Goal: Task Accomplishment & Management: Manage account settings

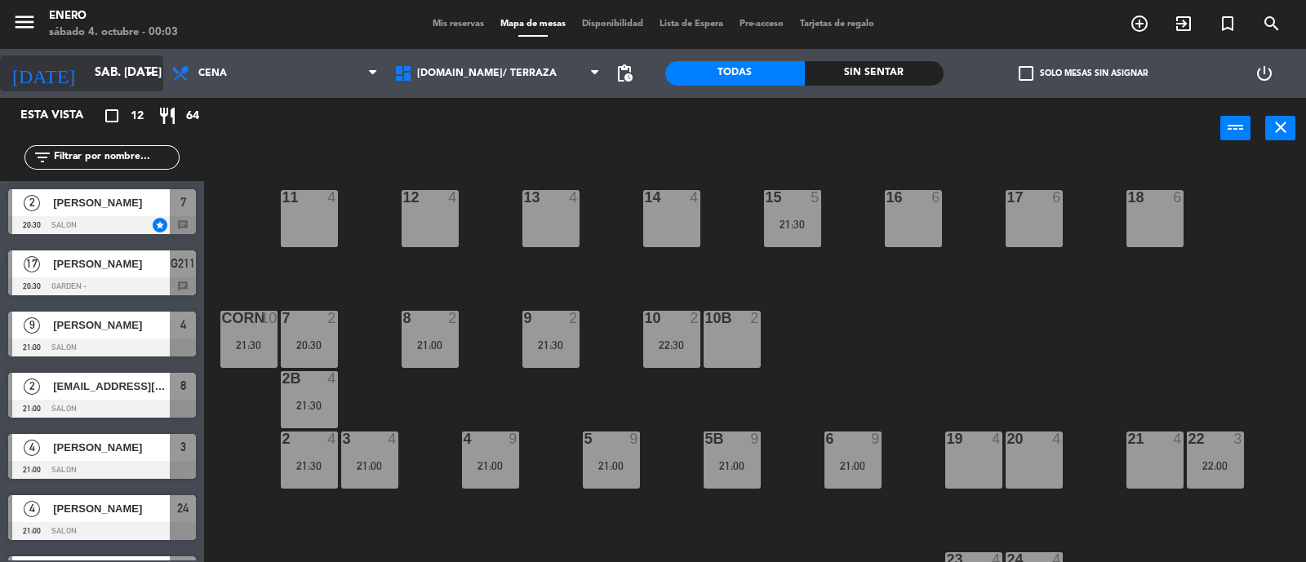
click at [92, 68] on input "sáb. [DATE]" at bounding box center [166, 73] width 158 height 31
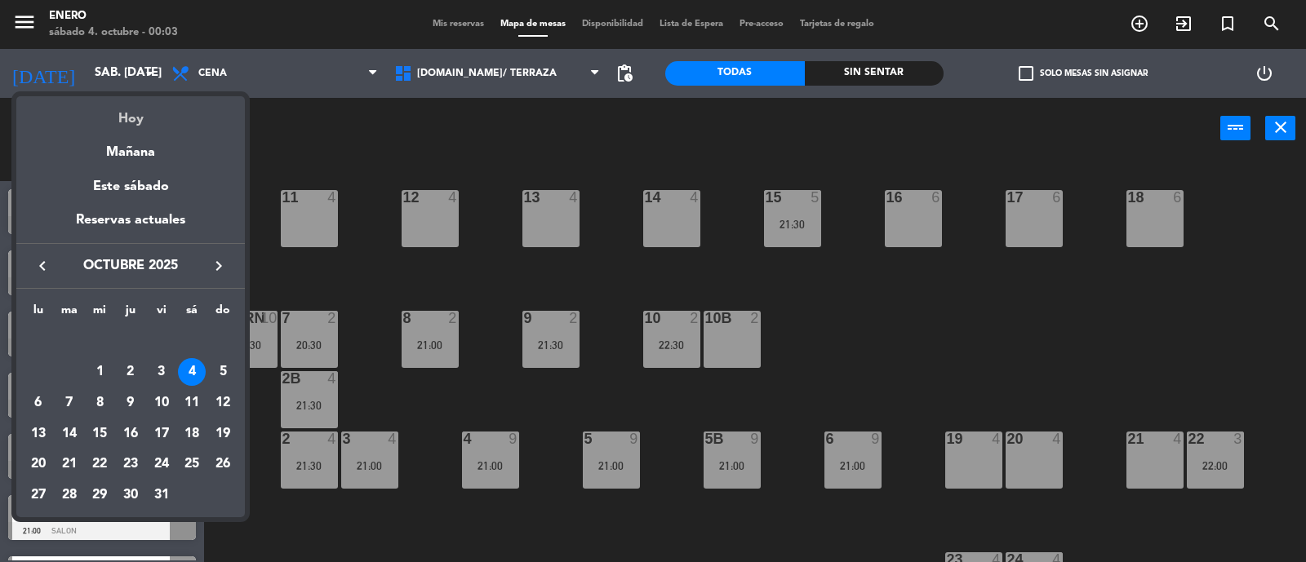
click at [144, 118] on div "Hoy" at bounding box center [130, 112] width 229 height 33
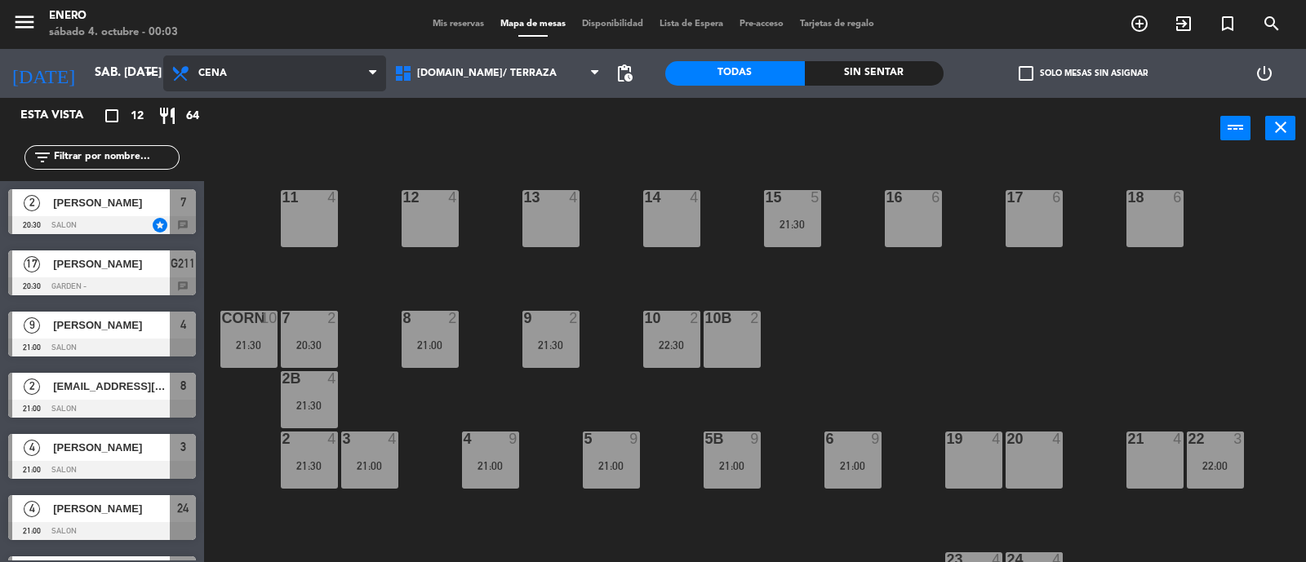
click at [228, 79] on span "Cena" at bounding box center [274, 74] width 223 height 36
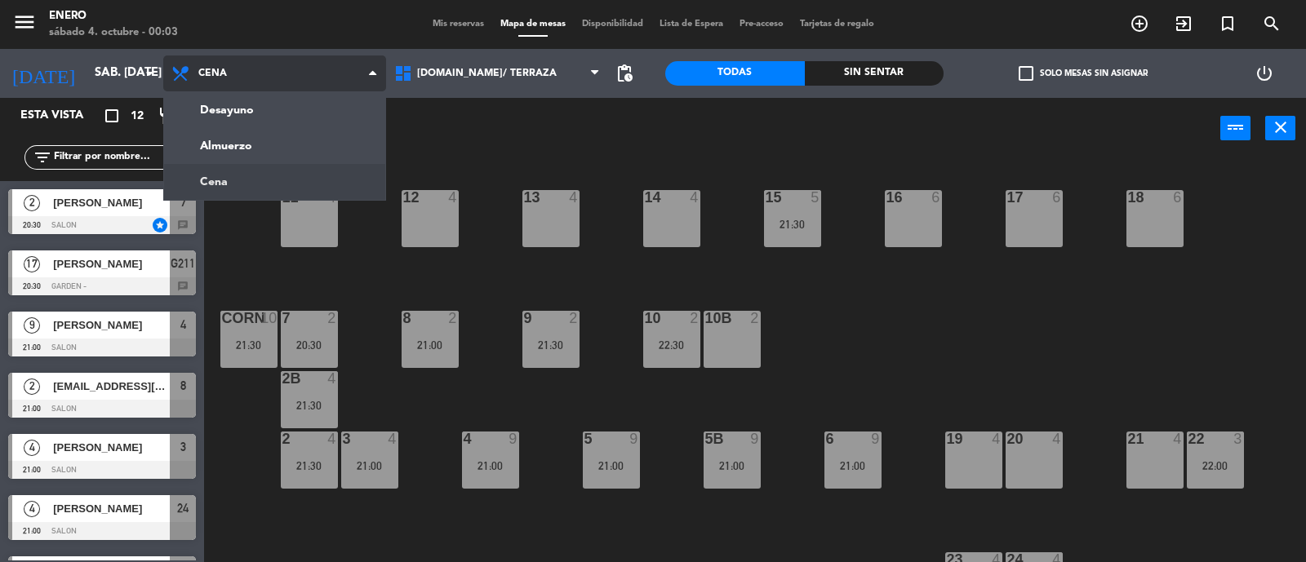
click at [245, 189] on ng-component "menu Enero sábado 4. octubre - 00:03 Mis reservas Mapa de mesas Disponibilidad …" at bounding box center [653, 282] width 1306 height 564
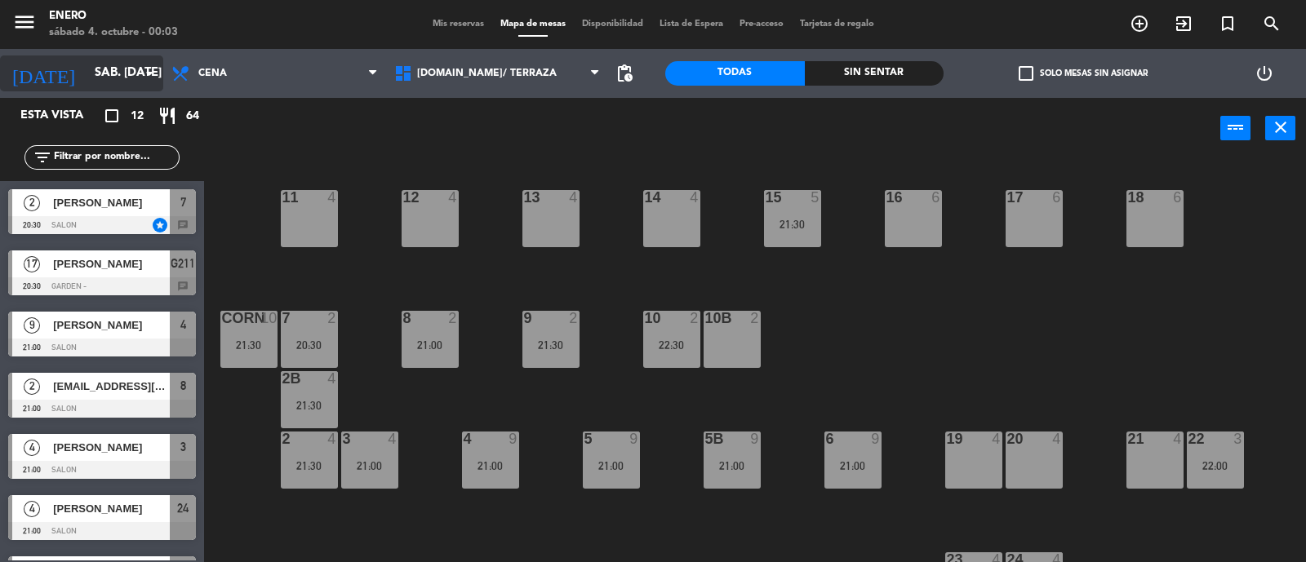
click at [87, 68] on input "sáb. [DATE]" at bounding box center [166, 73] width 158 height 31
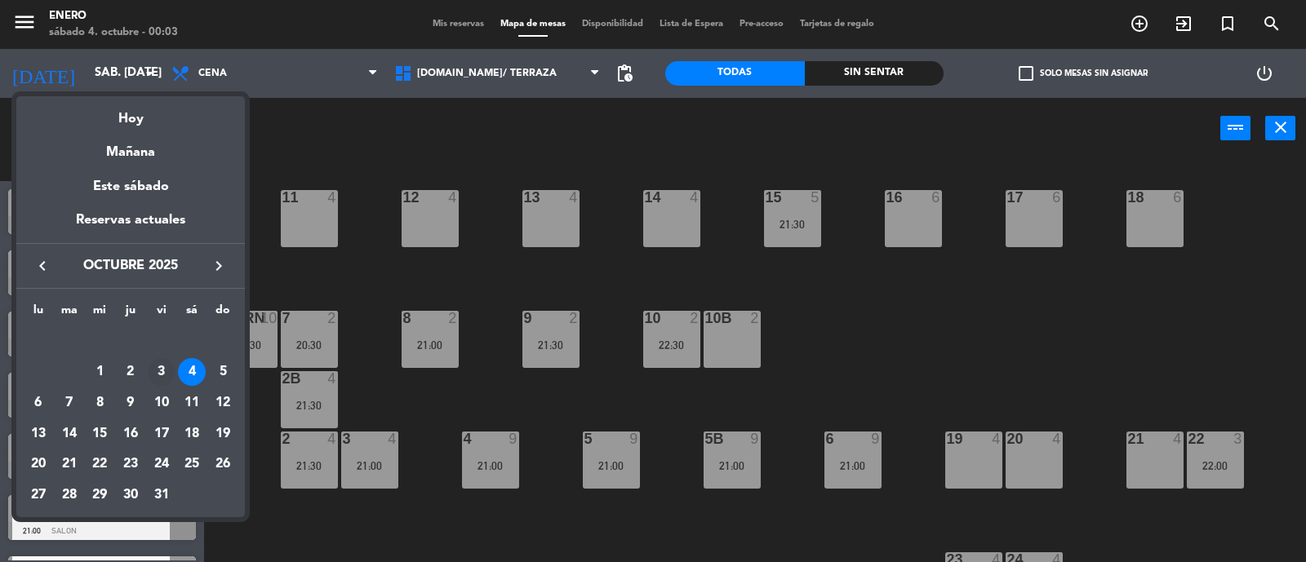
click at [169, 375] on div "3" at bounding box center [162, 372] width 28 height 28
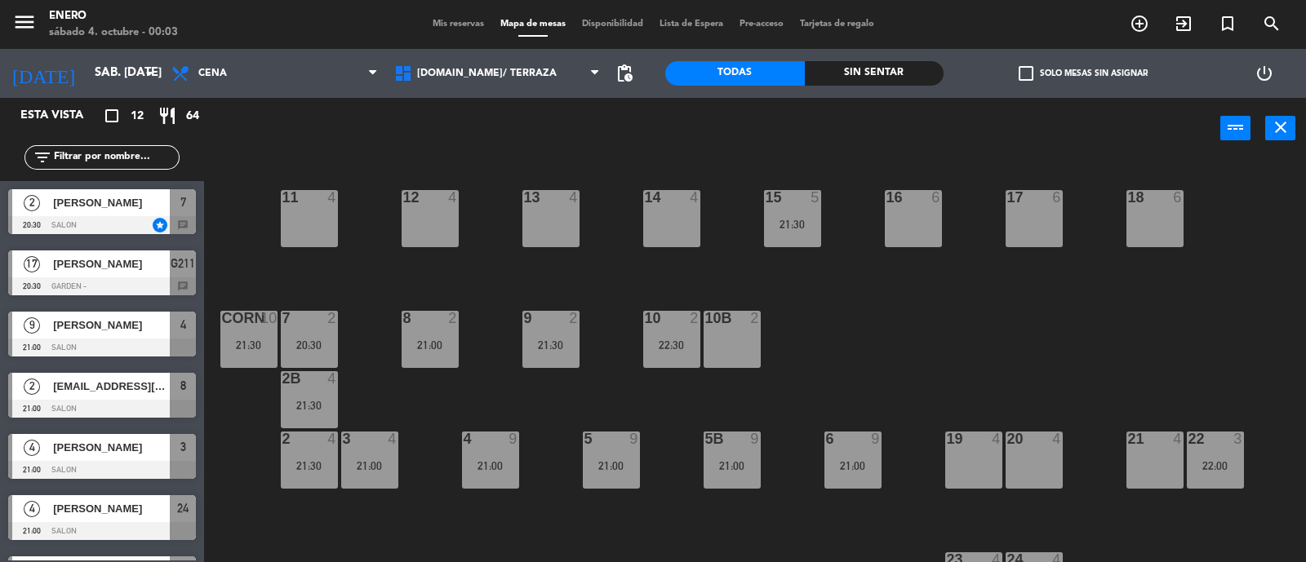
type input "vie. [DATE]"
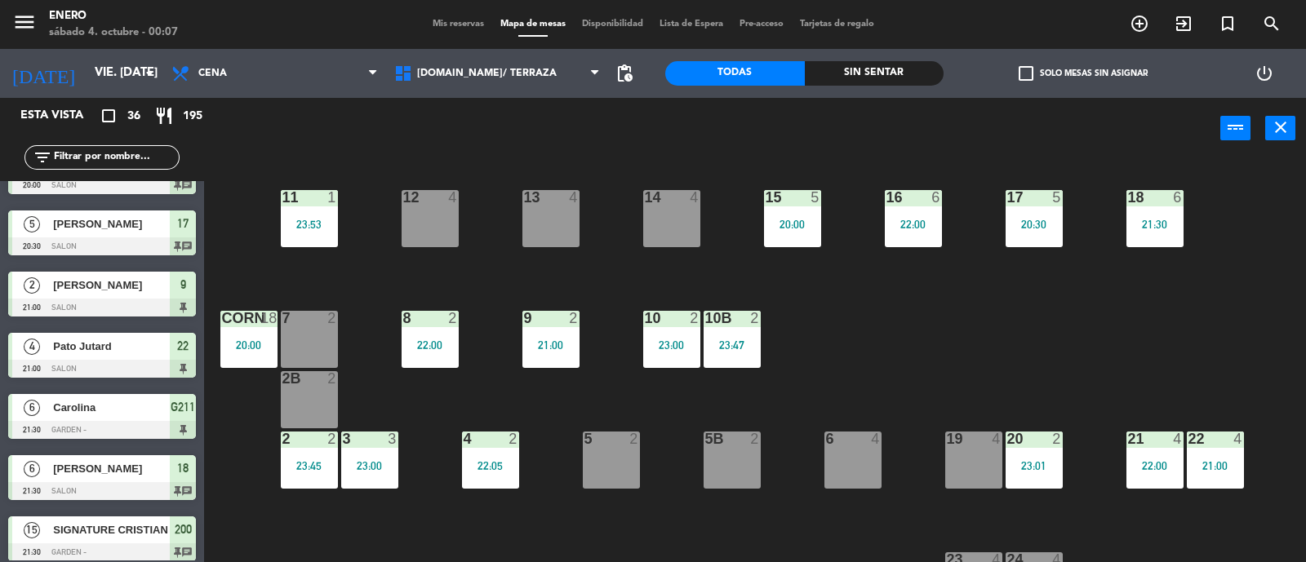
scroll to position [203, 0]
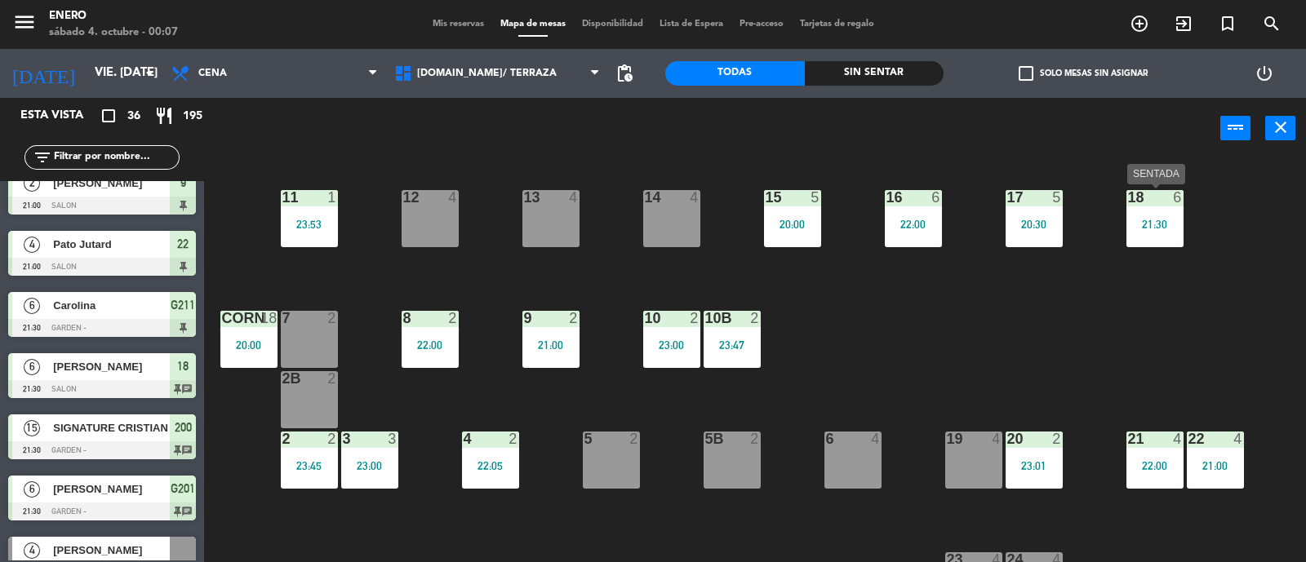
click at [1149, 227] on div "21:30" at bounding box center [1155, 224] width 57 height 11
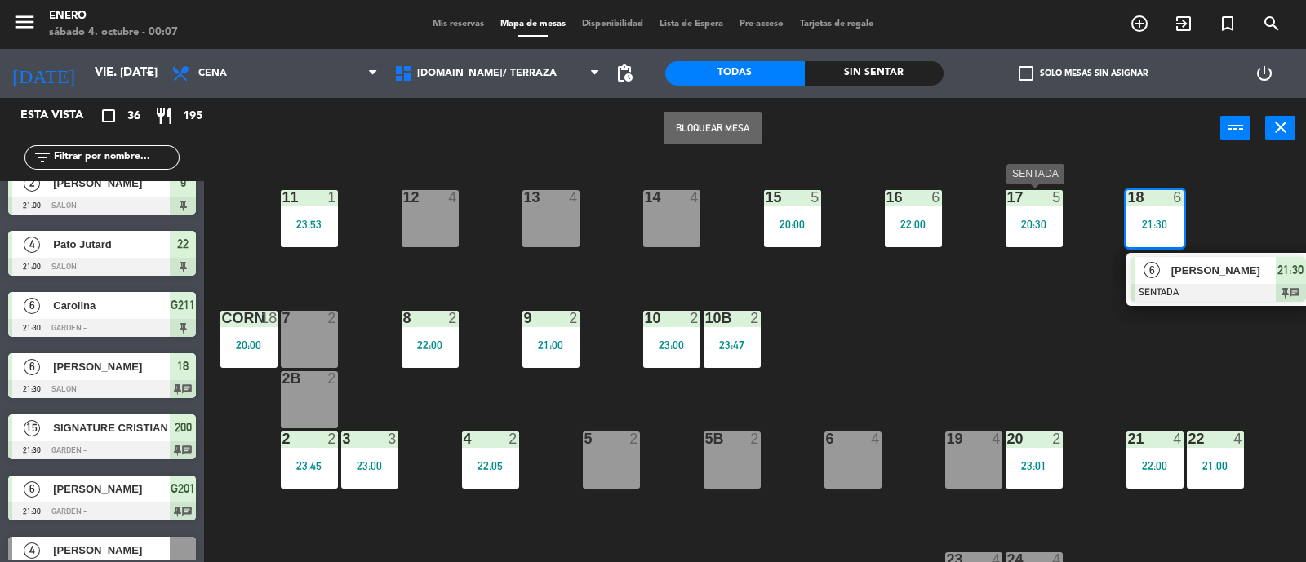
click at [1029, 229] on div "20:30" at bounding box center [1034, 224] width 57 height 11
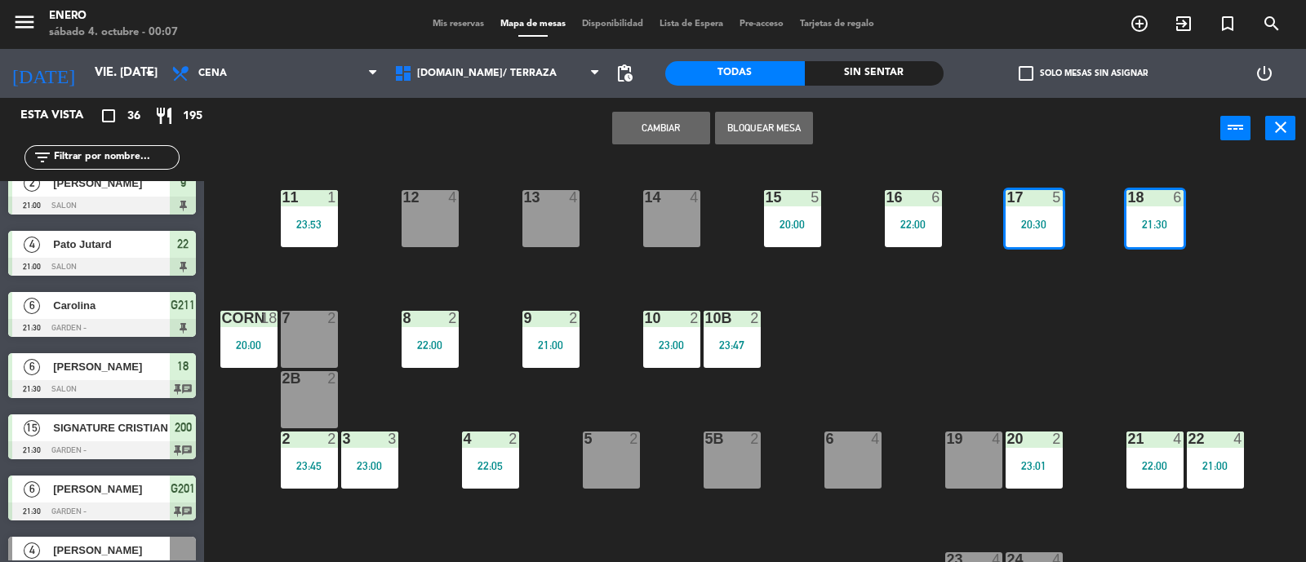
click at [1029, 229] on div "20:30" at bounding box center [1034, 224] width 57 height 11
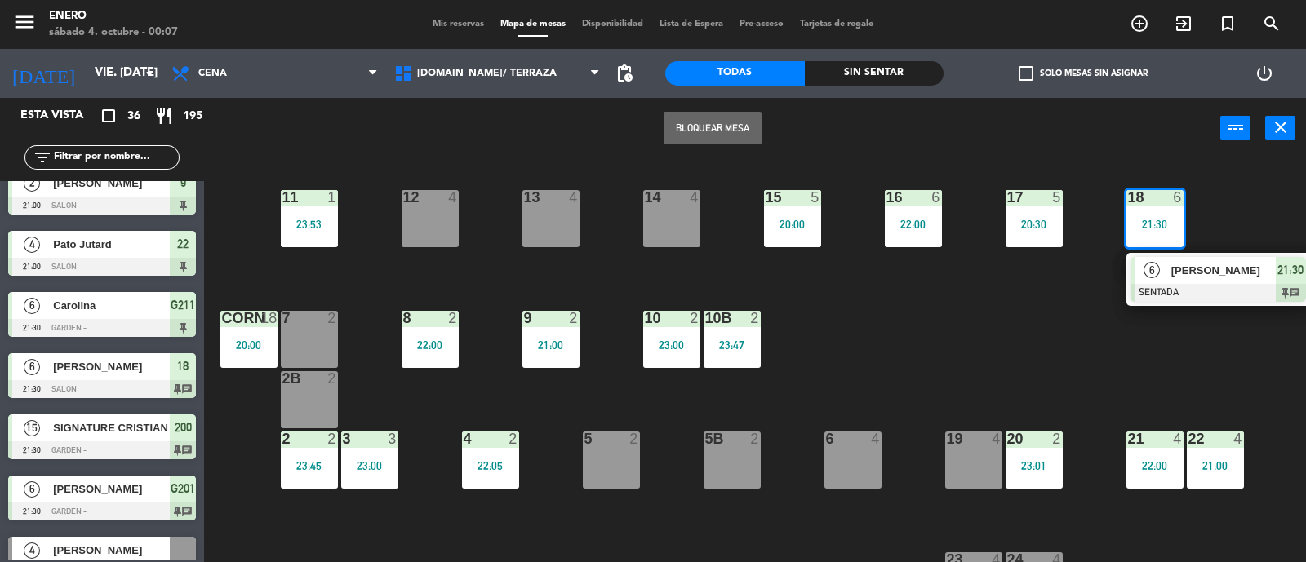
click at [1033, 283] on div "14 4 12 4 11 1 23:53 17 5 20:30 15 5 20:00 16 6 22:00 13 4 18 6 21:30 6 [PERSON…" at bounding box center [761, 362] width 1089 height 403
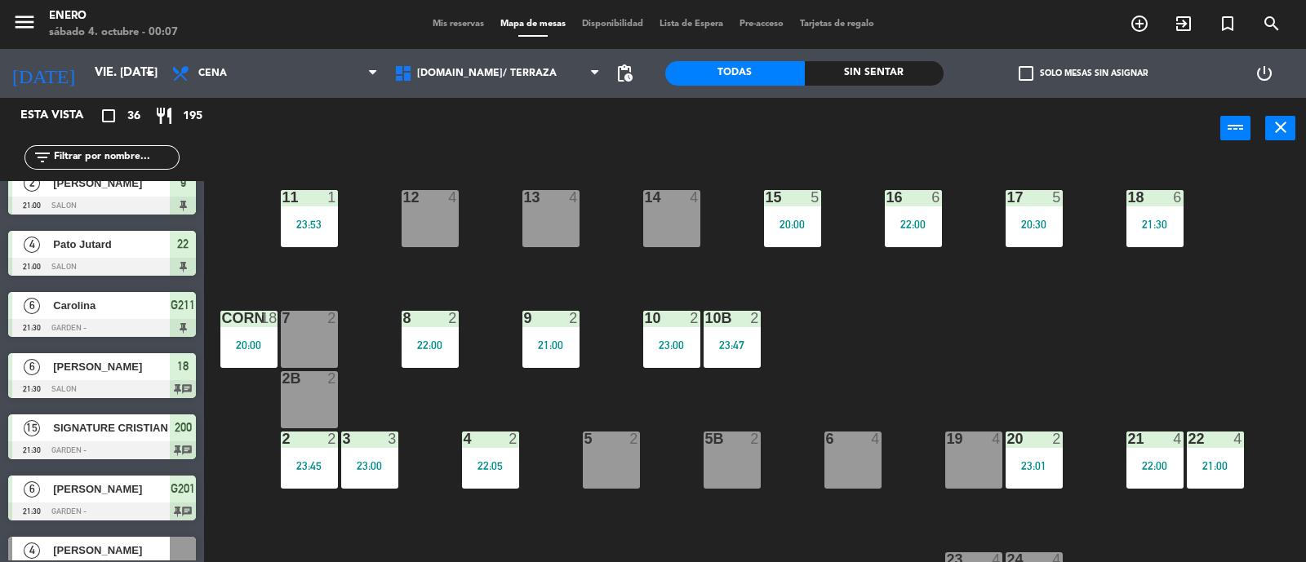
click at [1036, 224] on div "20:30" at bounding box center [1034, 224] width 57 height 11
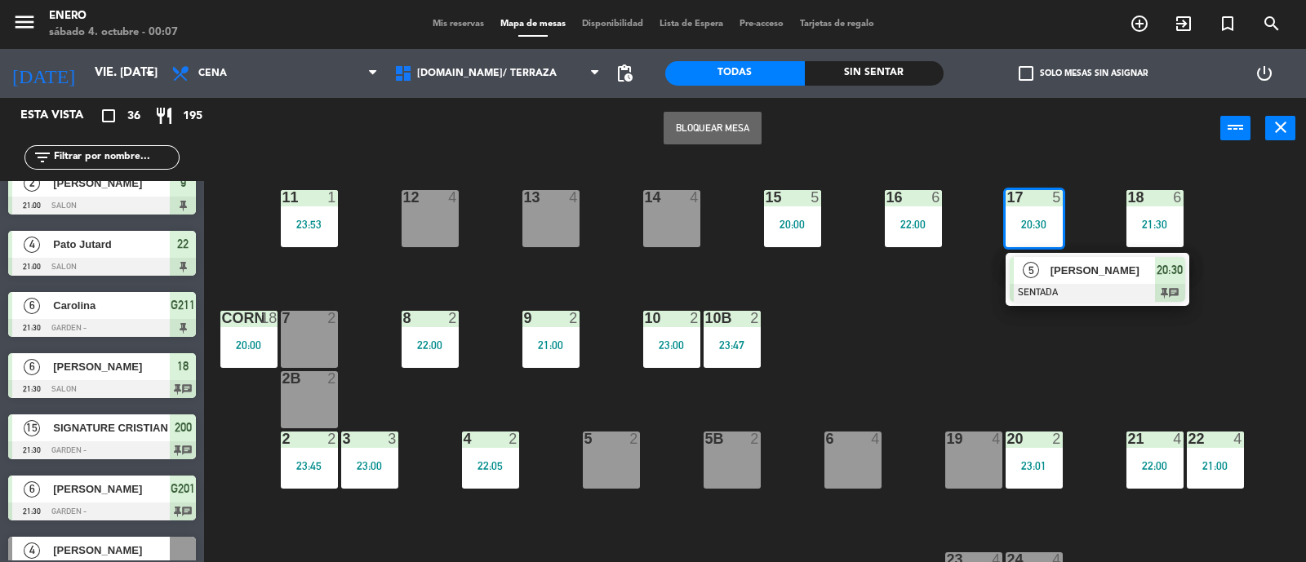
click at [953, 328] on div "14 4 12 4 11 1 23:53 17 5 20:30 5 [PERSON_NAME] SENTADA 20:30 chat 15 5 20:00 1…" at bounding box center [761, 362] width 1089 height 403
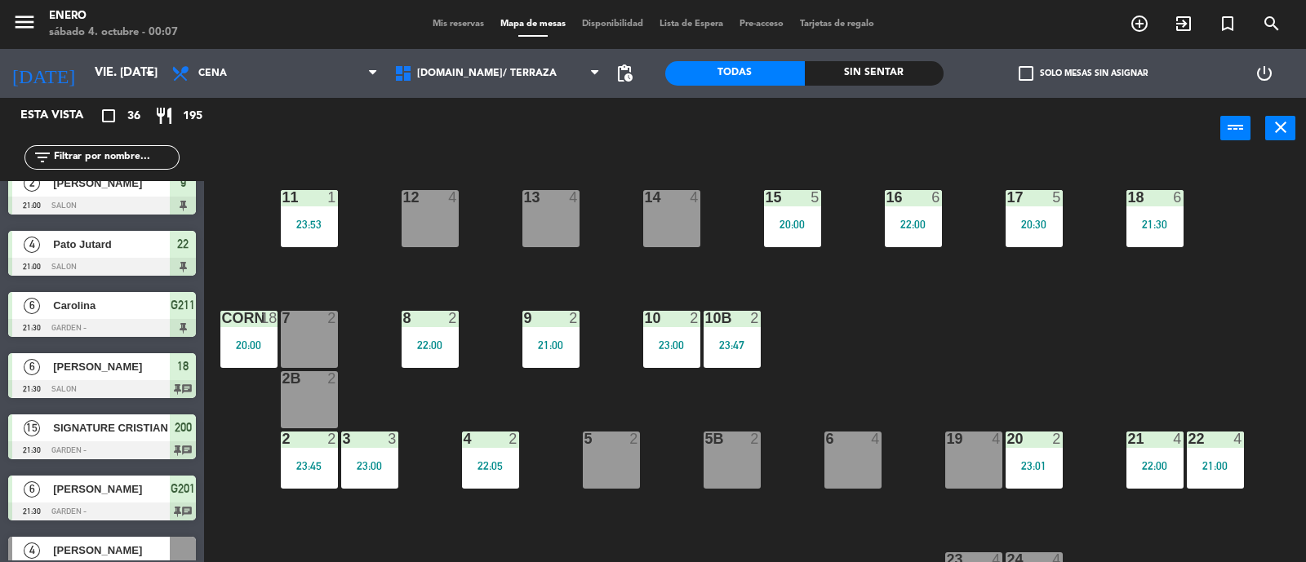
click at [912, 226] on div "22:00" at bounding box center [913, 224] width 57 height 11
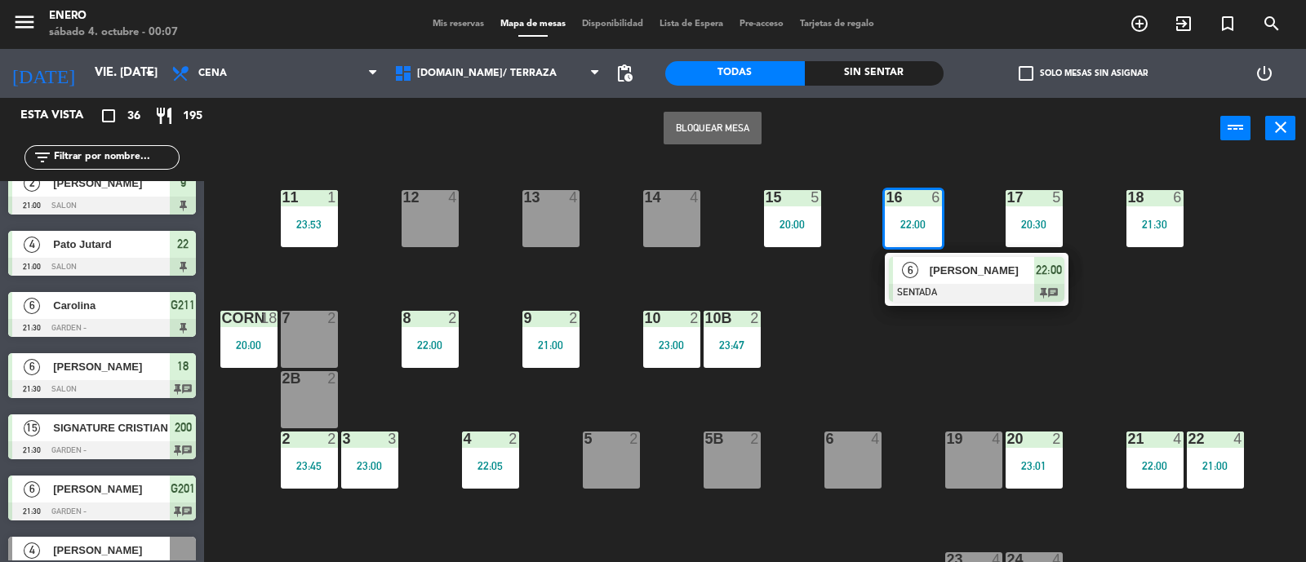
click at [802, 294] on div "14 4 12 4 11 1 23:53 17 5 20:30 15 5 20:00 16 6 22:00 6 [PERSON_NAME] SENTADA 2…" at bounding box center [761, 362] width 1089 height 403
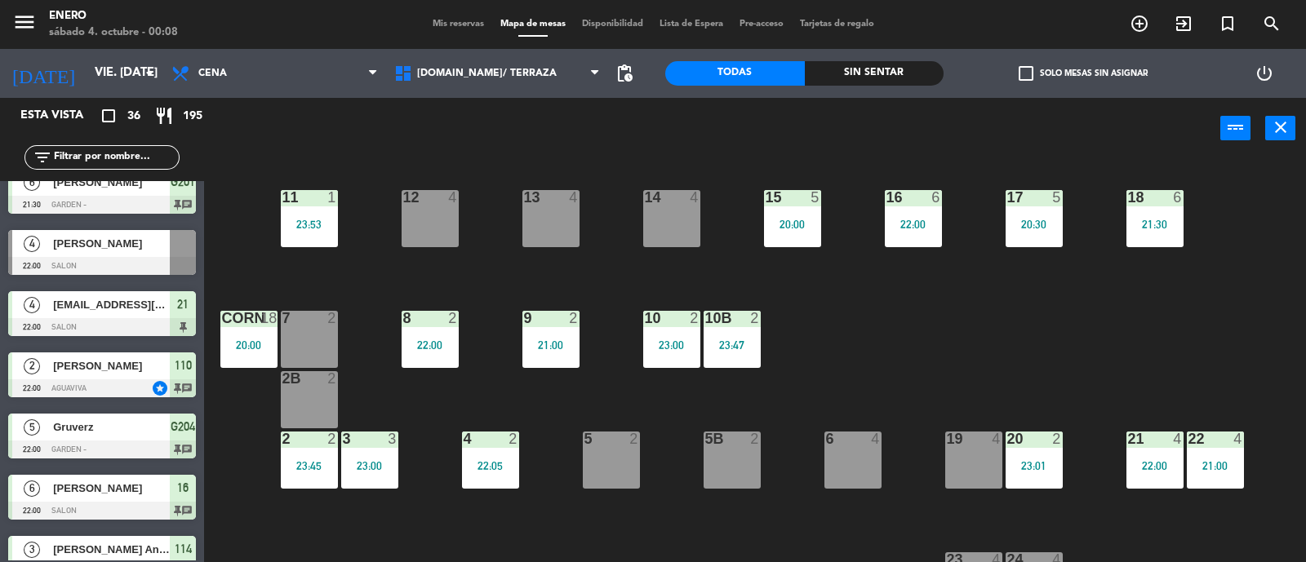
scroll to position [612, 0]
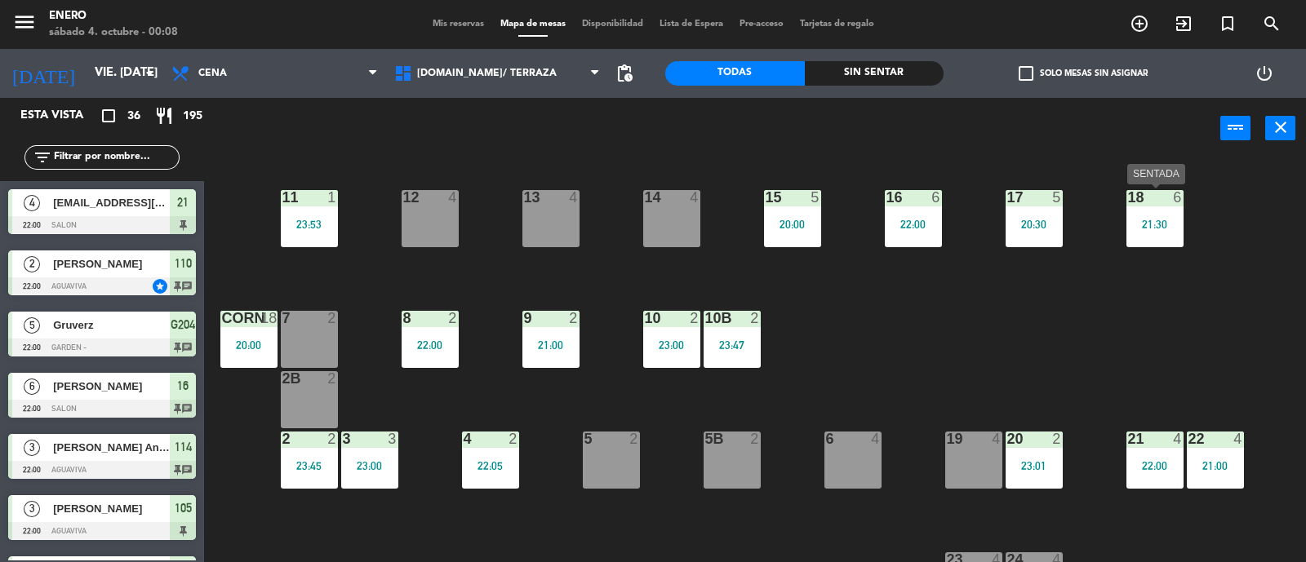
click at [1149, 225] on div "21:30" at bounding box center [1155, 224] width 57 height 11
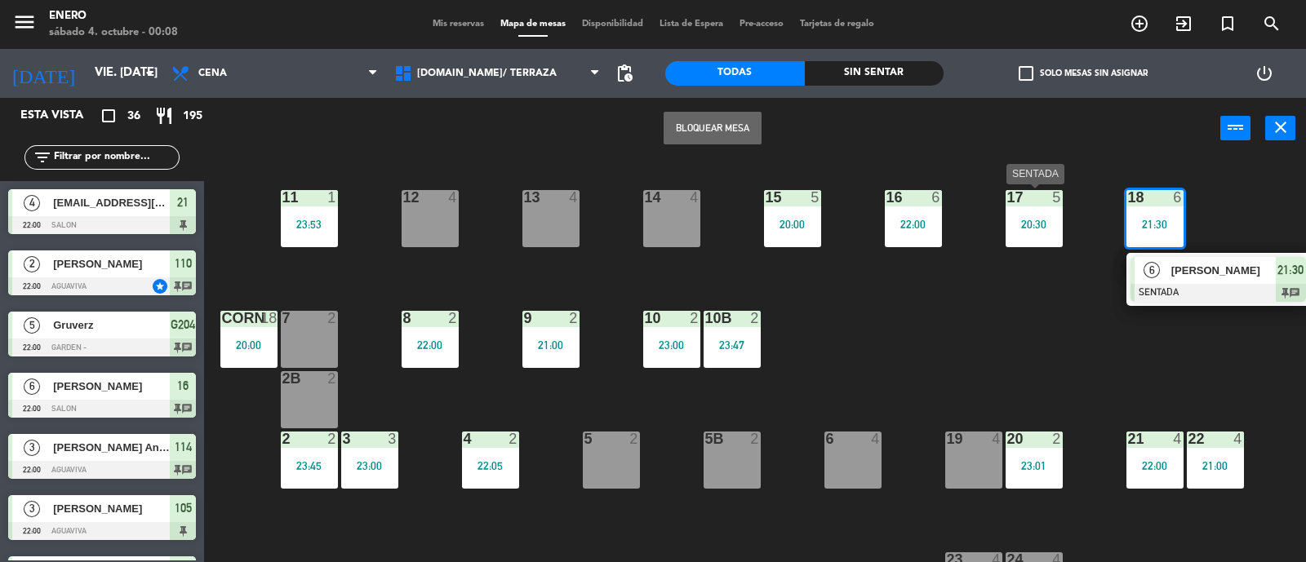
click at [1030, 219] on div "20:30" at bounding box center [1034, 224] width 57 height 11
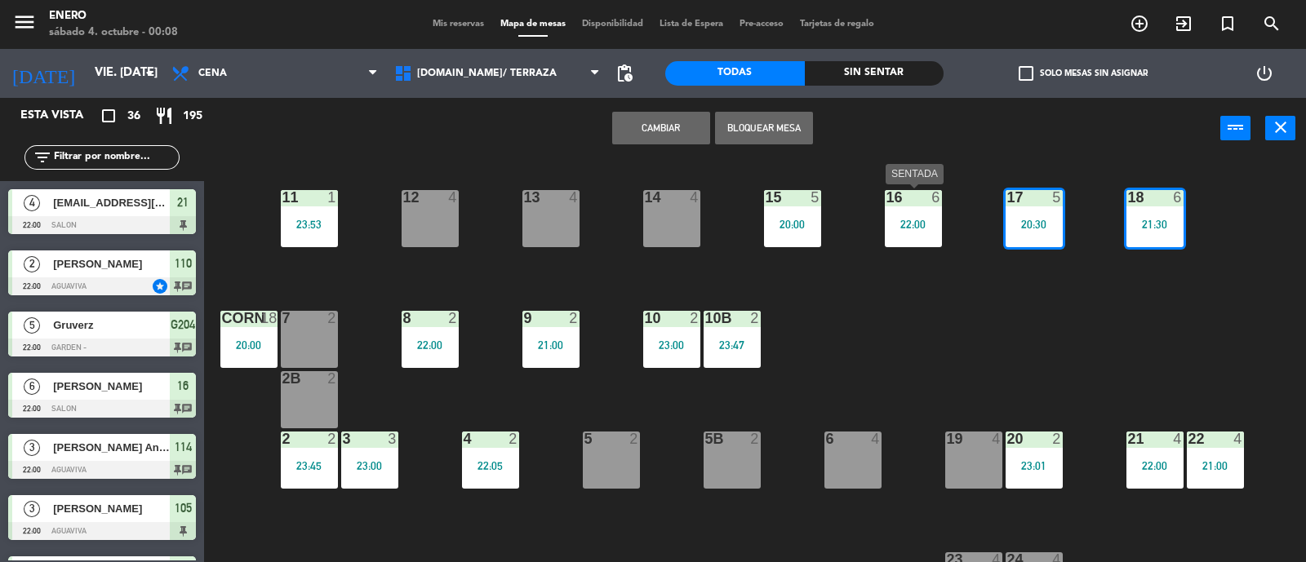
click at [925, 229] on div "22:00" at bounding box center [913, 224] width 57 height 11
click at [919, 229] on div "22:00" at bounding box center [913, 224] width 57 height 11
click at [893, 339] on div "14 4 12 4 11 1 23:53 17 5 20:30 15 5 20:00 16 6 22:00 13 4 18 6 21:30 10 2 23:0…" at bounding box center [761, 362] width 1089 height 403
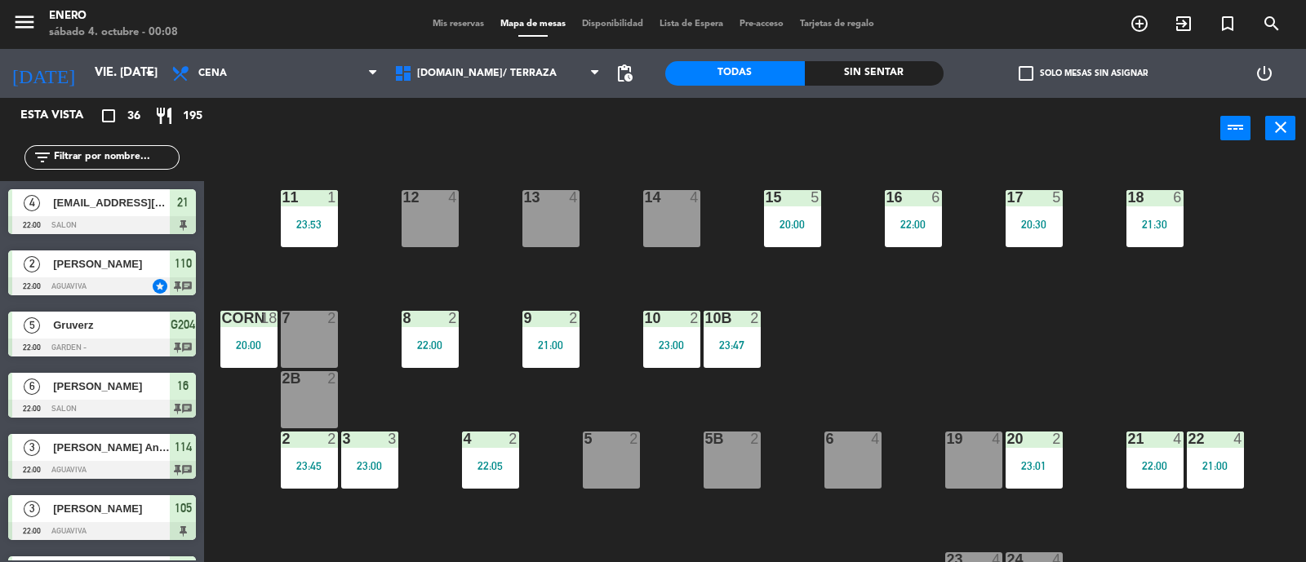
click at [923, 219] on div "22:00" at bounding box center [913, 224] width 57 height 11
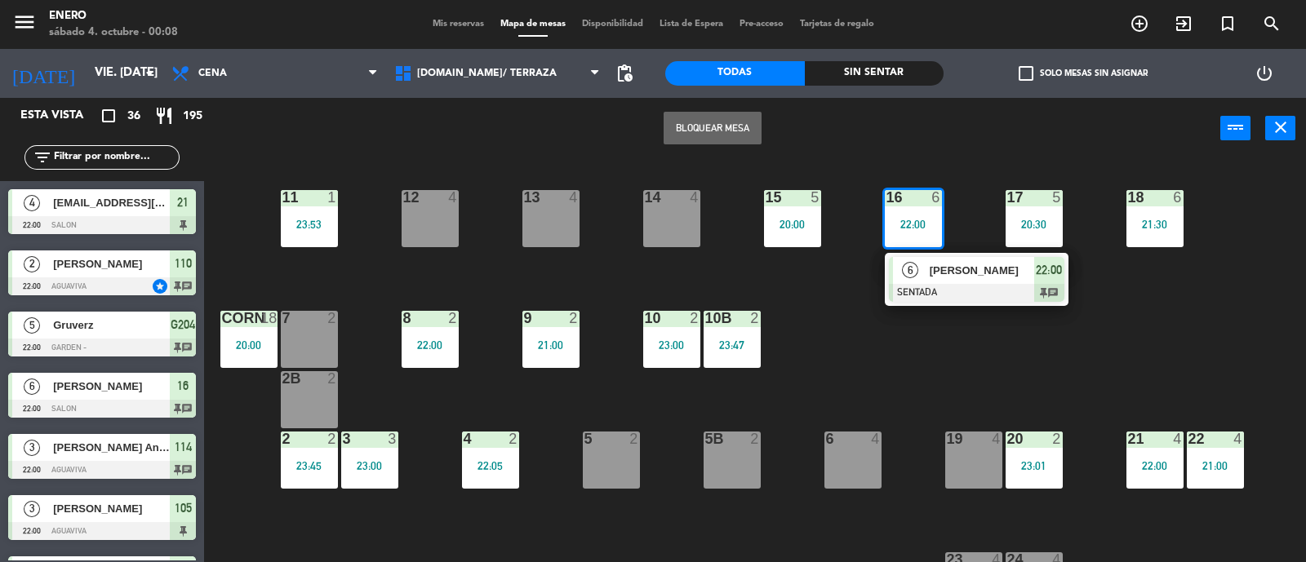
click at [797, 226] on div "20:00" at bounding box center [792, 224] width 57 height 11
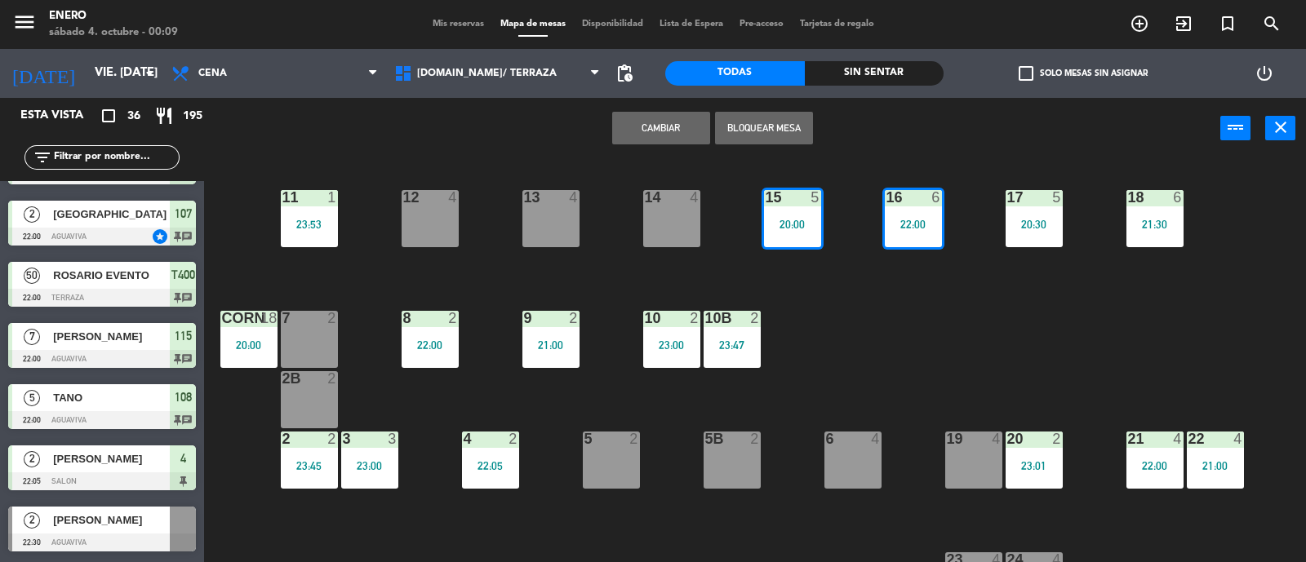
scroll to position [1122, 0]
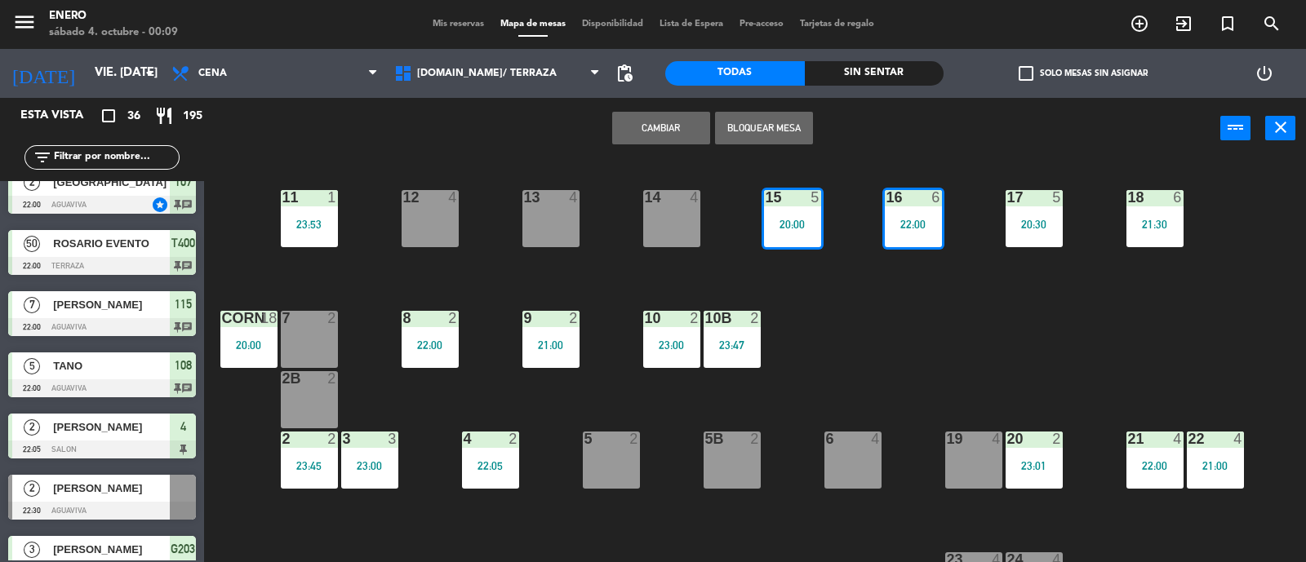
click at [104, 162] on input "text" at bounding box center [115, 158] width 127 height 18
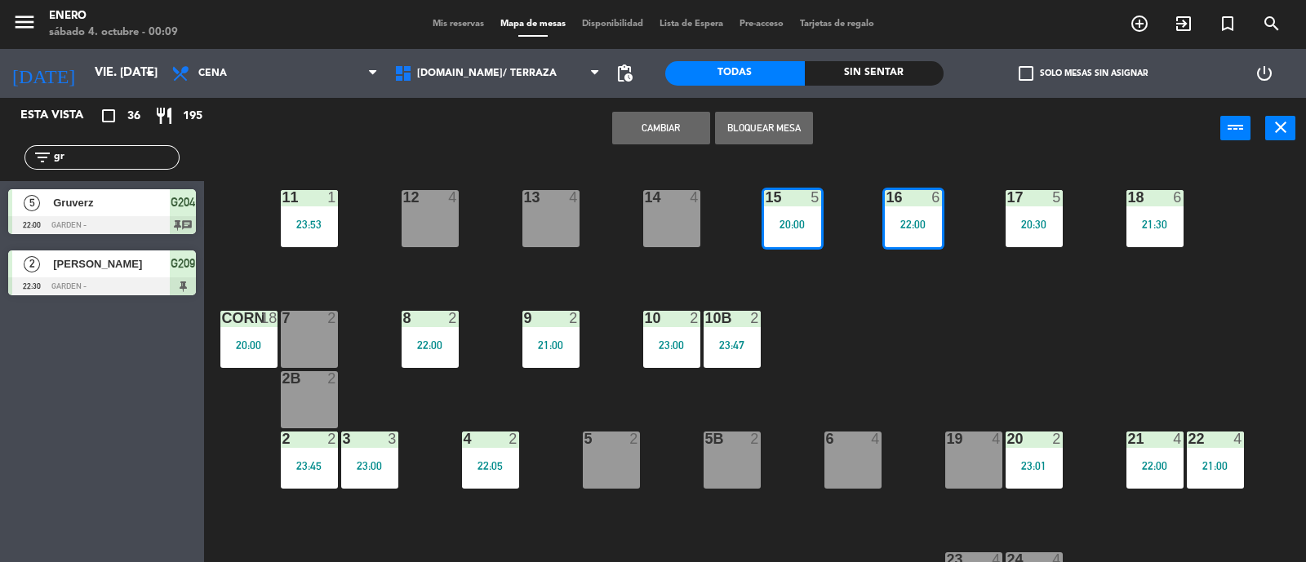
scroll to position [0, 0]
click at [5, 445] on div "Esta vista crop_square 36 restaurant 195 filter_list gr 5 Gruverz 22:00 GARDEN …" at bounding box center [102, 330] width 204 height 464
click at [1045, 224] on div "20:30" at bounding box center [1034, 224] width 57 height 11
click at [1029, 229] on div "20:30" at bounding box center [1034, 224] width 57 height 11
click at [1033, 332] on div "14 4 12 4 11 1 23:53 17 5 20:30 15 5 20:00 16 6 22:00 13 4 18 6 21:30 10 2 23:0…" at bounding box center [761, 362] width 1089 height 403
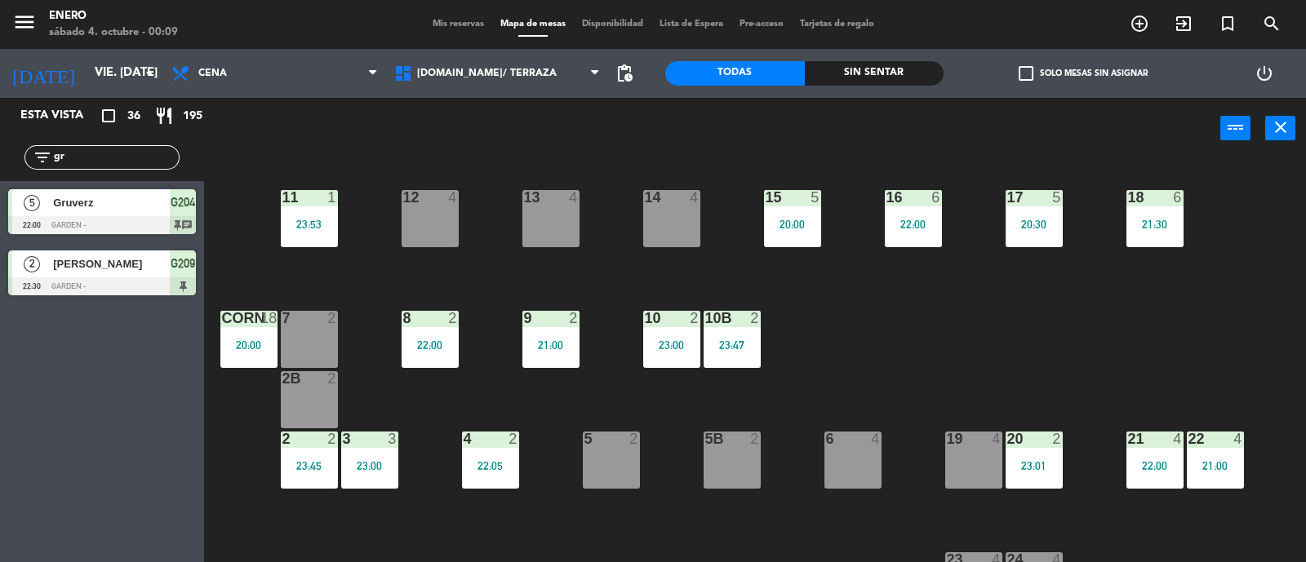
click at [1020, 224] on div "20:30" at bounding box center [1034, 224] width 57 height 11
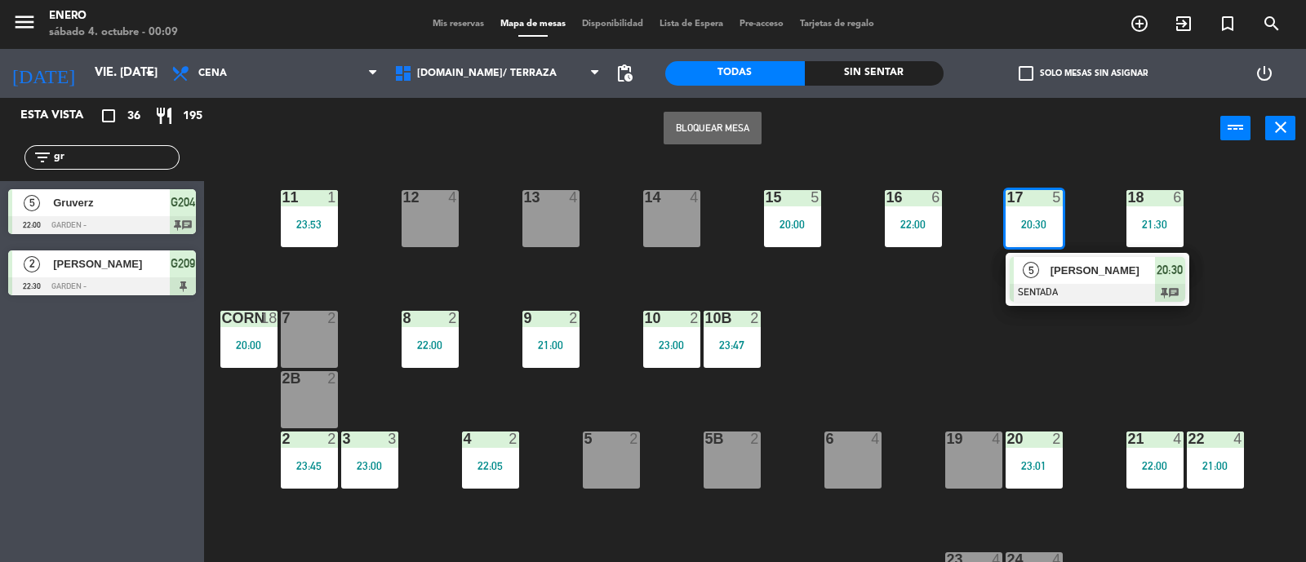
click at [798, 353] on div "14 4 12 4 11 1 23:53 17 5 20:30 5 [PERSON_NAME] SENTADA 20:30 chat 15 5 20:00 1…" at bounding box center [761, 362] width 1089 height 403
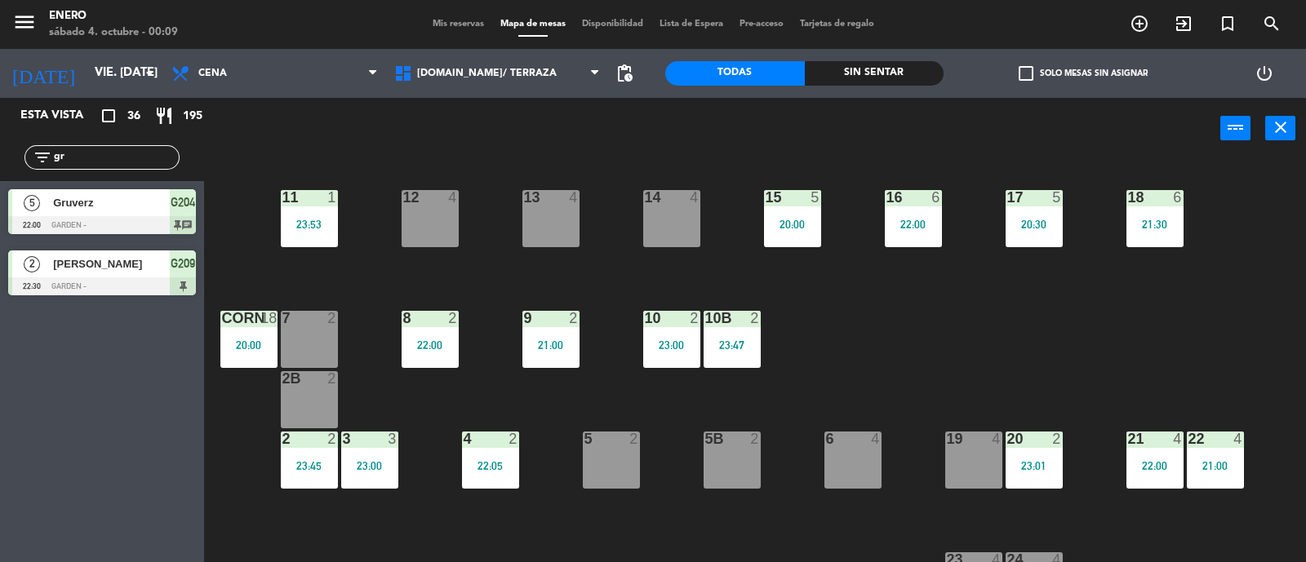
click at [726, 340] on div "23:47" at bounding box center [732, 345] width 57 height 11
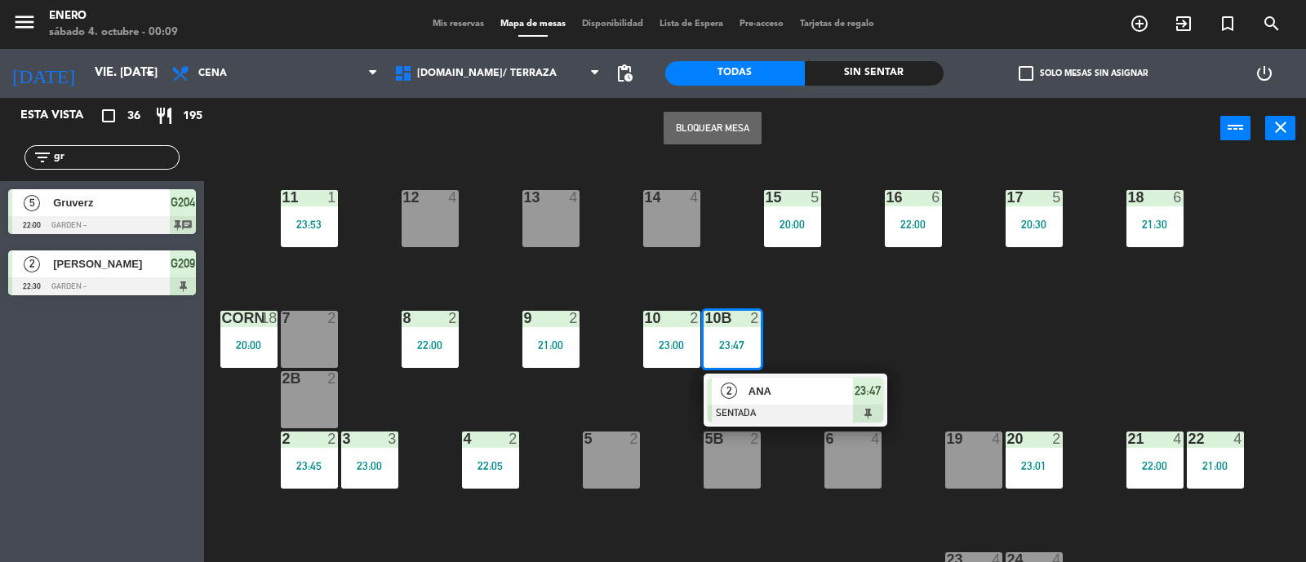
click at [833, 324] on div "14 4 12 4 11 1 23:53 17 5 20:30 15 5 20:00 16 6 22:00 13 4 18 6 21:30 10 2 23:0…" at bounding box center [761, 362] width 1089 height 403
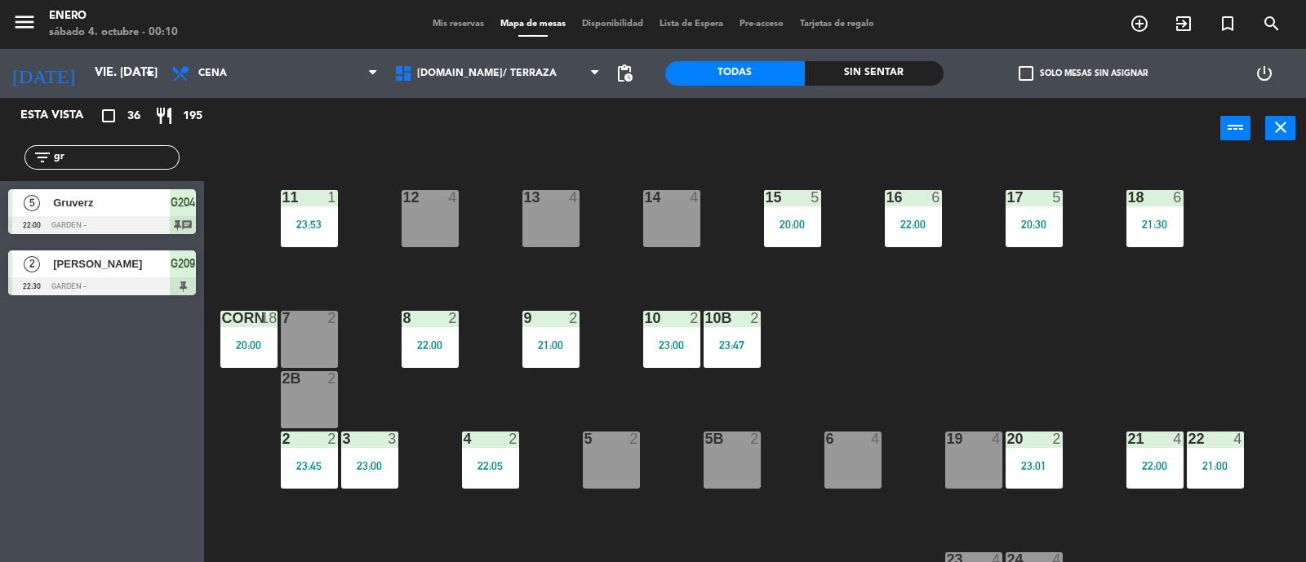
drag, startPoint x: 114, startPoint y: 155, endPoint x: 0, endPoint y: 140, distance: 115.3
click at [0, 140] on div "filter_list gr" at bounding box center [102, 157] width 204 height 47
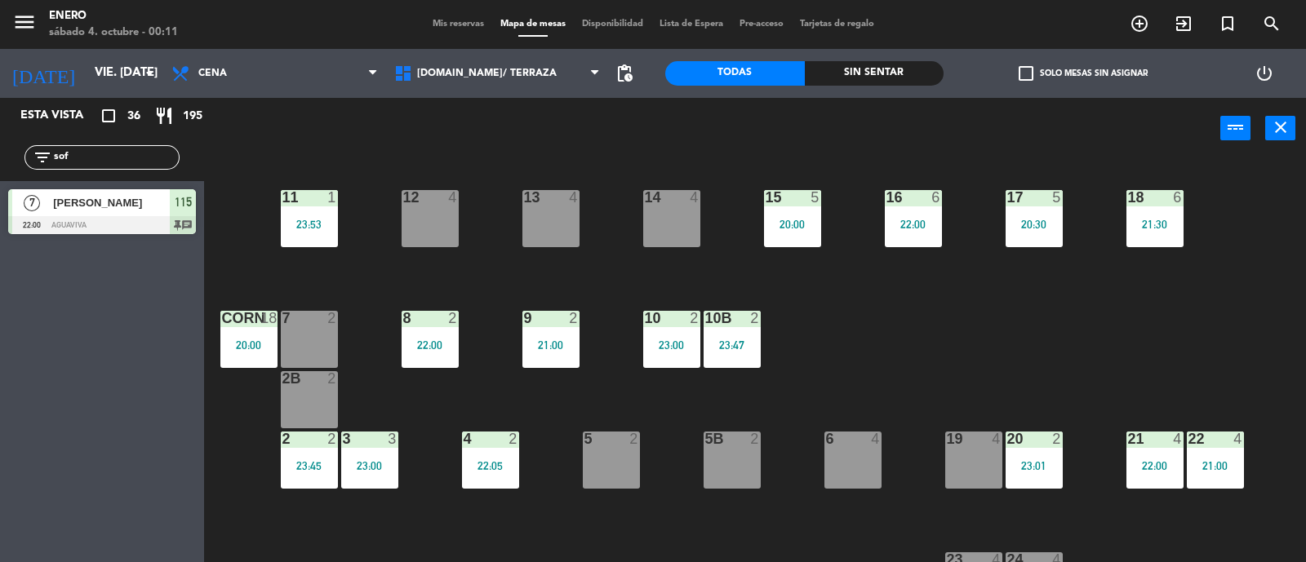
type input "sof"
click at [29, 341] on div "Esta vista crop_square 36 restaurant 195 filter_list sof 7 [PERSON_NAME][GEOGRA…" at bounding box center [102, 330] width 204 height 464
click at [104, 202] on div "7 [PERSON_NAME][GEOGRAPHIC_DATA] 22:00 AGUAVIVA 115 chat" at bounding box center [102, 211] width 204 height 61
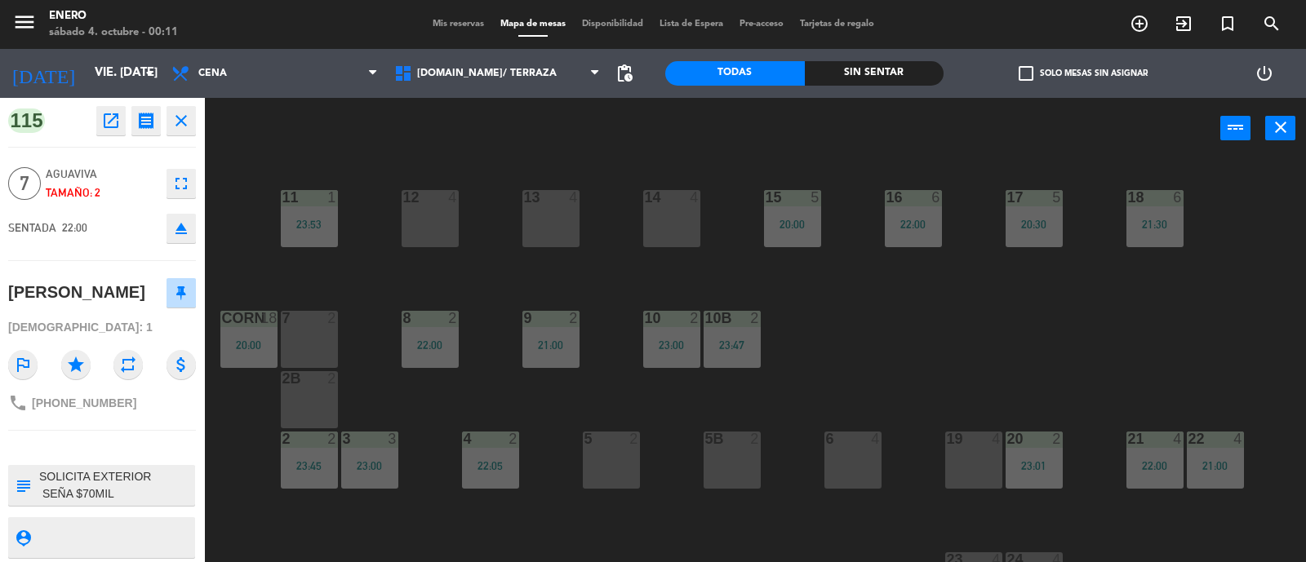
click at [176, 185] on icon "fullscreen" at bounding box center [181, 184] width 20 height 20
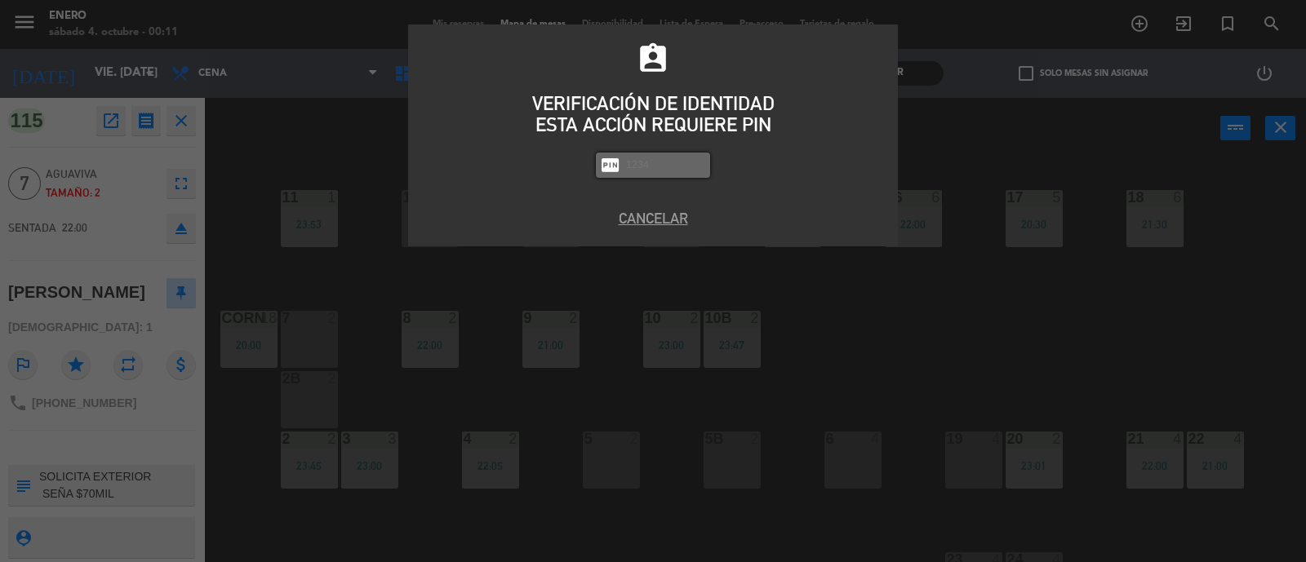
click at [641, 172] on input "text" at bounding box center [665, 165] width 82 height 19
type input "6082"
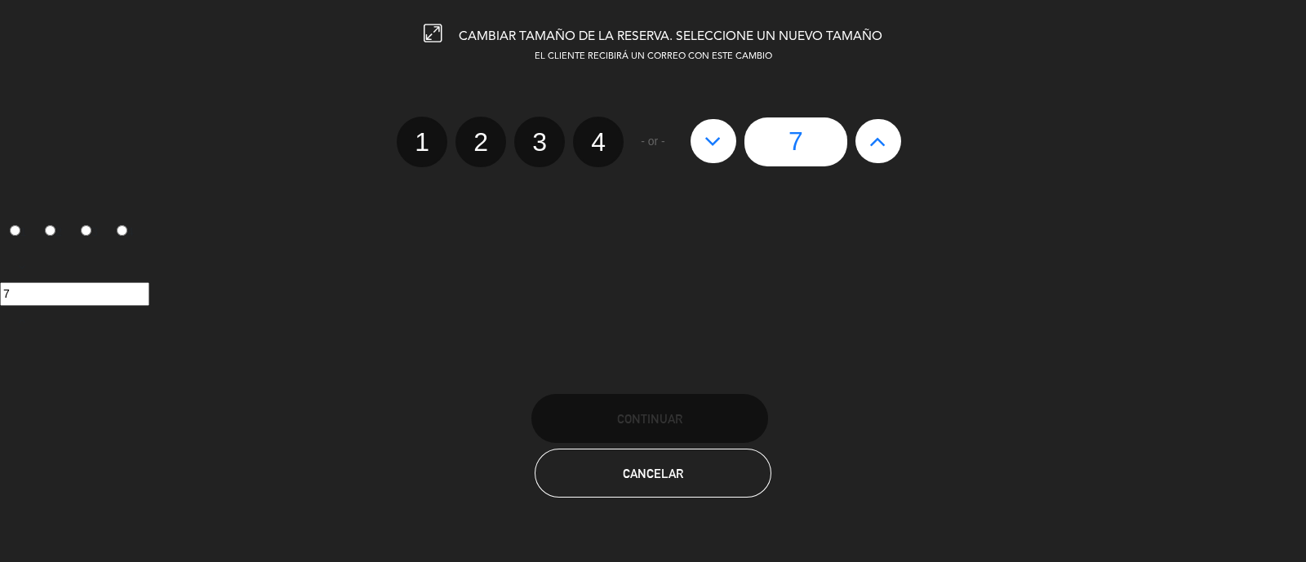
click at [717, 148] on icon at bounding box center [712, 141] width 17 height 26
type input "6"
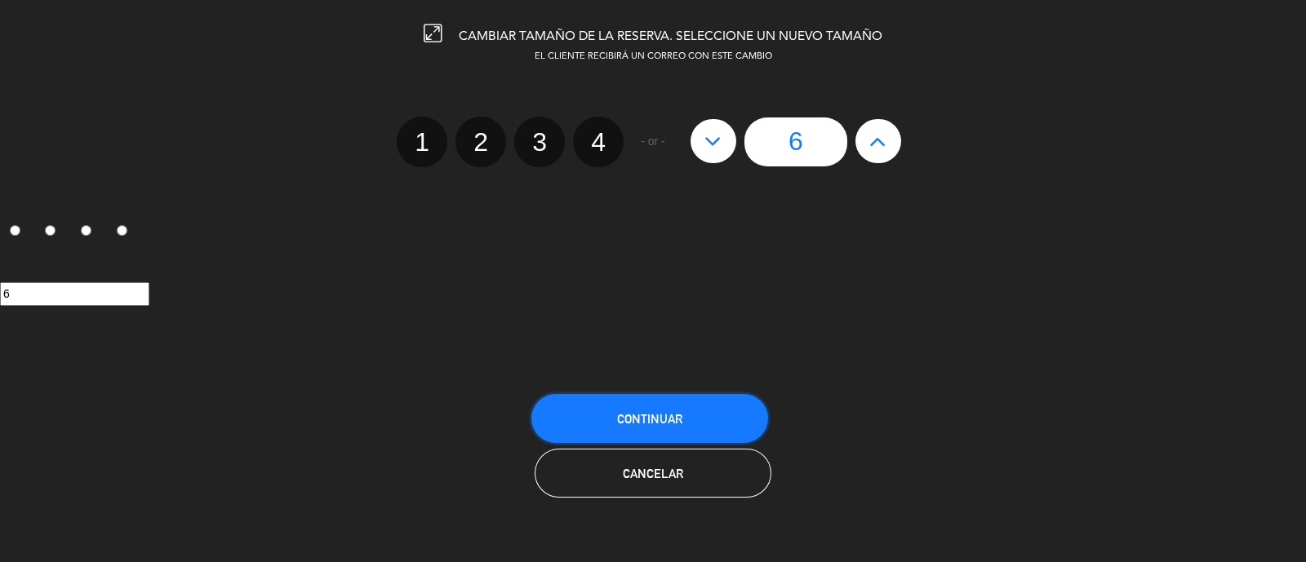
click at [682, 420] on button "Continuar" at bounding box center [649, 418] width 237 height 49
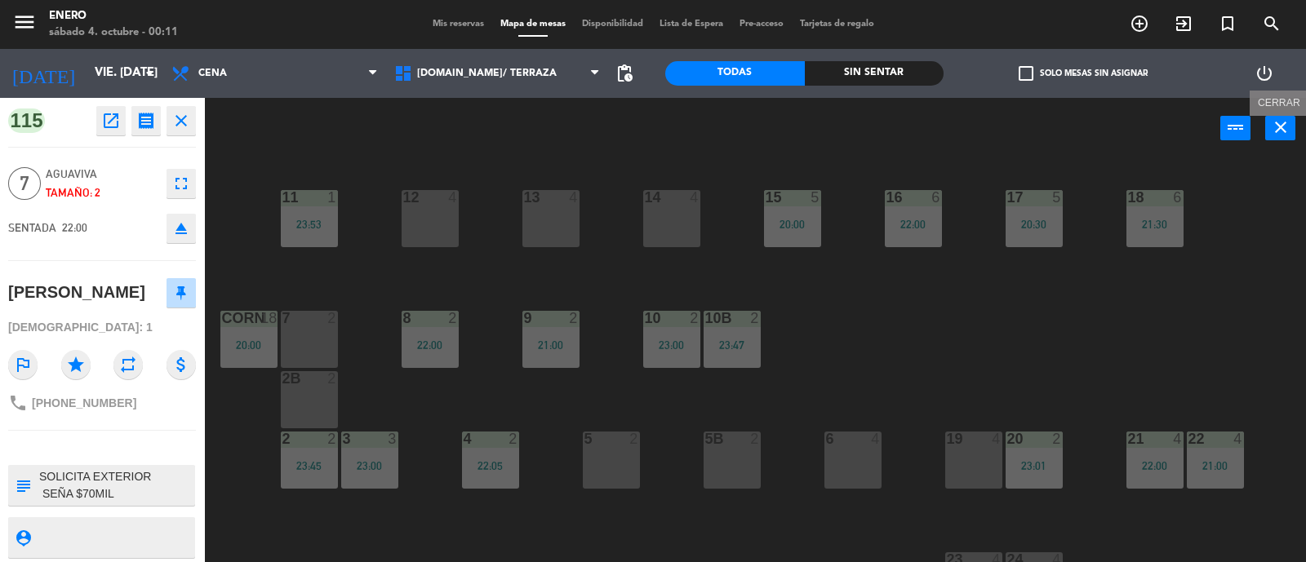
click at [1286, 137] on button "close" at bounding box center [1280, 128] width 30 height 24
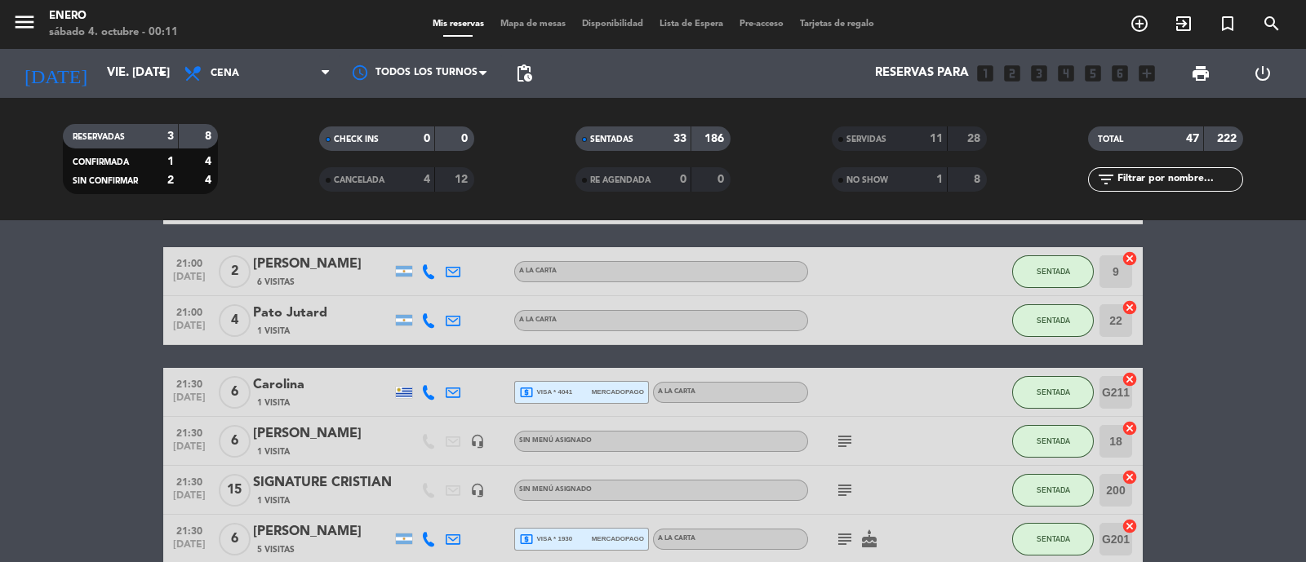
scroll to position [510, 0]
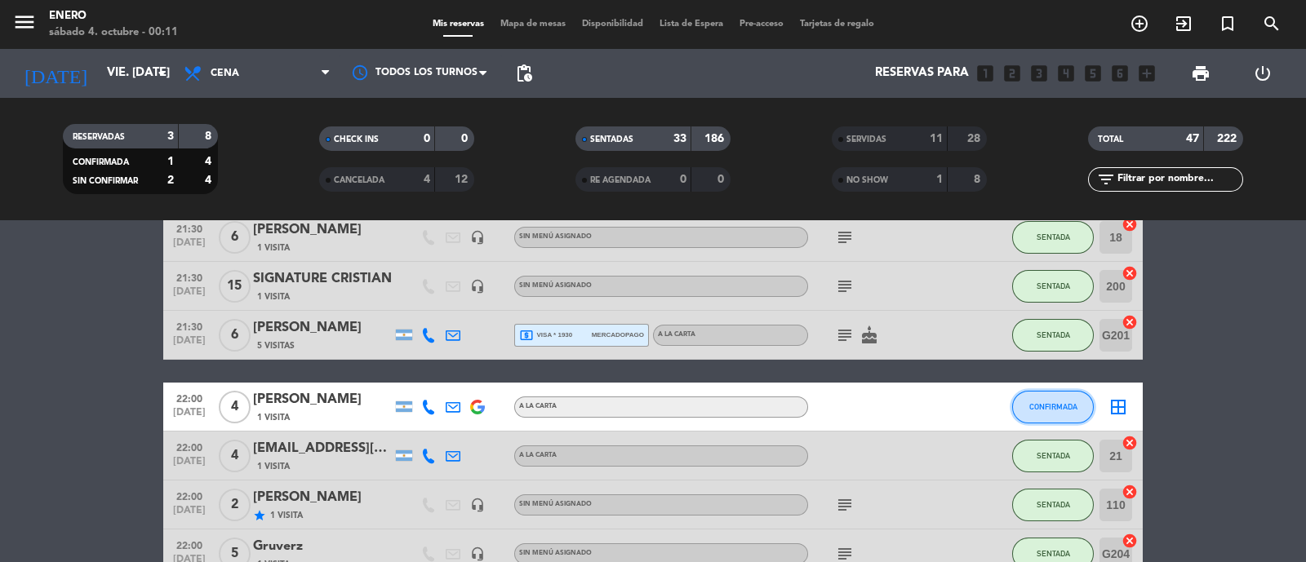
click at [1067, 416] on button "CONFIRMADA" at bounding box center [1053, 407] width 82 height 33
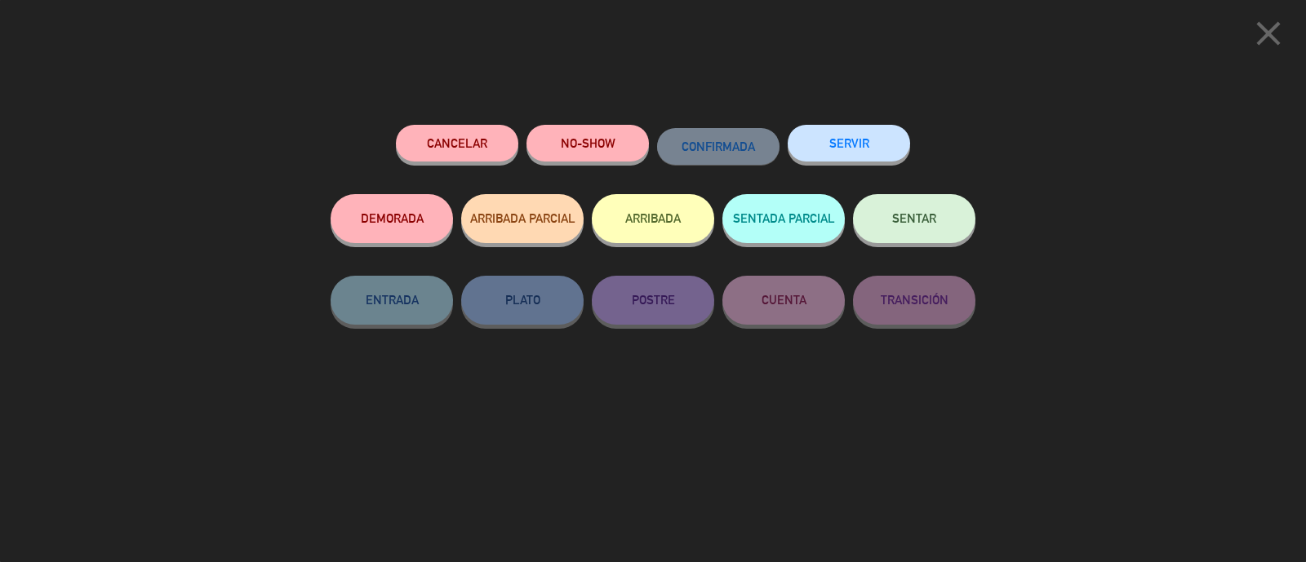
click at [1268, 34] on icon "close" at bounding box center [1268, 33] width 41 height 41
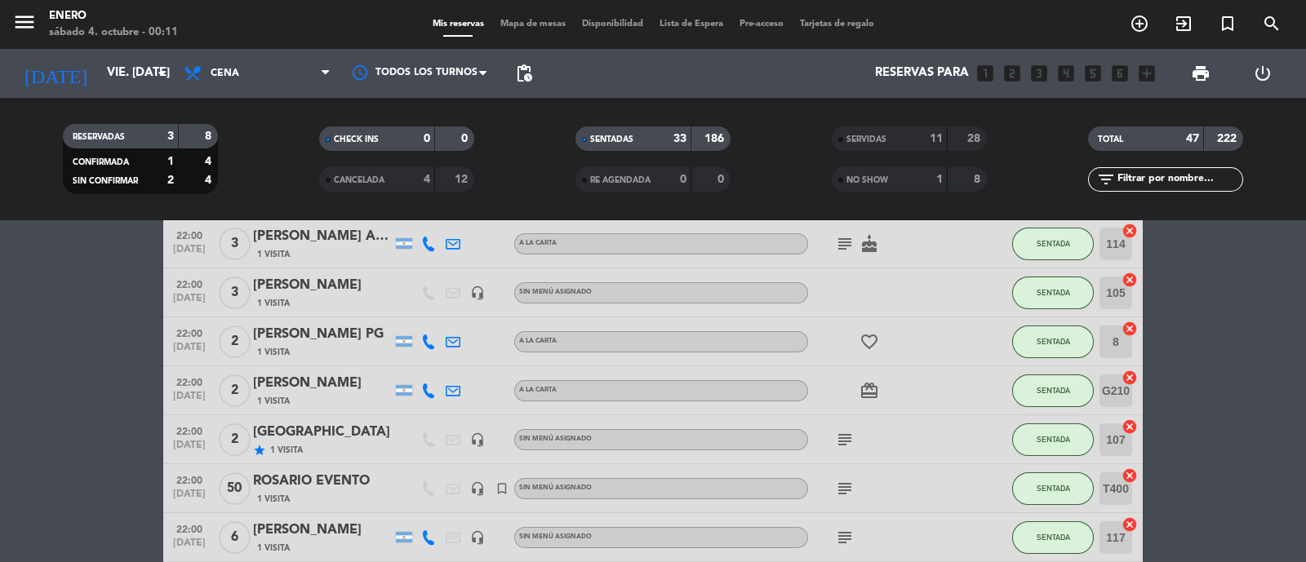
scroll to position [1326, 0]
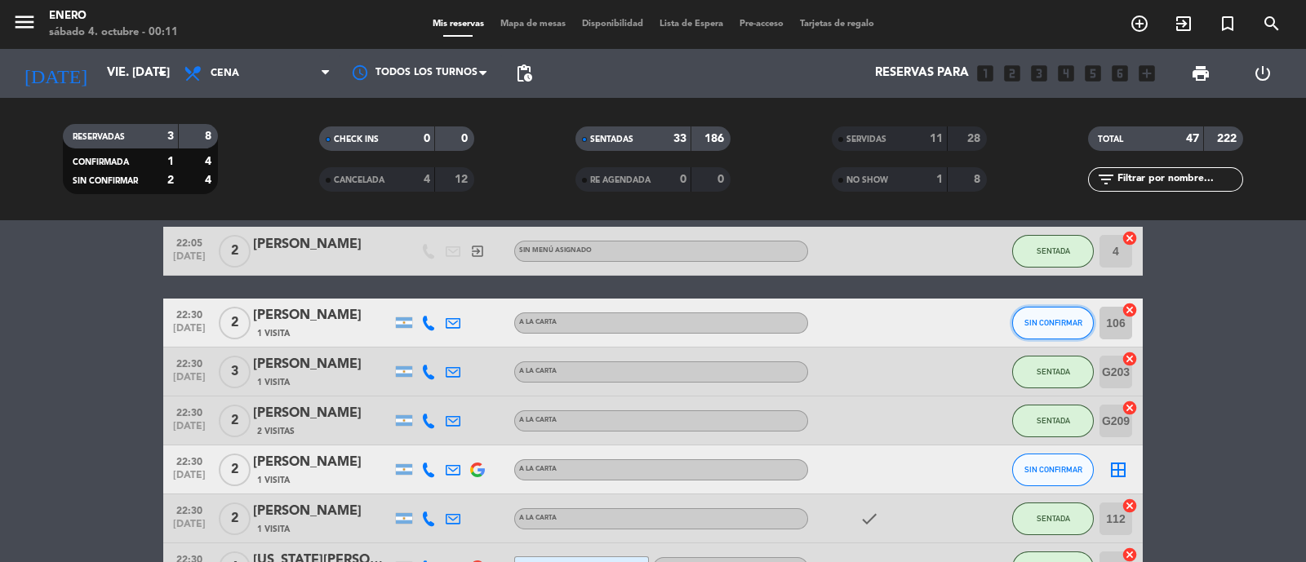
click at [1029, 325] on span "SIN CONFIRMAR" at bounding box center [1053, 322] width 58 height 9
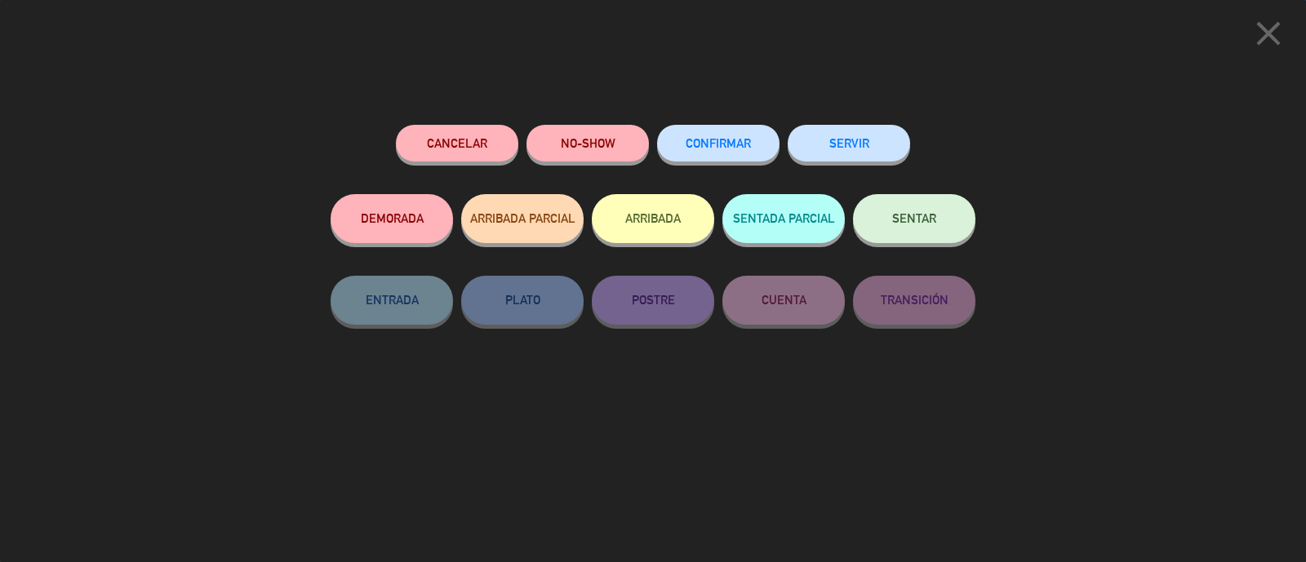
click at [595, 146] on button "NO-SHOW" at bounding box center [588, 143] width 122 height 37
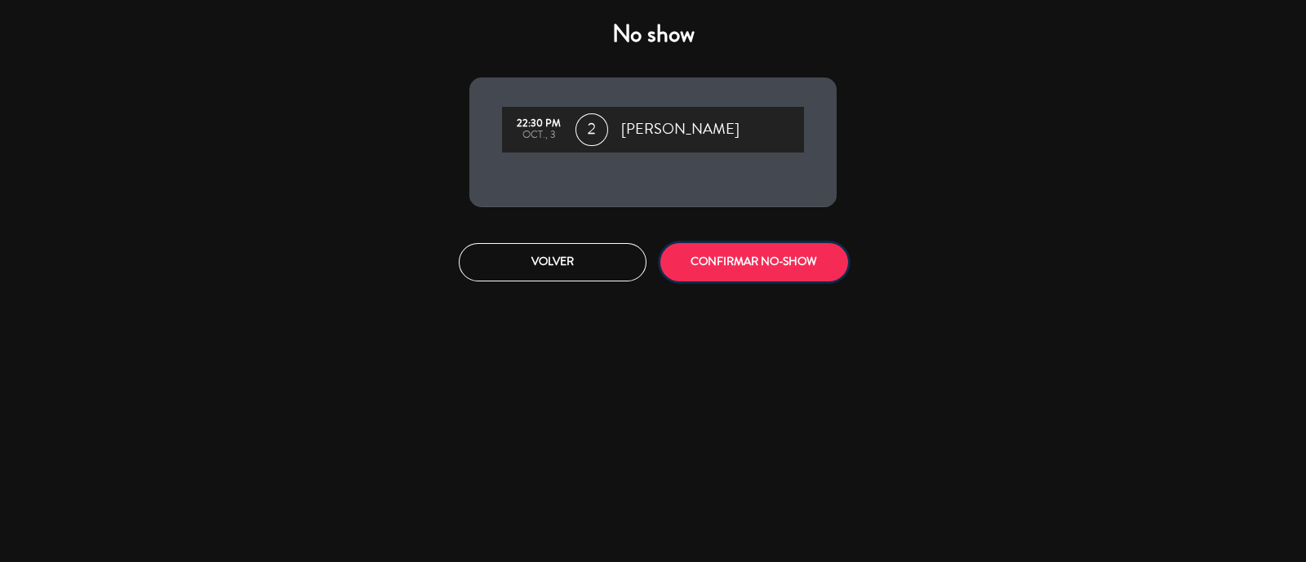
click at [704, 255] on button "CONFIRMAR NO-SHOW" at bounding box center [754, 262] width 188 height 38
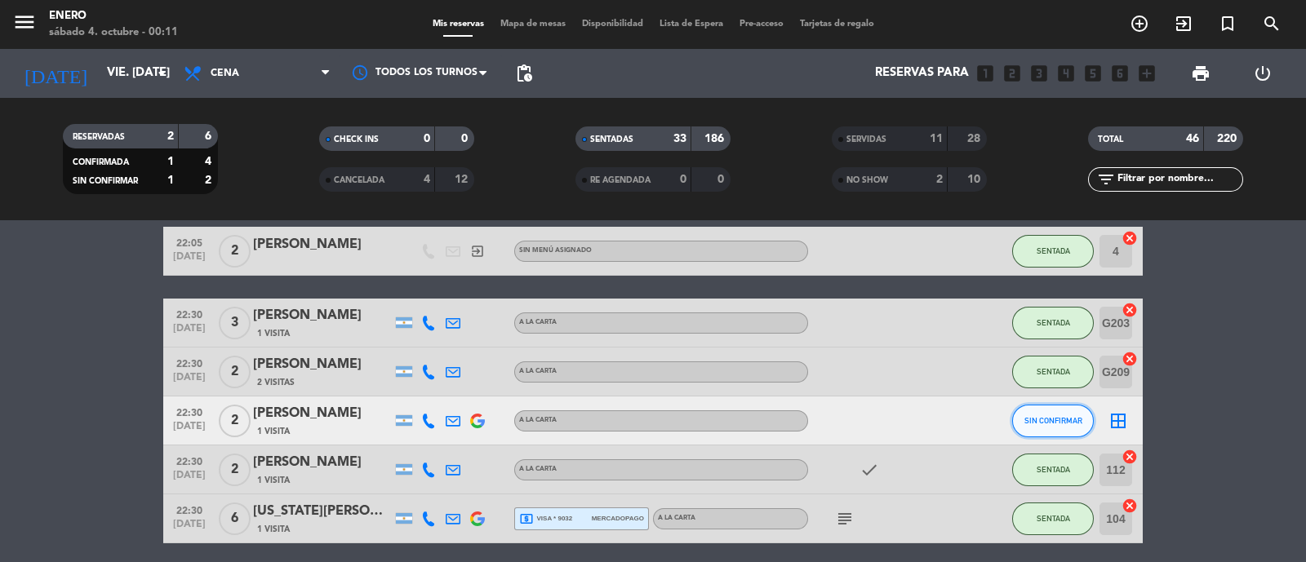
click at [1045, 416] on span "SIN CONFIRMAR" at bounding box center [1053, 420] width 58 height 9
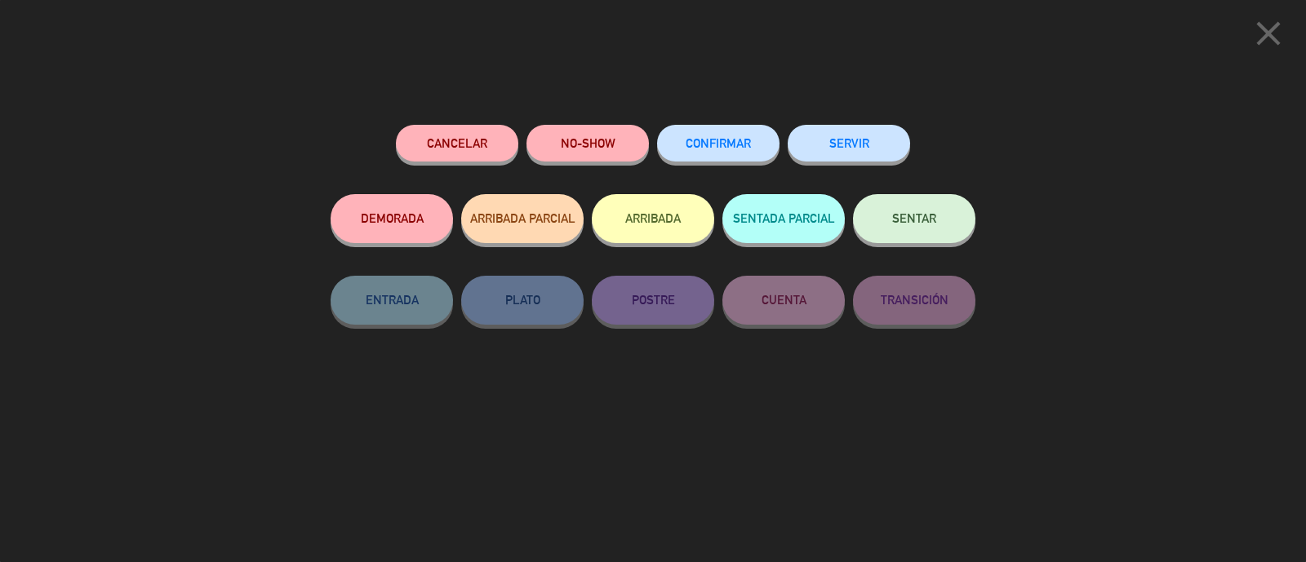
click at [595, 131] on button "NO-SHOW" at bounding box center [588, 143] width 122 height 37
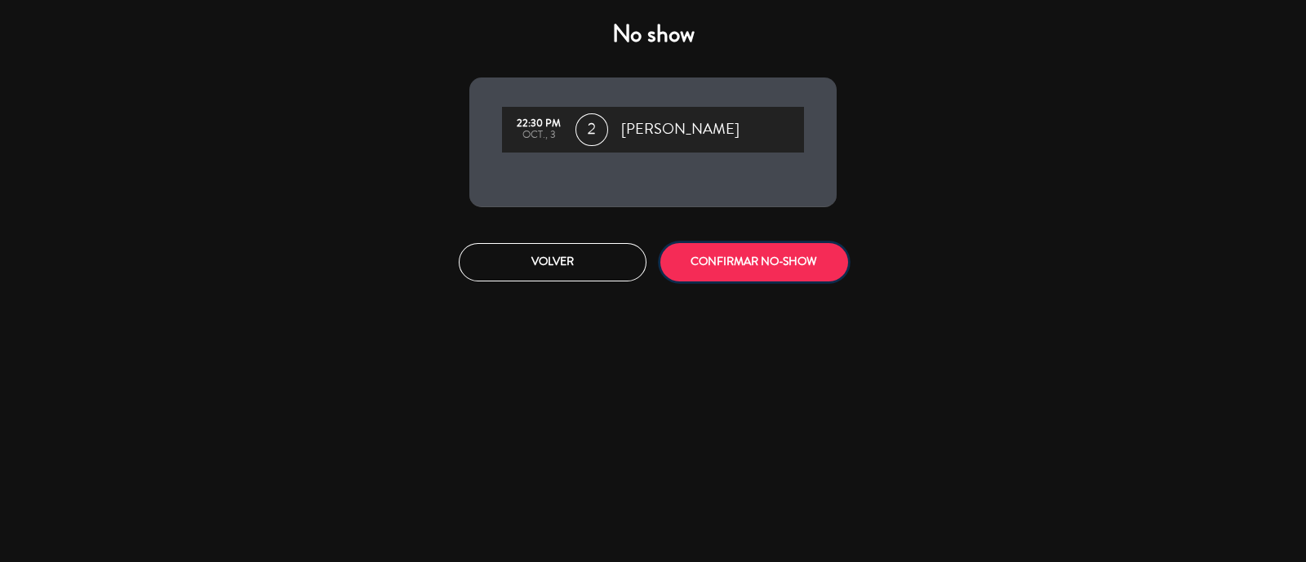
drag, startPoint x: 741, startPoint y: 259, endPoint x: 869, endPoint y: 263, distance: 128.2
click at [745, 263] on button "CONFIRMAR NO-SHOW" at bounding box center [754, 262] width 188 height 38
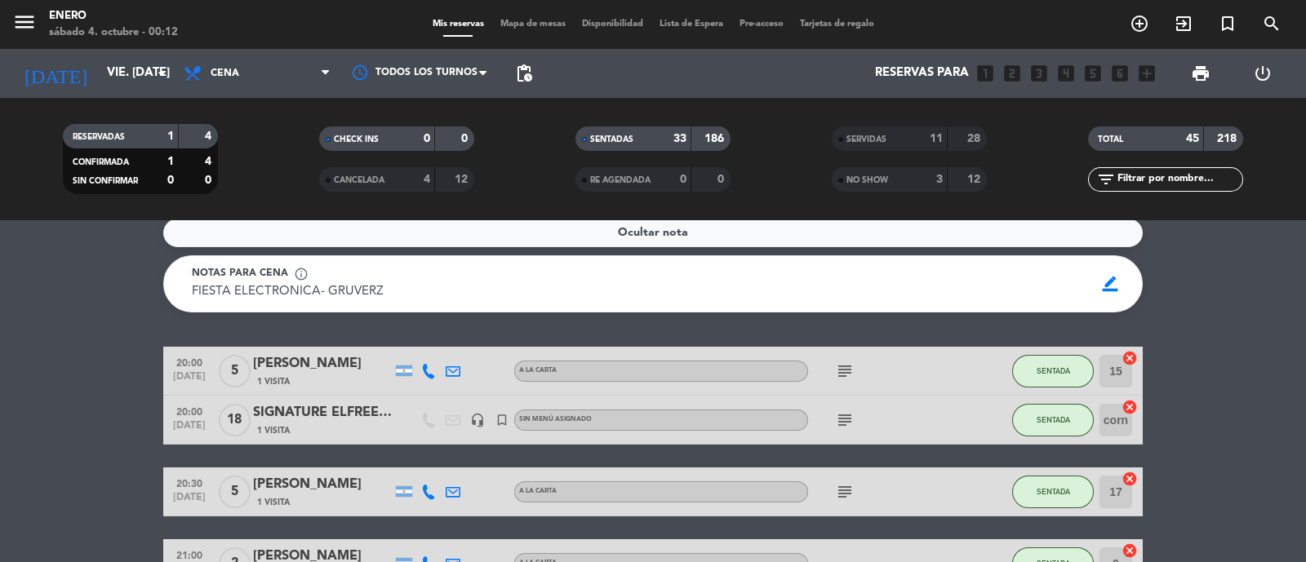
scroll to position [0, 0]
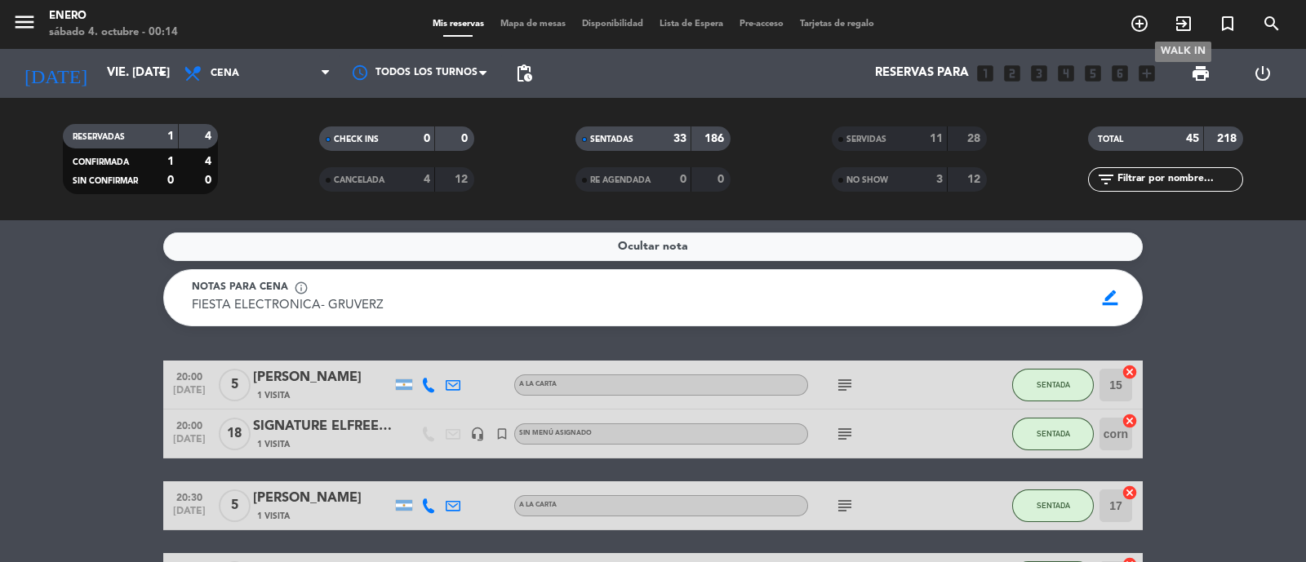
click at [1178, 24] on icon "exit_to_app" at bounding box center [1184, 24] width 20 height 20
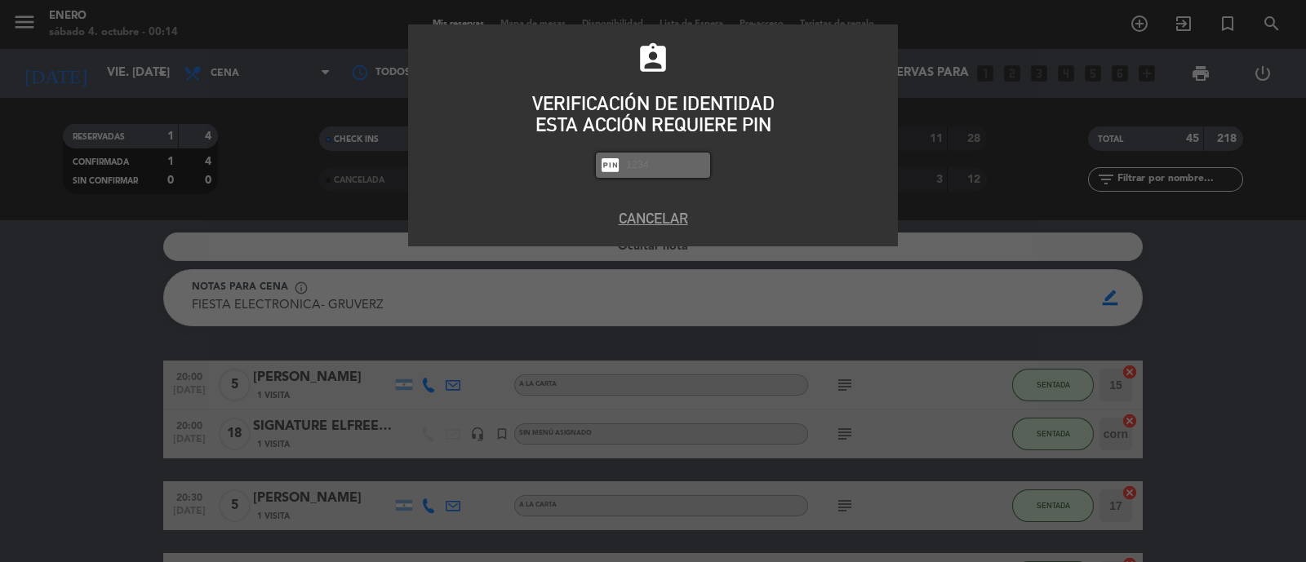
click at [686, 158] on input "text" at bounding box center [665, 165] width 82 height 19
type input "6082"
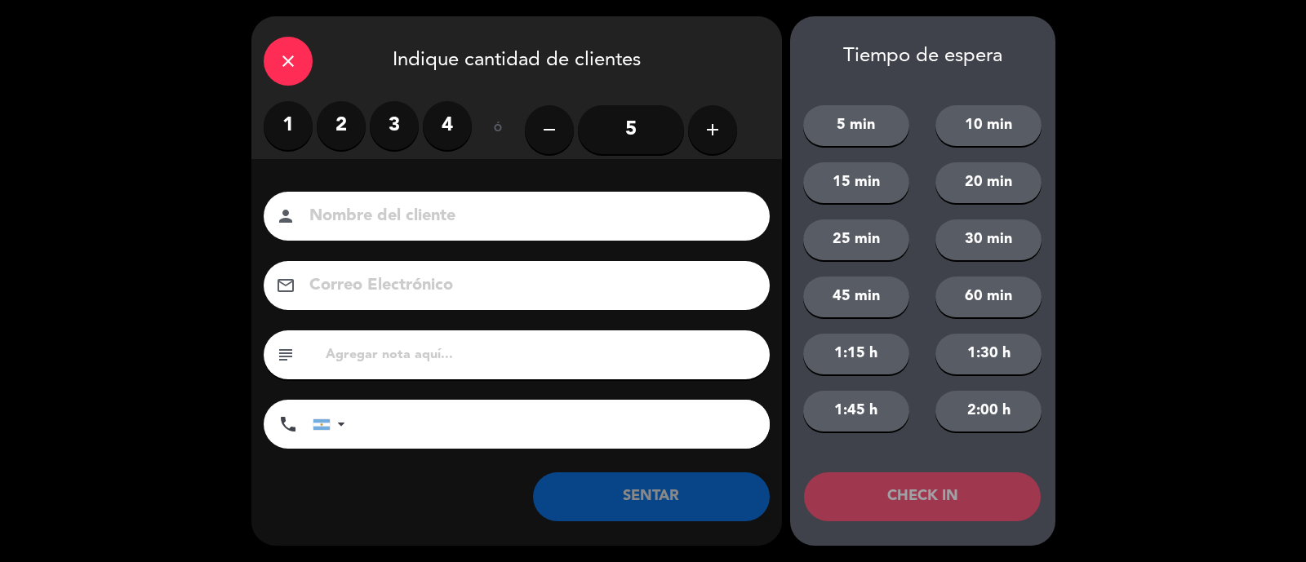
drag, startPoint x: 465, startPoint y: 127, endPoint x: 458, endPoint y: 140, distance: 14.3
click at [465, 127] on label "4" at bounding box center [447, 125] width 49 height 49
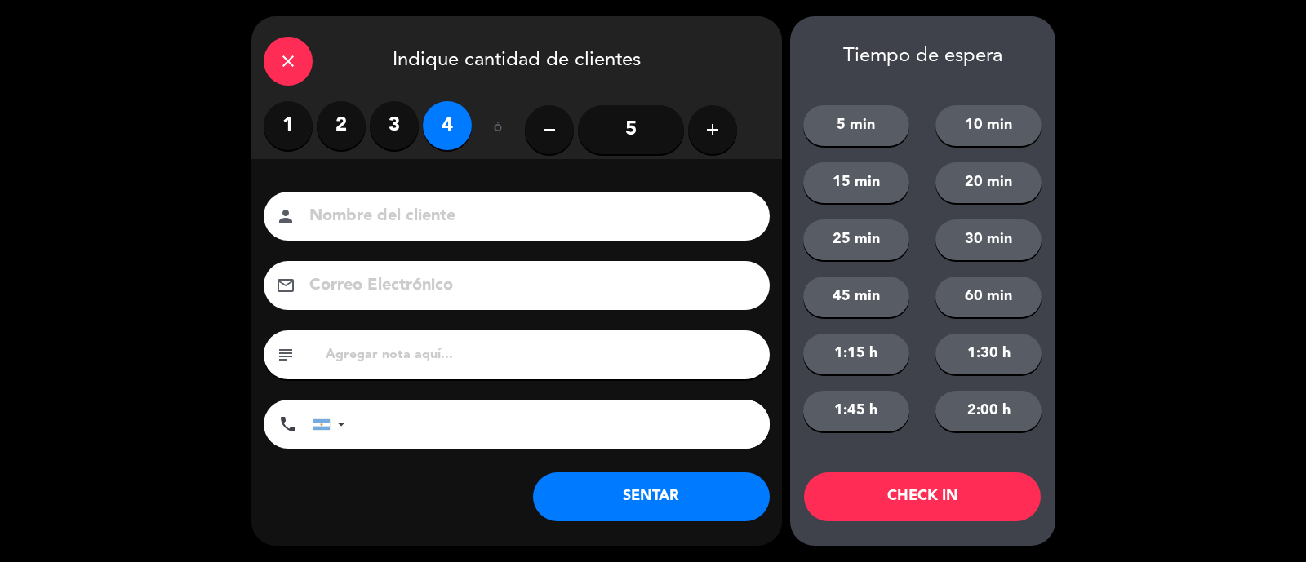
click at [412, 209] on input at bounding box center [528, 216] width 441 height 29
type input "[PERSON_NAME]"
click at [646, 492] on button "SENTAR" at bounding box center [651, 497] width 237 height 49
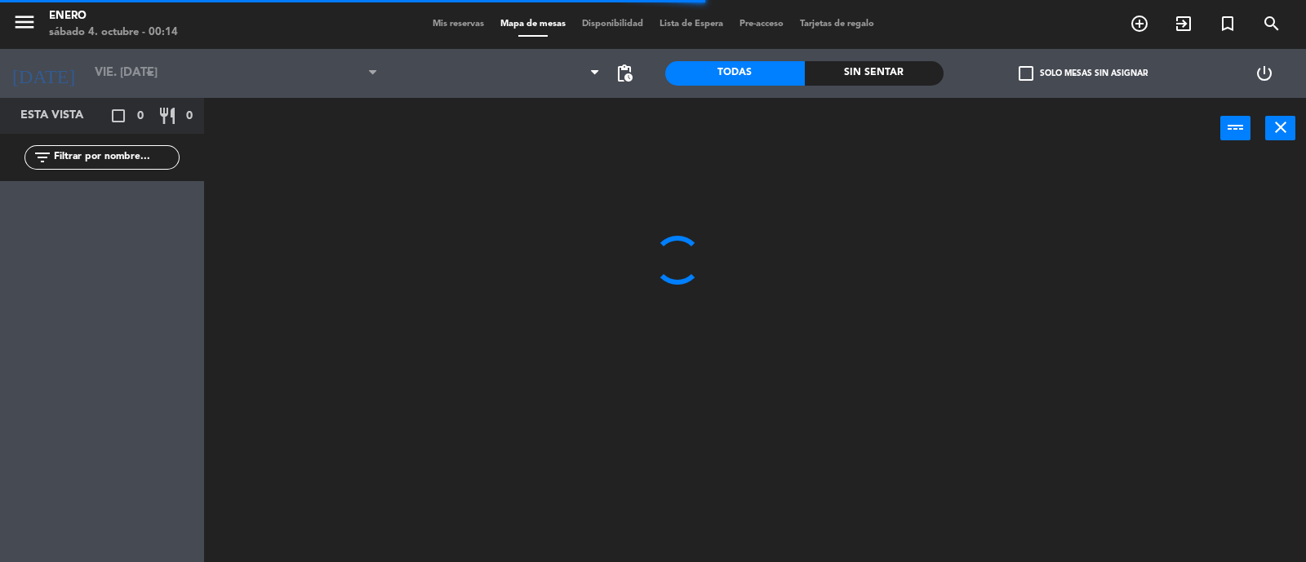
type input "sáb. [DATE]"
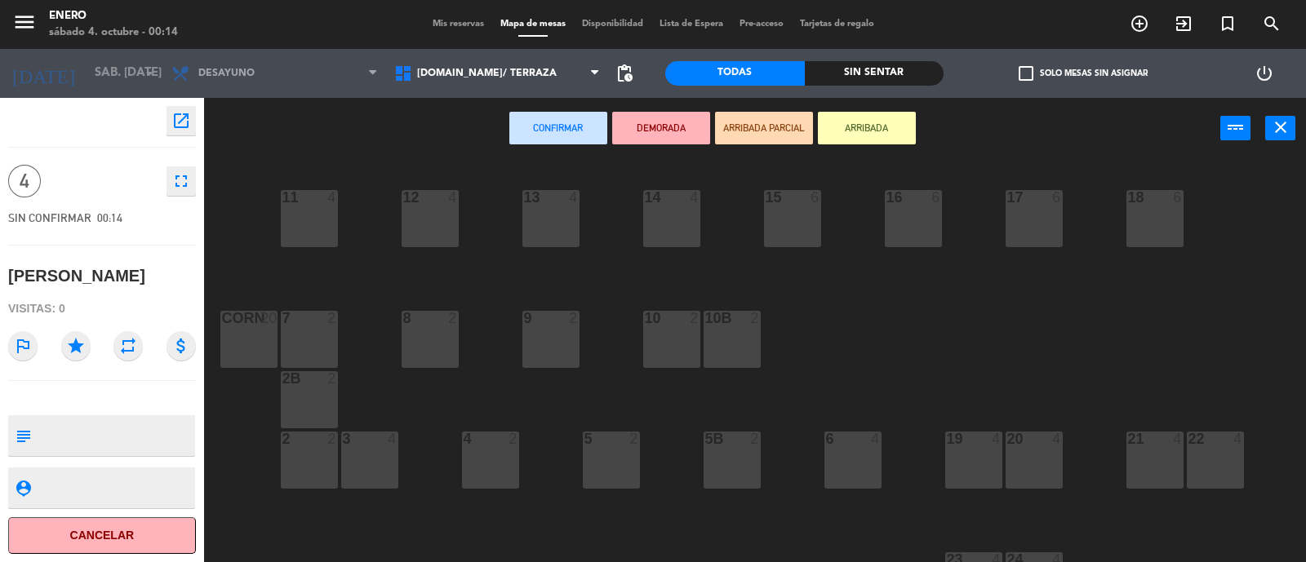
click at [869, 128] on button "ARRIBADA" at bounding box center [867, 128] width 98 height 33
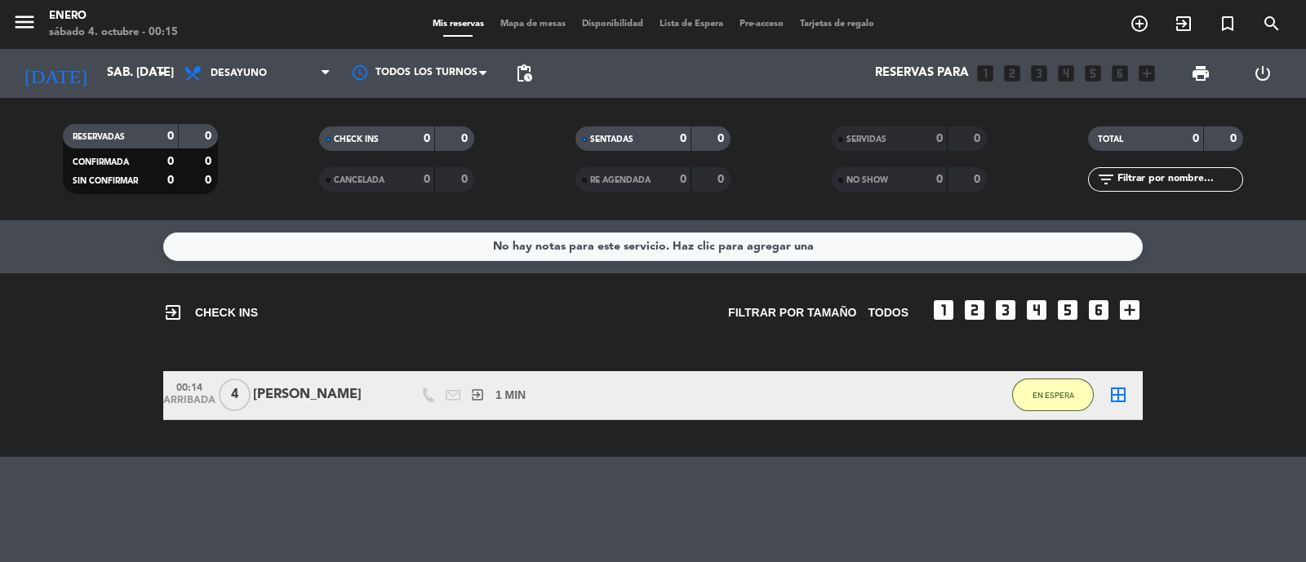
click at [525, 22] on span "Mapa de mesas" at bounding box center [533, 24] width 82 height 9
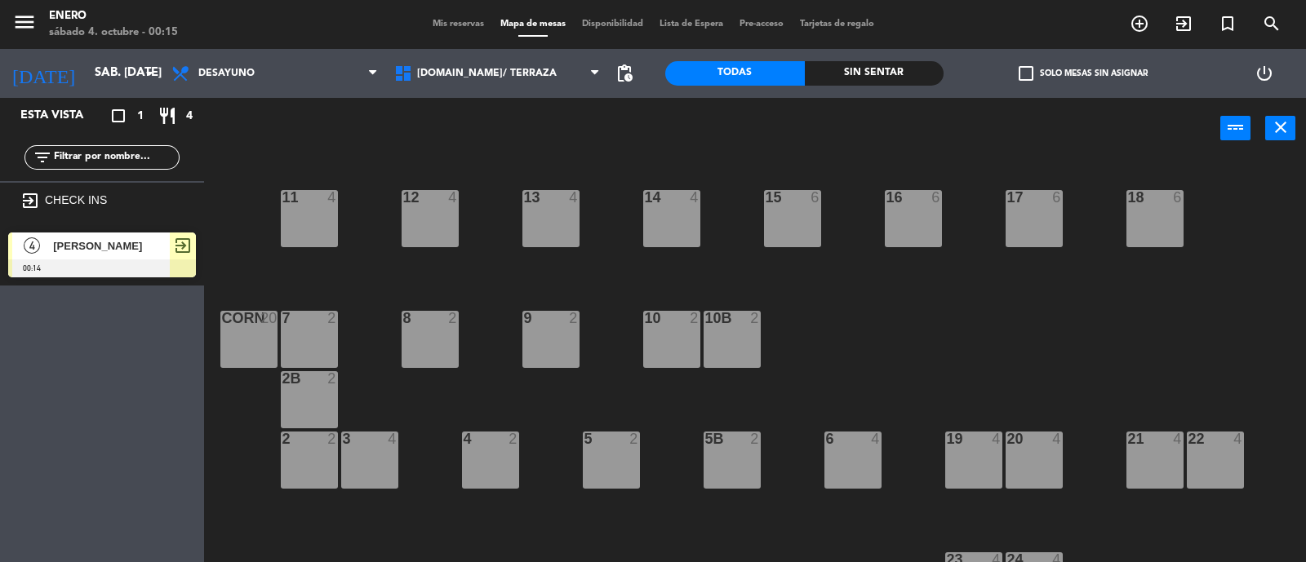
click at [180, 246] on span "exit_to_app" at bounding box center [183, 246] width 20 height 20
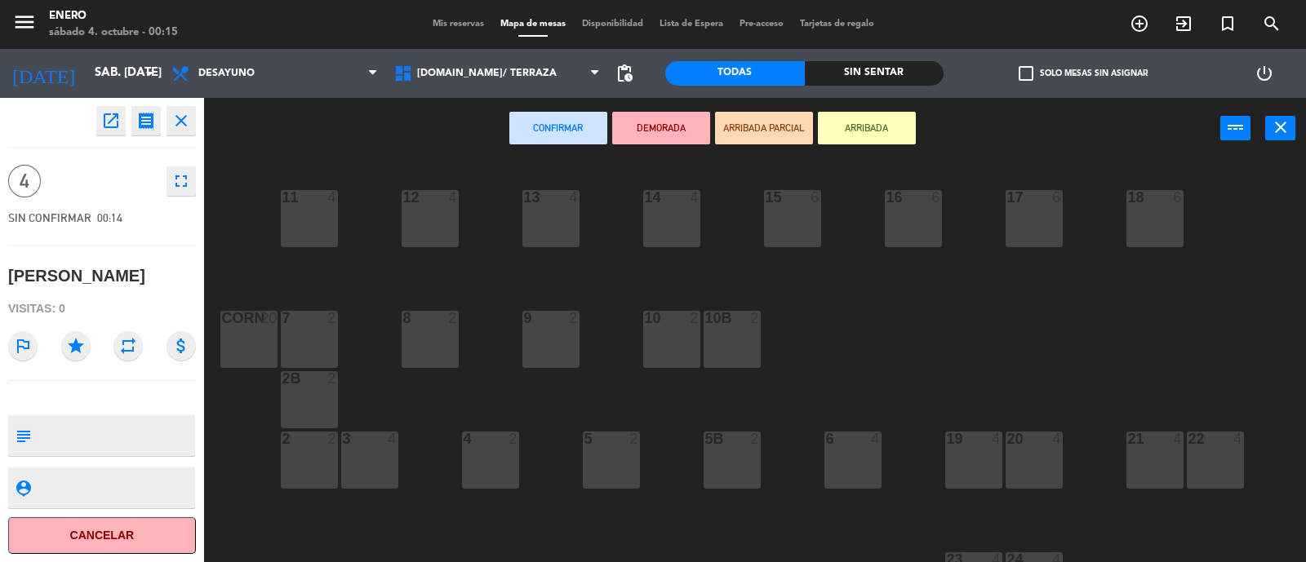
click at [865, 145] on div "Confirmar DEMORADA ARRIBADA PARCIAL ARRIBADA power_input close" at bounding box center [712, 129] width 1016 height 62
click at [1275, 140] on div "Confirmar DEMORADA ARRIBADA PARCIAL ARRIBADA power_input close" at bounding box center [755, 129] width 1102 height 62
click at [151, 536] on button "Cancelar" at bounding box center [102, 536] width 188 height 37
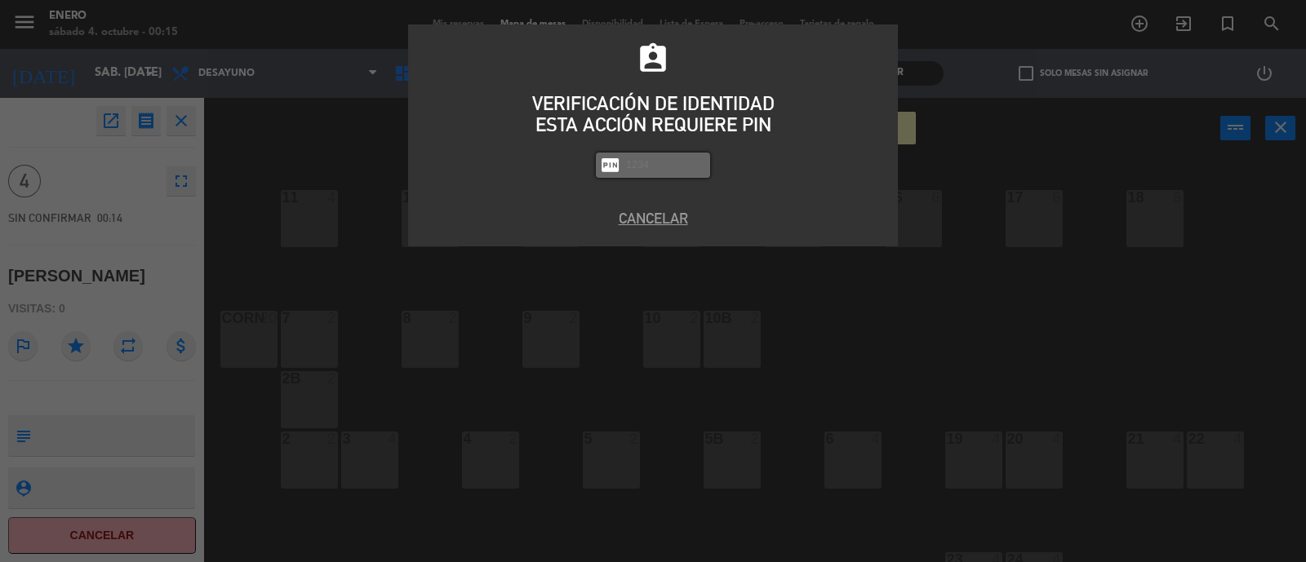
click at [654, 166] on input "text" at bounding box center [665, 165] width 82 height 19
type input "6082"
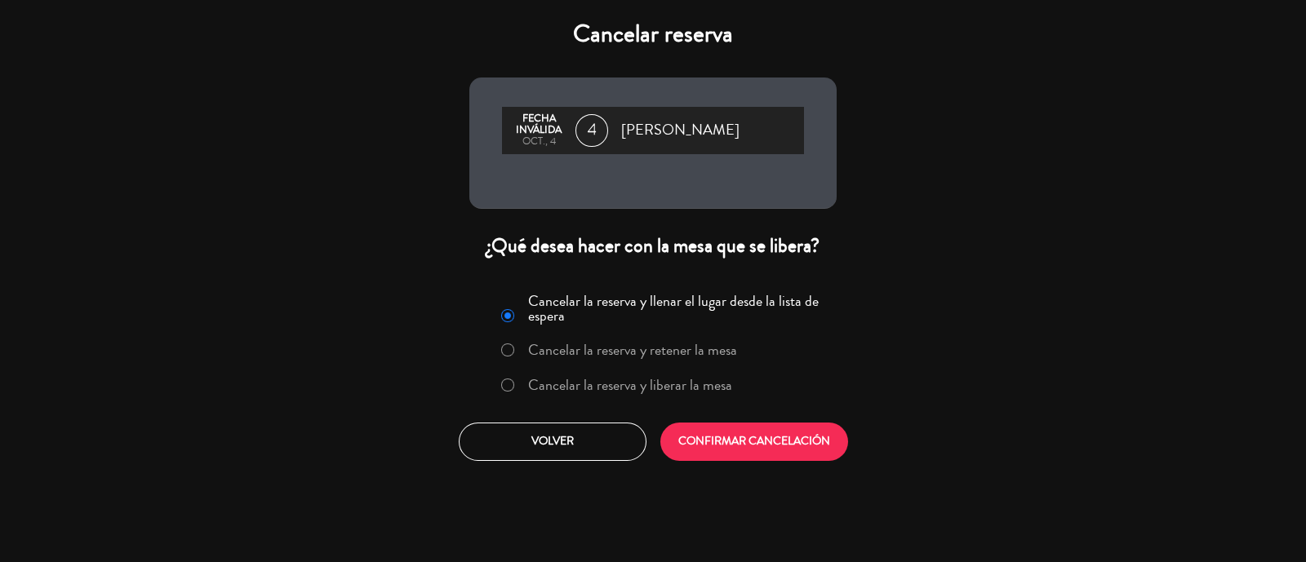
click at [642, 403] on div "Cancelar la reserva y llenar el lugar desde la lista de espera Cancelar la rese…" at bounding box center [653, 346] width 346 height 119
click at [642, 393] on label "Cancelar la reserva y liberar la mesa" at bounding box center [630, 385] width 204 height 15
click at [707, 460] on button "CONFIRMAR CANCELACIÓN" at bounding box center [754, 442] width 188 height 38
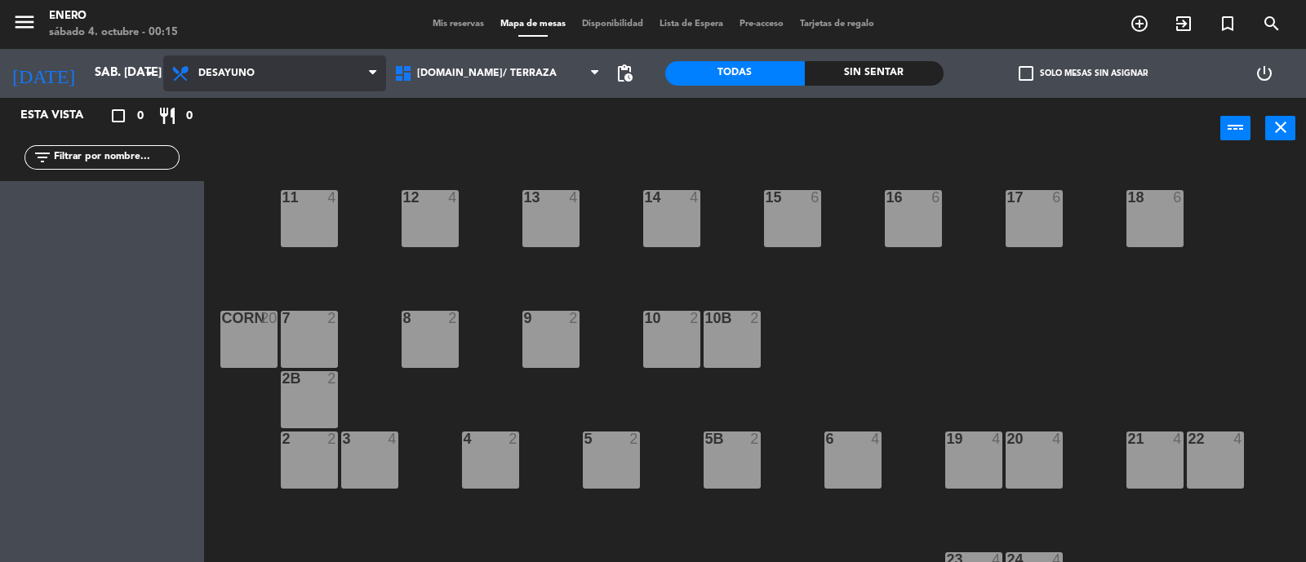
click at [229, 71] on span "Desayuno" at bounding box center [226, 73] width 56 height 11
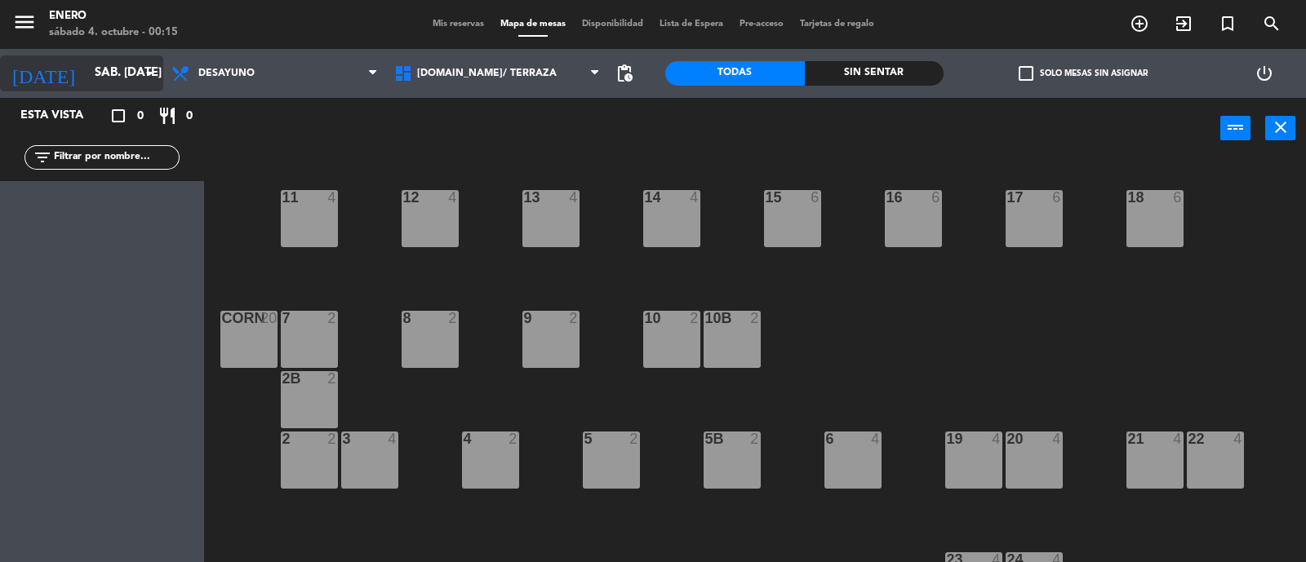
click at [155, 76] on icon "arrow_drop_down" at bounding box center [150, 74] width 20 height 20
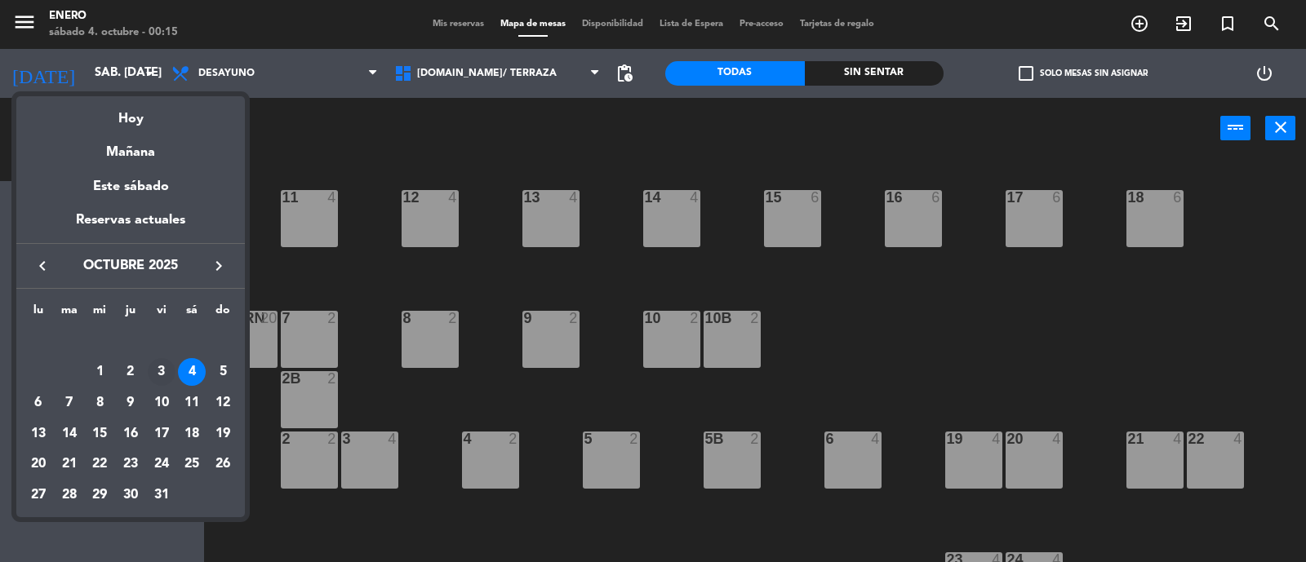
click at [161, 366] on div "3" at bounding box center [162, 372] width 28 height 28
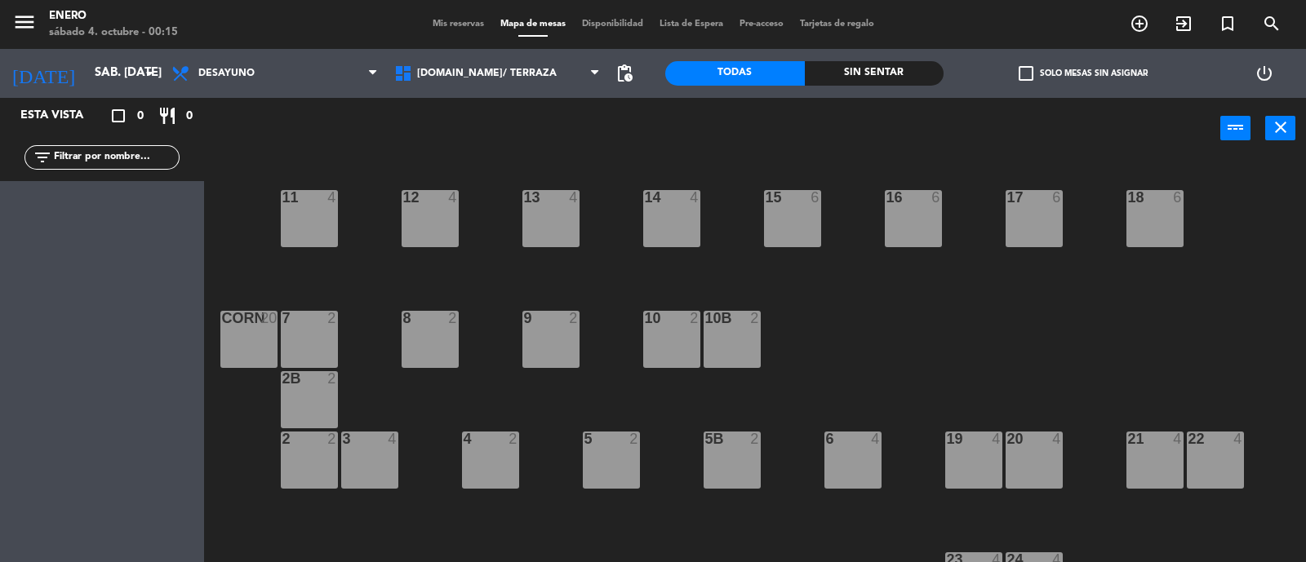
type input "vie. [DATE]"
click at [266, 86] on span "Desayuno" at bounding box center [274, 74] width 223 height 36
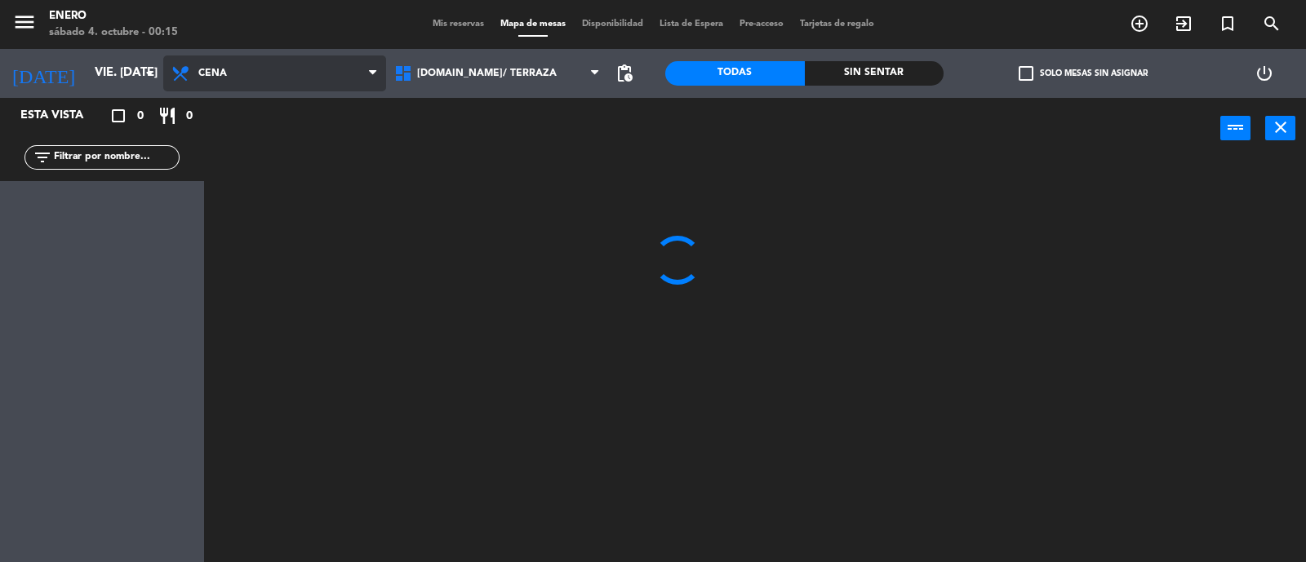
click at [273, 176] on ng-component "menu Enero sábado 4. octubre - 00:15 Mis reservas Mapa de mesas Disponibilidad …" at bounding box center [653, 282] width 1306 height 564
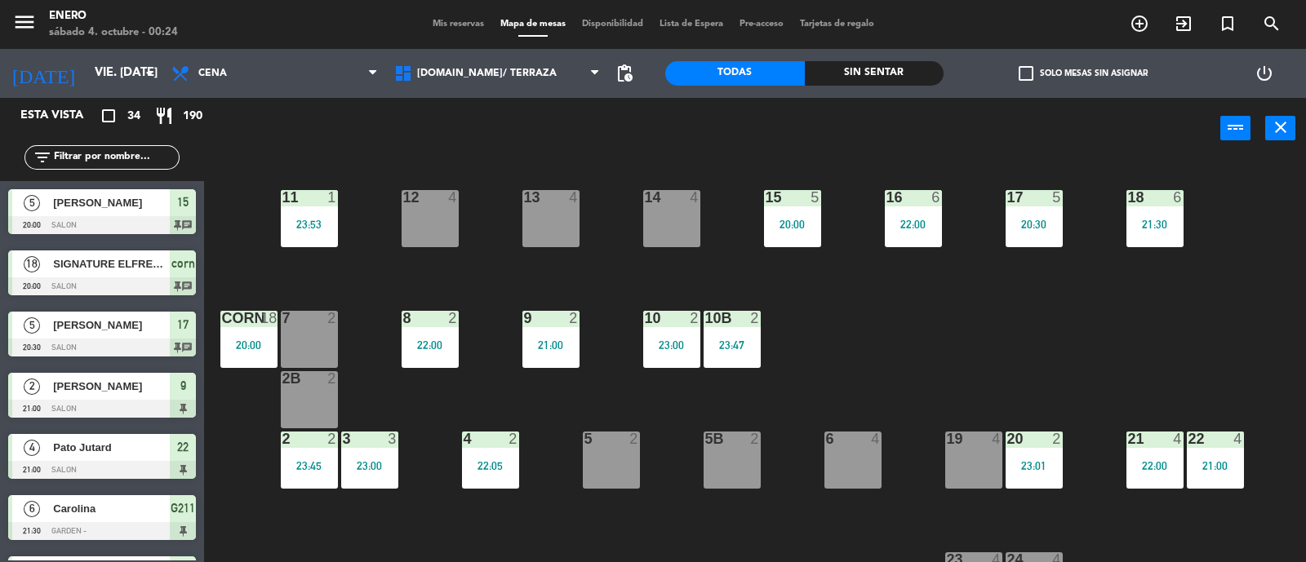
click at [1088, 331] on div "14 4 12 4 11 1 23:53 17 5 20:30 15 5 20:00 16 6 22:00 13 4 18 6 21:30 10 2 23:0…" at bounding box center [761, 362] width 1089 height 403
click at [551, 69] on span "[DOMAIN_NAME]/ TERRAZA" at bounding box center [497, 74] width 223 height 36
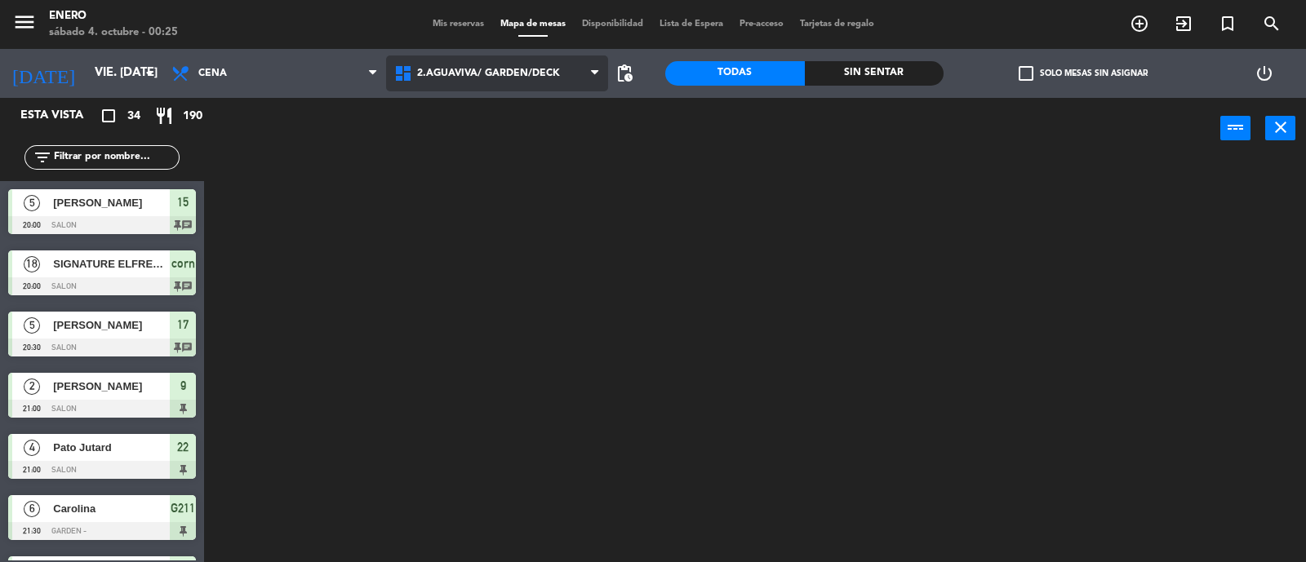
click at [575, 149] on ng-component "menu Enero sábado 4. octubre - 00:25 Mis reservas Mapa de mesas Disponibilidad …" at bounding box center [653, 282] width 1306 height 564
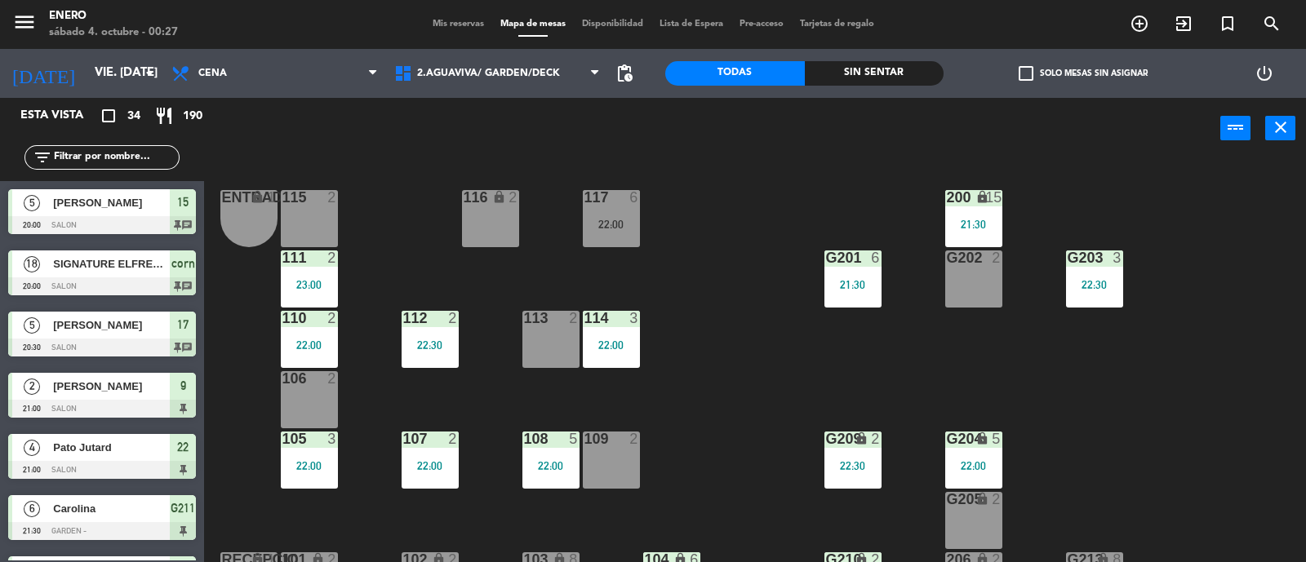
click at [113, 161] on input "text" at bounding box center [115, 158] width 127 height 18
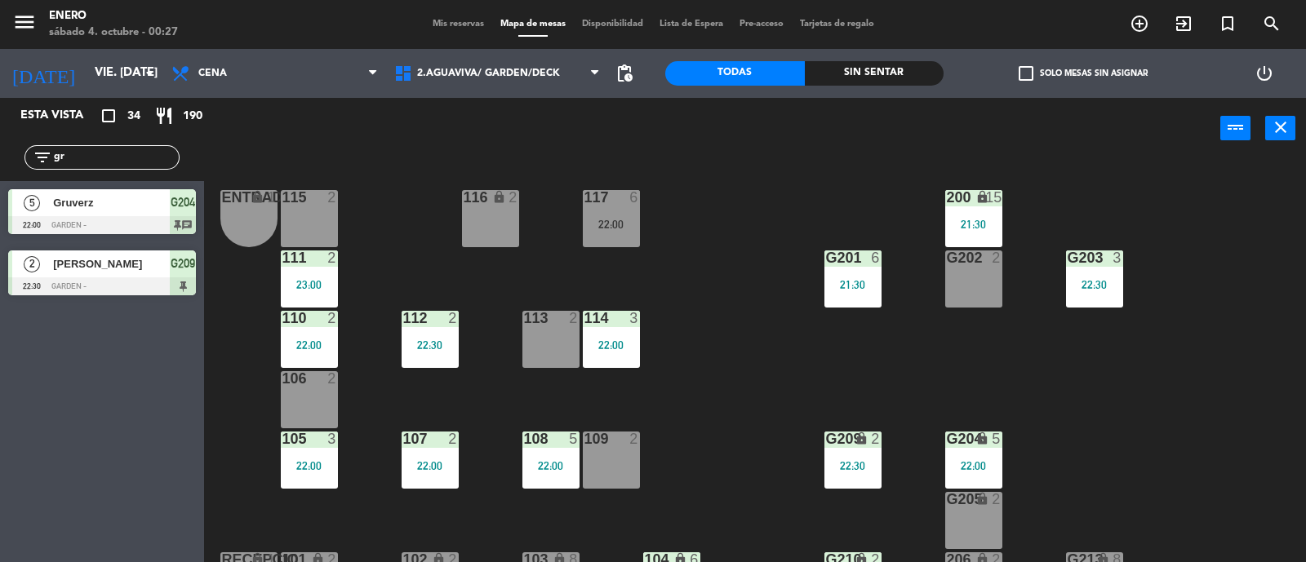
type input "gr"
click at [58, 201] on div "5 Gruverz 22:00 GARDEN - G204 chat" at bounding box center [102, 211] width 204 height 61
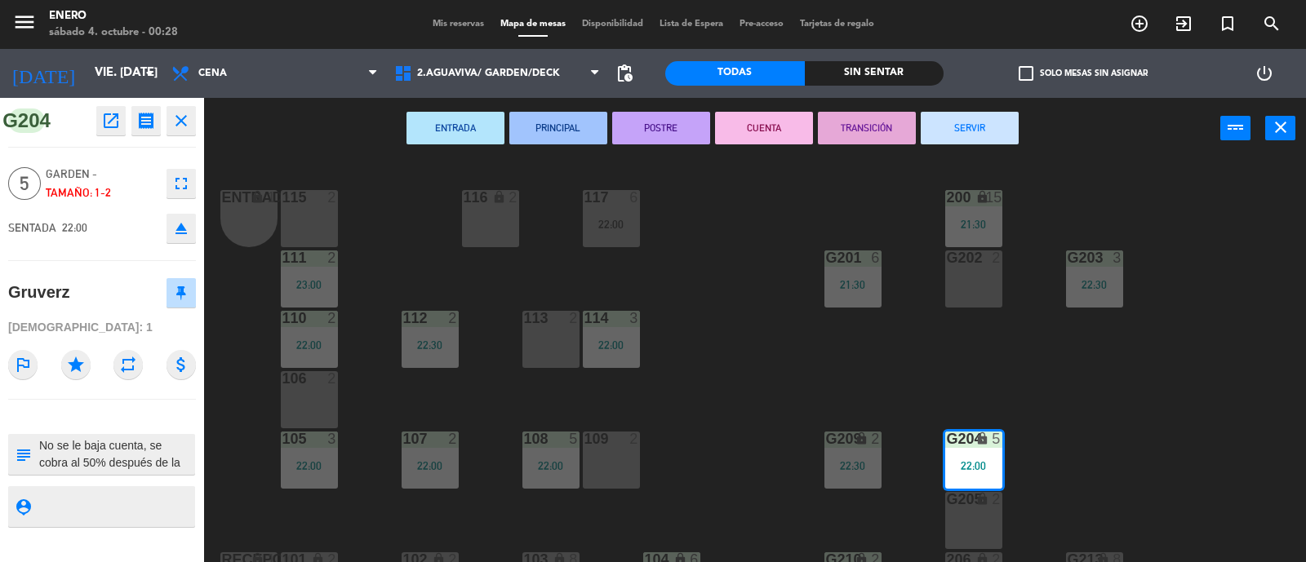
click at [178, 185] on icon "fullscreen" at bounding box center [181, 184] width 20 height 20
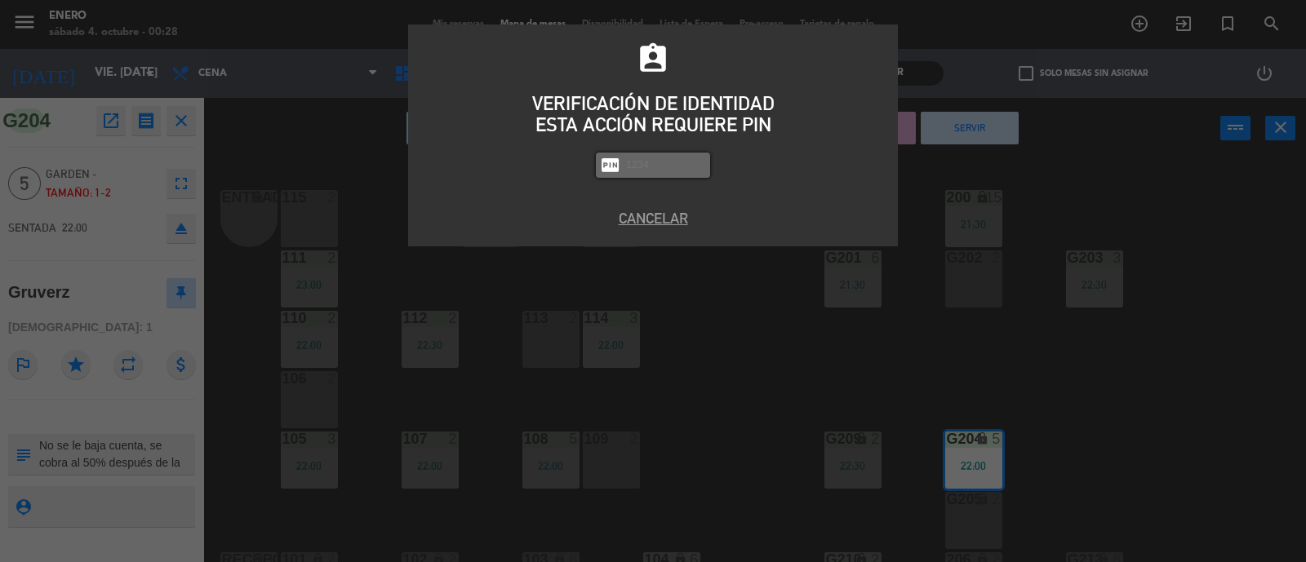
click at [641, 157] on input "text" at bounding box center [665, 165] width 82 height 19
type input "6082"
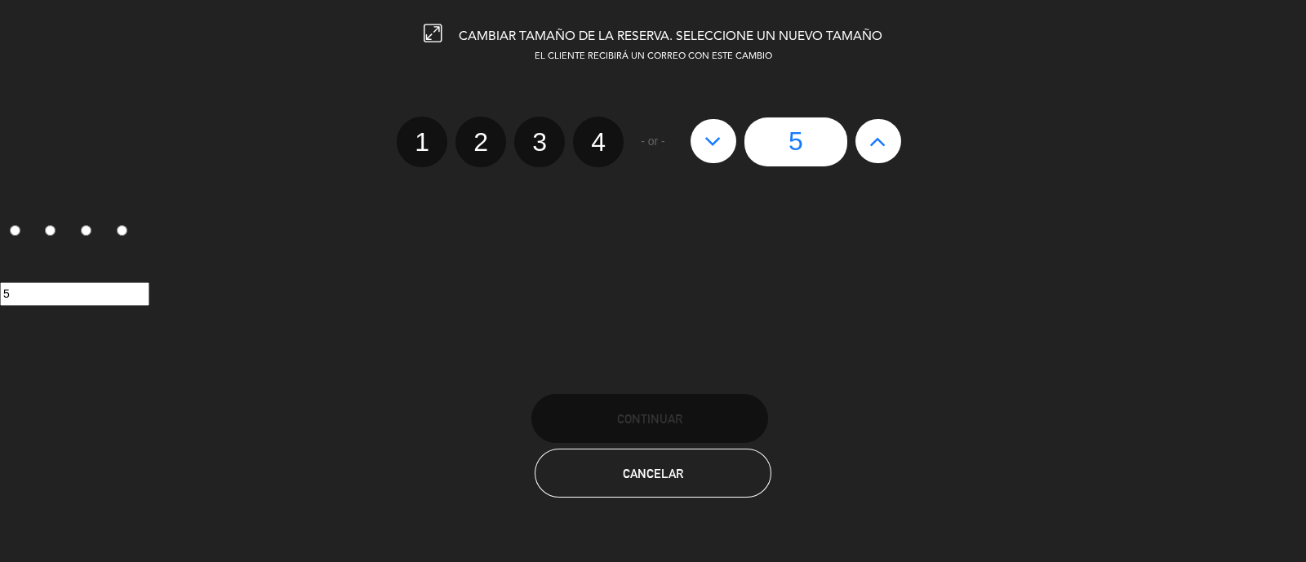
click at [881, 149] on icon at bounding box center [877, 141] width 17 height 26
type input "6"
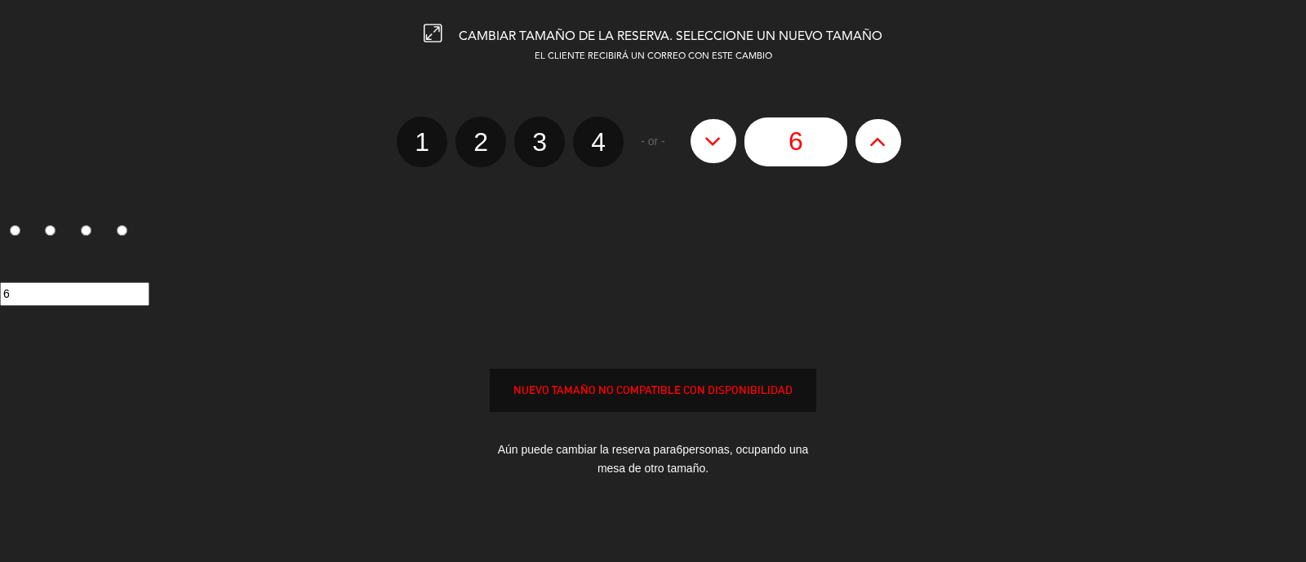
click at [881, 149] on icon at bounding box center [877, 141] width 17 height 26
type input "7"
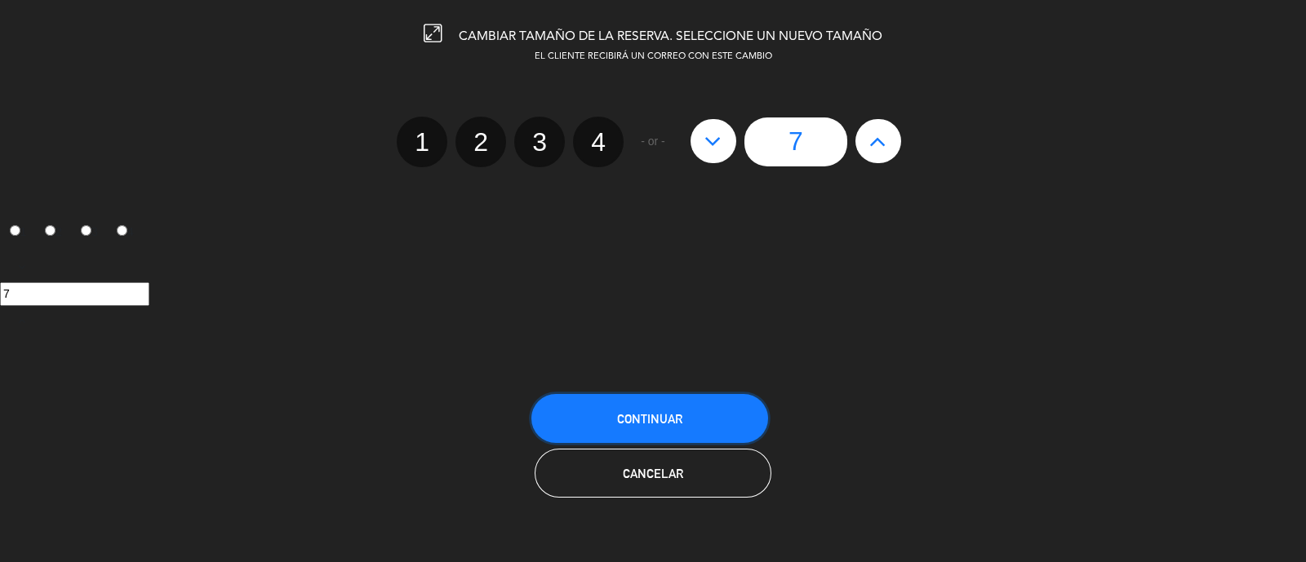
click at [642, 422] on span "Continuar" at bounding box center [649, 419] width 65 height 14
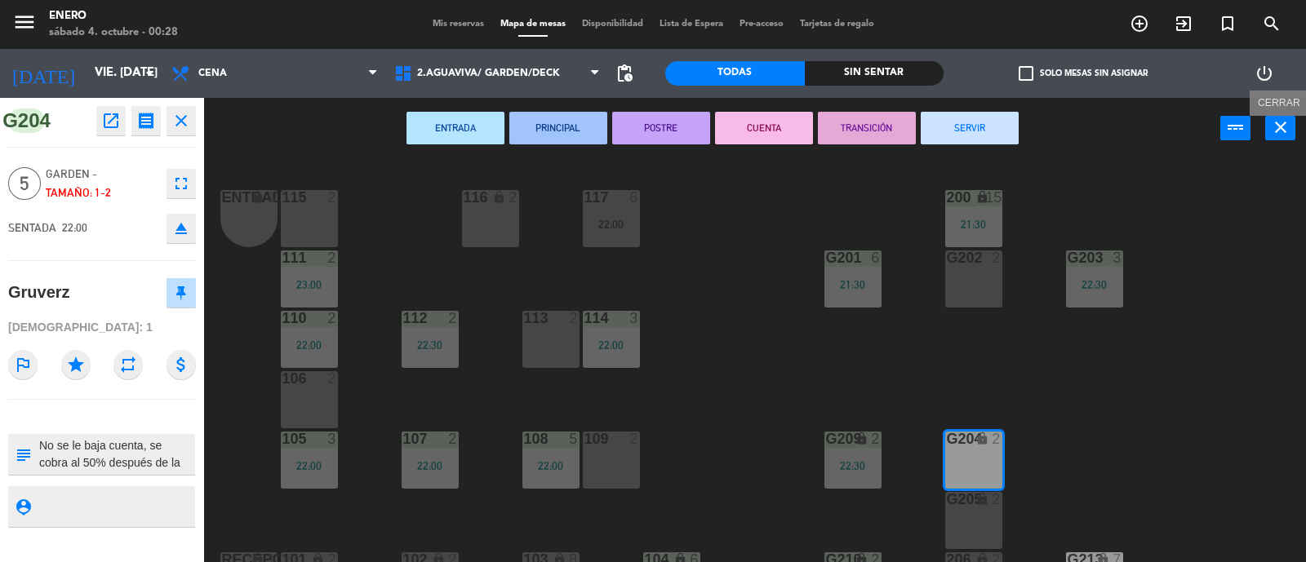
click at [1282, 136] on icon "close" at bounding box center [1281, 128] width 20 height 20
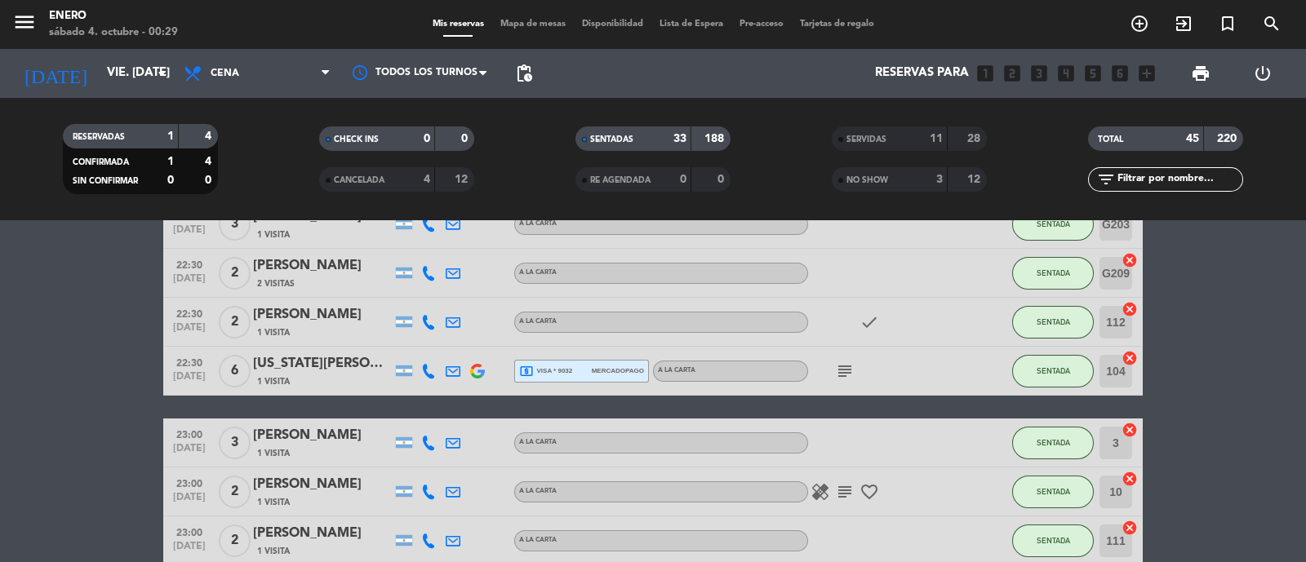
scroll to position [1428, 0]
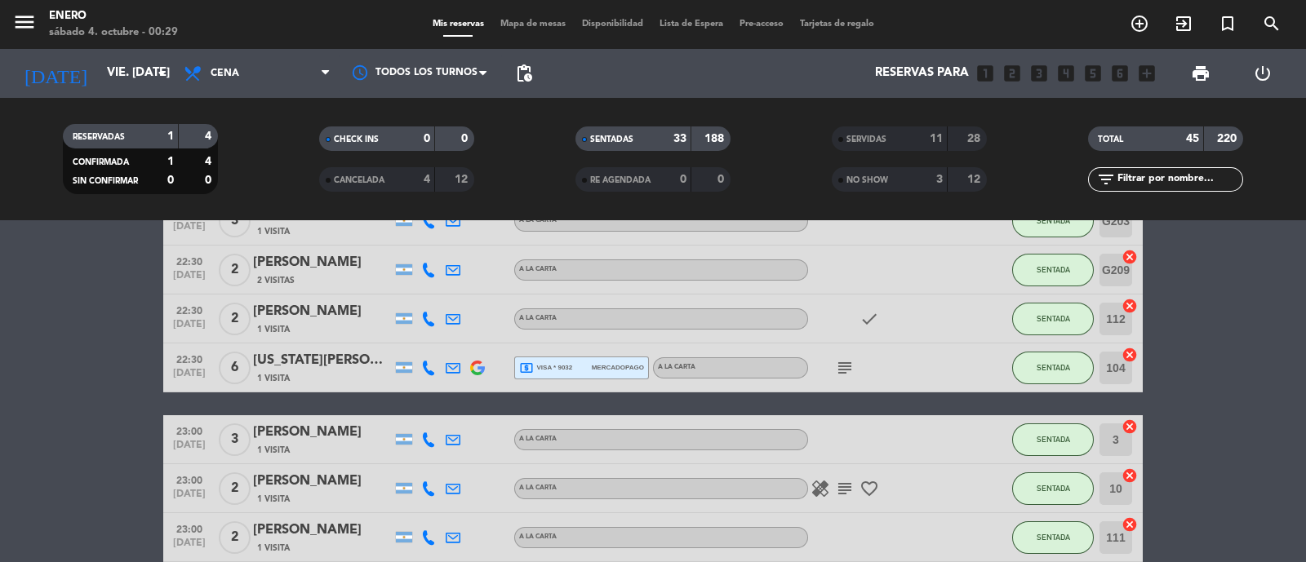
click at [837, 364] on icon "subject" at bounding box center [845, 368] width 20 height 20
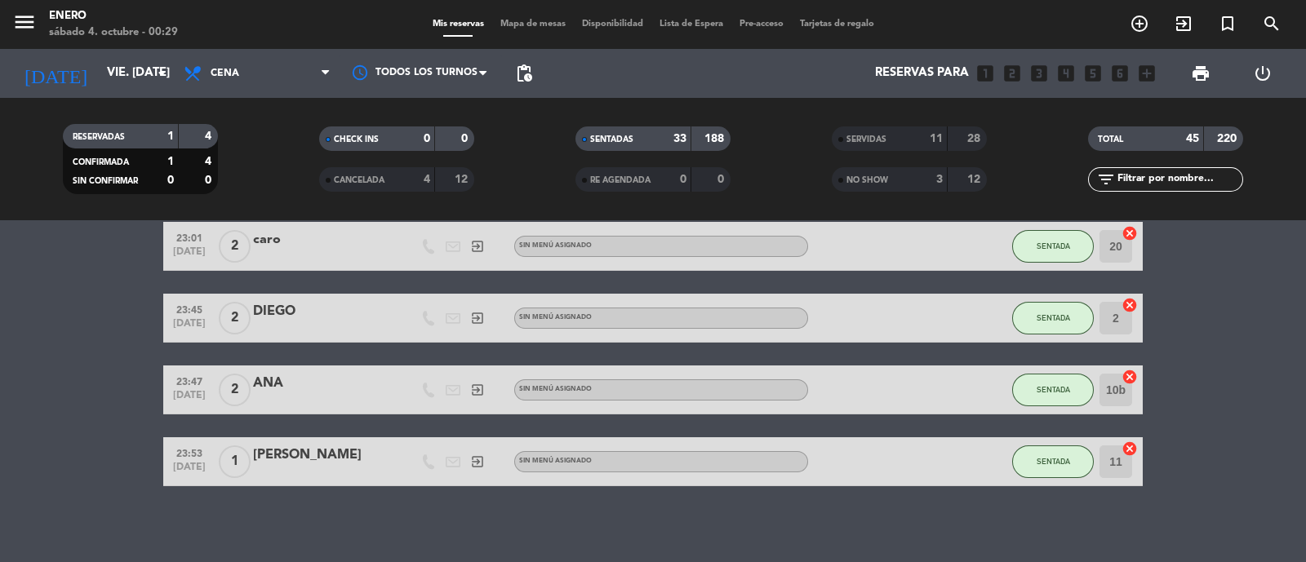
scroll to position [1796, 0]
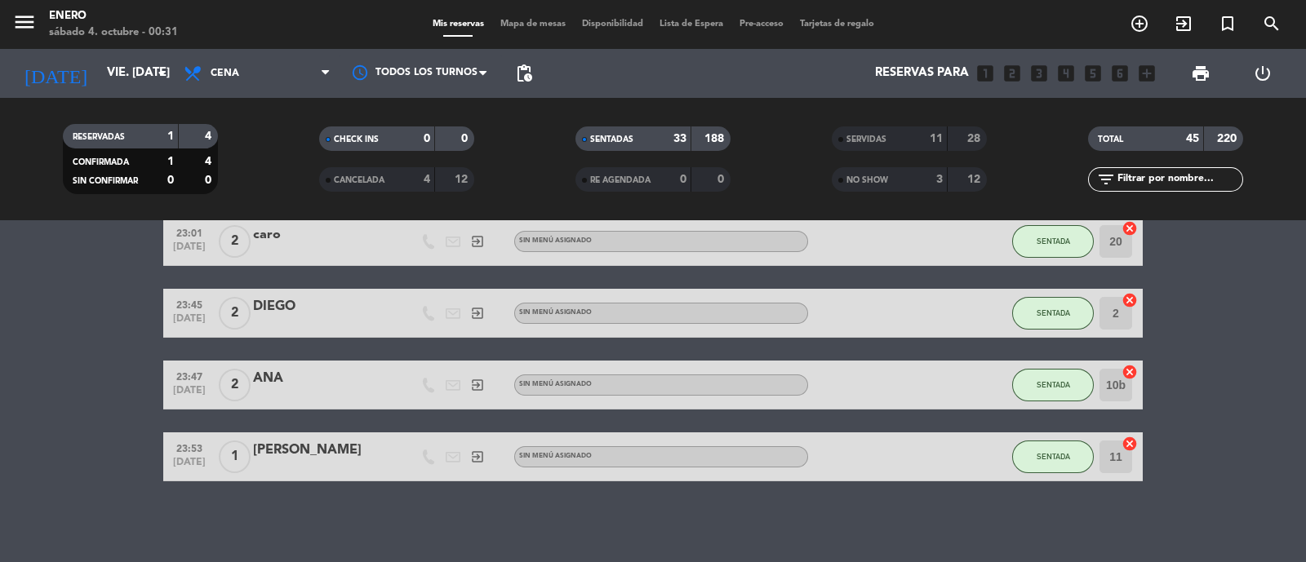
click at [533, 24] on span "Mapa de mesas" at bounding box center [533, 24] width 82 height 9
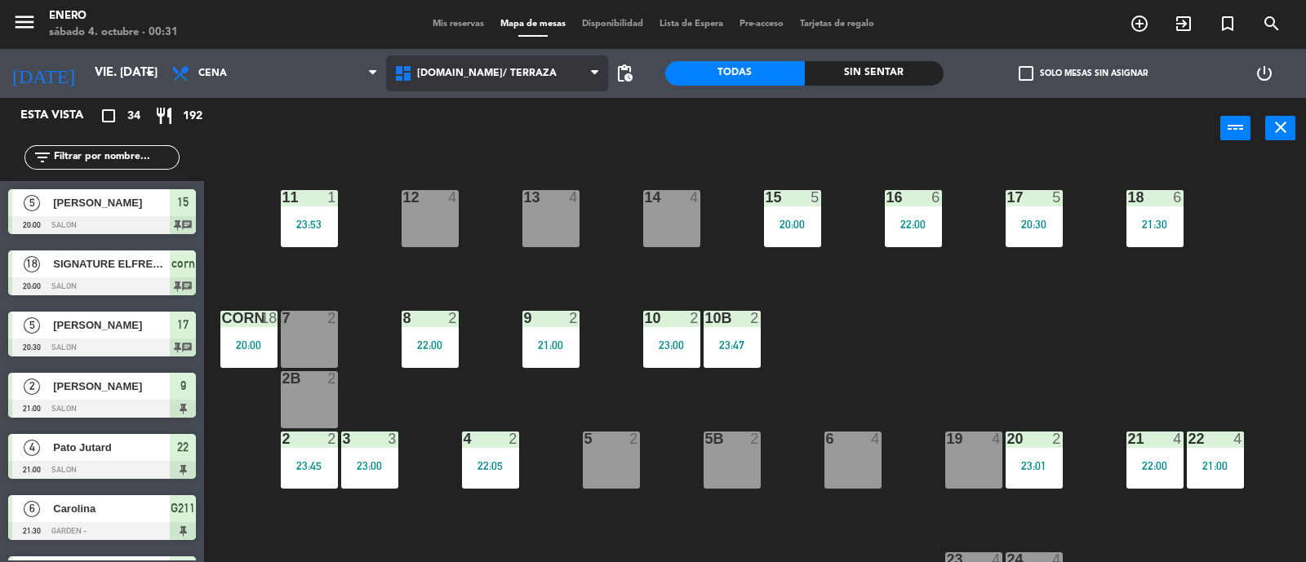
click at [492, 79] on span "[DOMAIN_NAME]/ TERRAZA" at bounding box center [487, 73] width 140 height 11
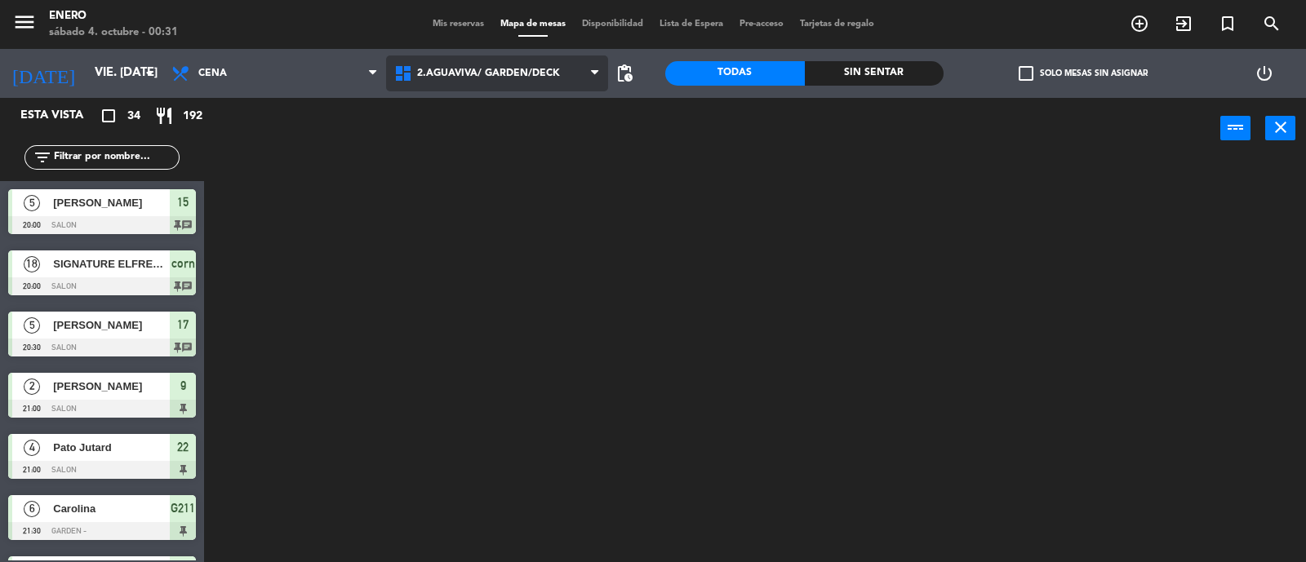
click at [535, 153] on ng-component "menu Enero sábado 4. octubre - 00:31 Mis reservas Mapa de mesas Disponibilidad …" at bounding box center [653, 282] width 1306 height 564
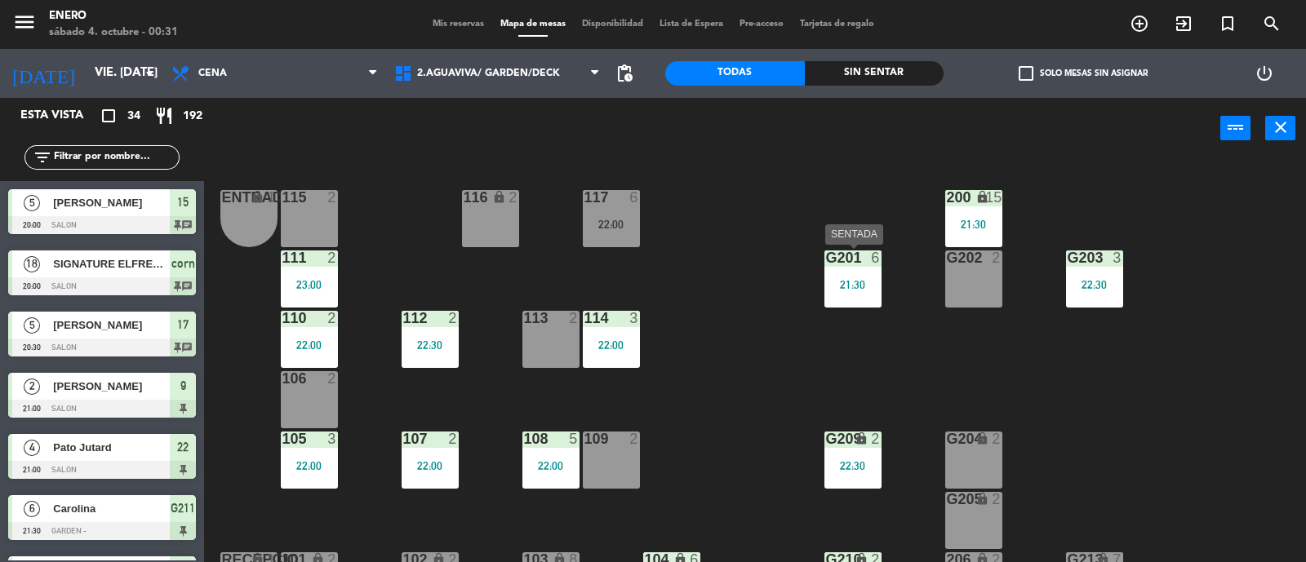
drag, startPoint x: 865, startPoint y: 272, endPoint x: 884, endPoint y: 282, distance: 21.2
click at [865, 273] on div "G201 6 21:30" at bounding box center [852, 279] width 57 height 57
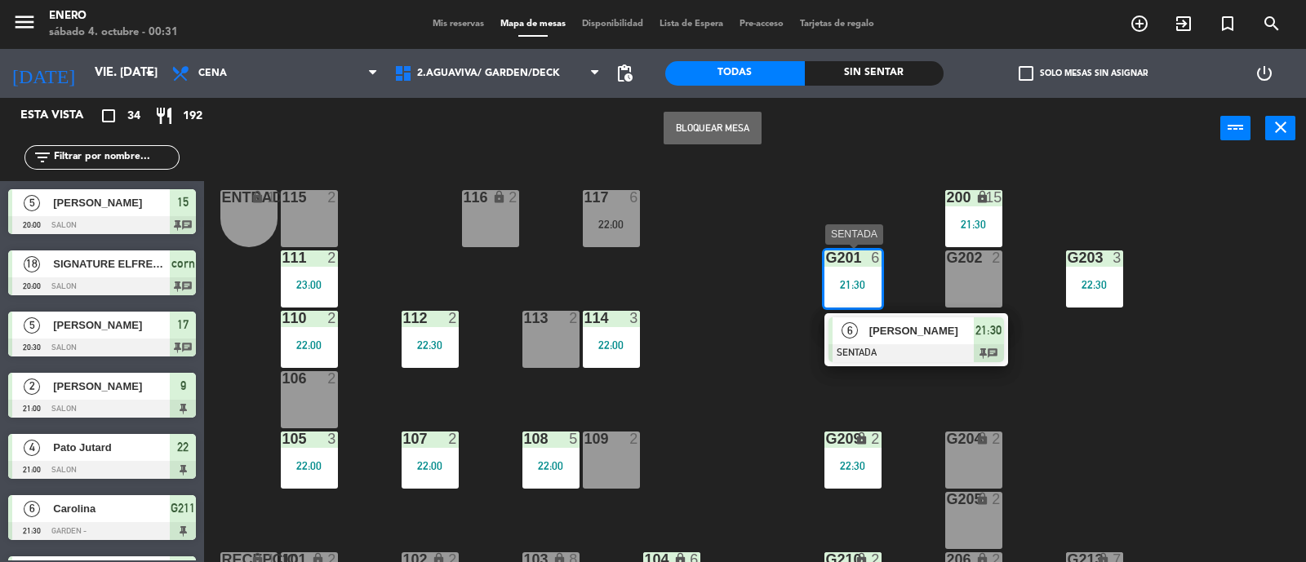
click at [904, 341] on div "[PERSON_NAME]" at bounding box center [921, 331] width 106 height 27
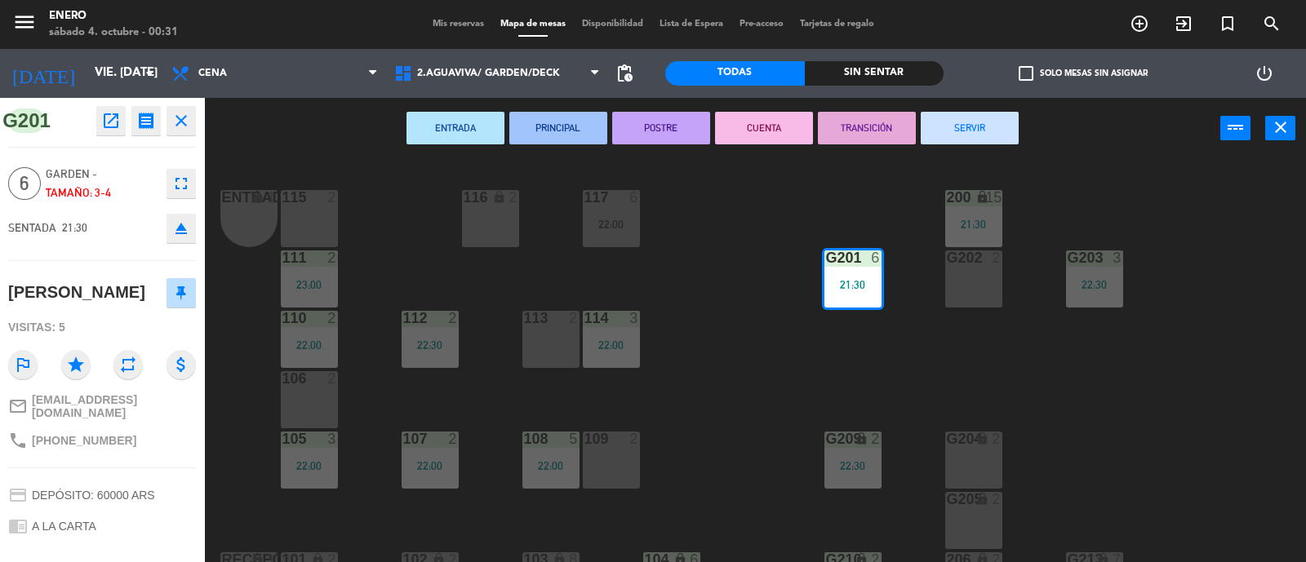
click at [967, 132] on button "SERVIR" at bounding box center [970, 128] width 98 height 33
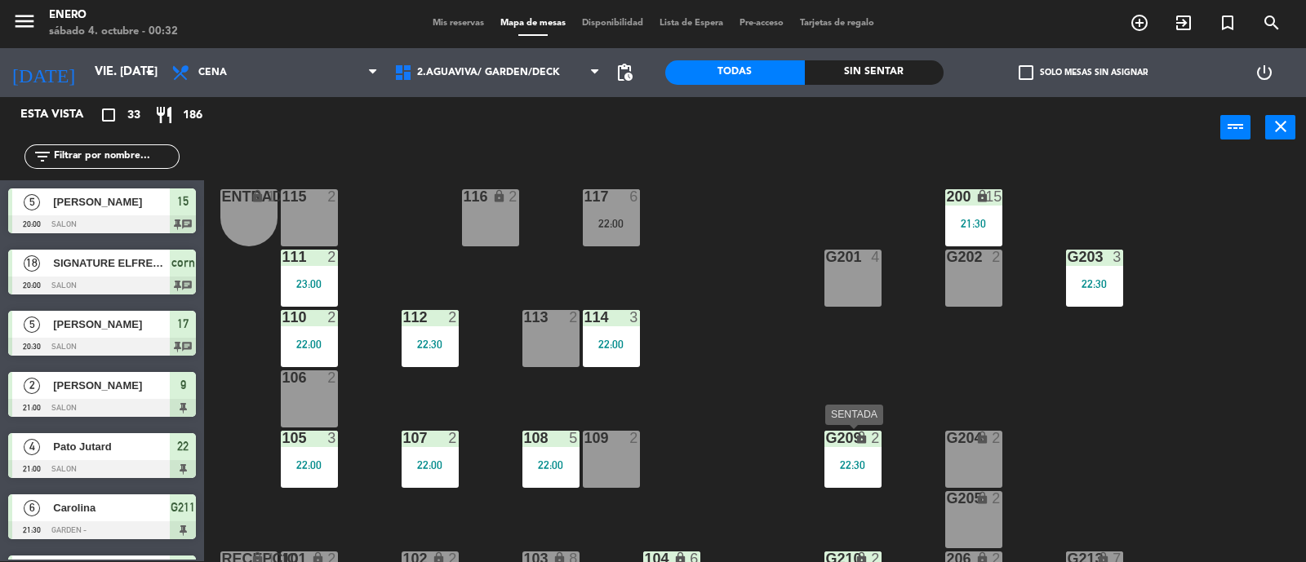
click at [860, 463] on div "22:30" at bounding box center [852, 465] width 57 height 11
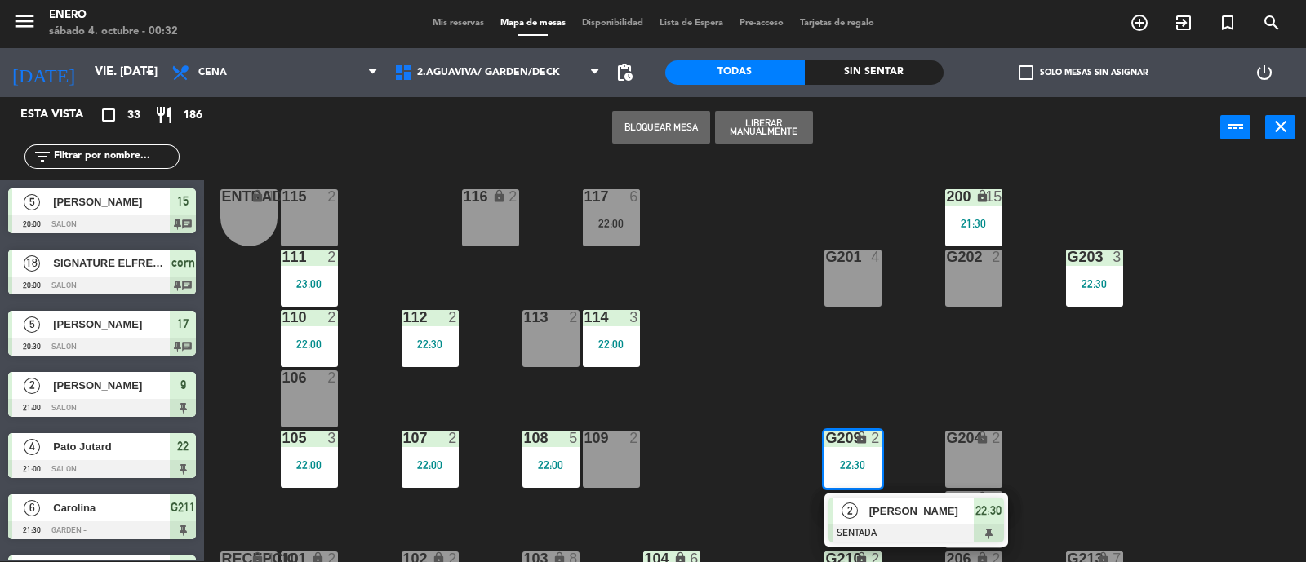
drag, startPoint x: 878, startPoint y: 501, endPoint x: 968, endPoint y: 515, distance: 91.7
click at [880, 501] on div "2 [PERSON_NAME] SENTADA 22:30" at bounding box center [916, 520] width 208 height 53
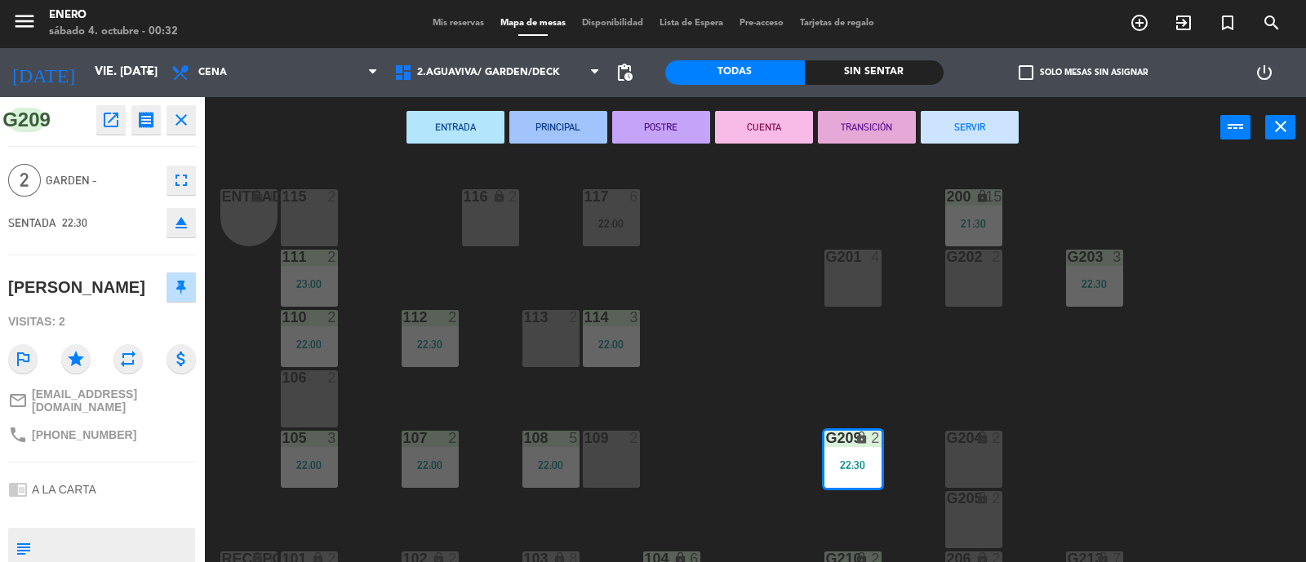
click at [1004, 132] on button "SERVIR" at bounding box center [970, 127] width 98 height 33
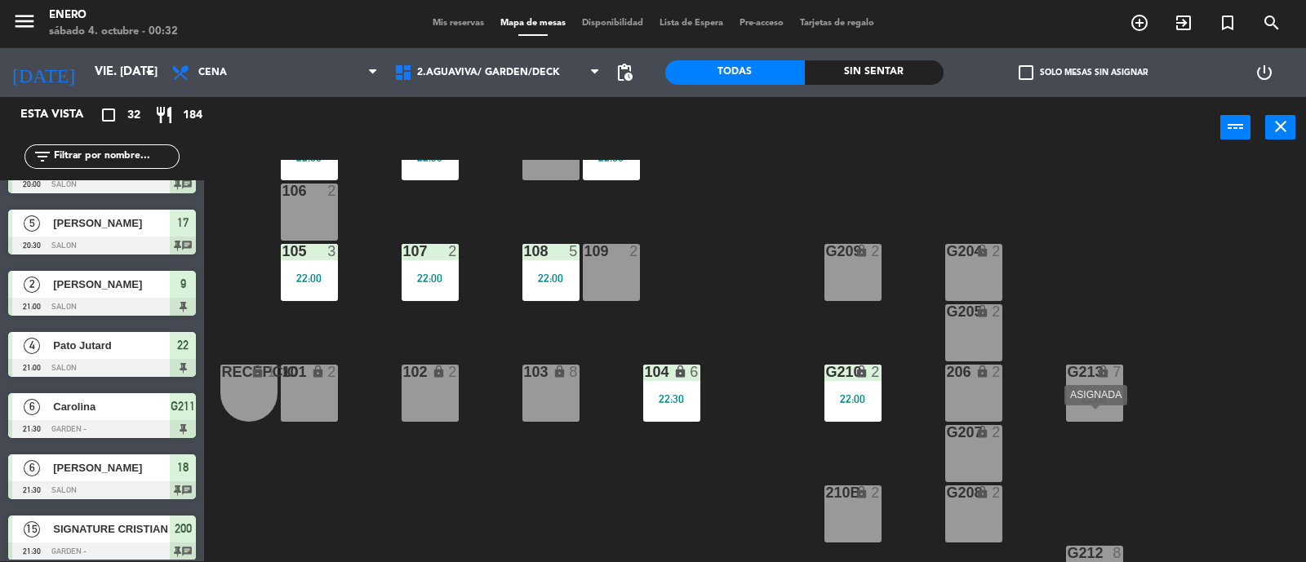
scroll to position [203, 0]
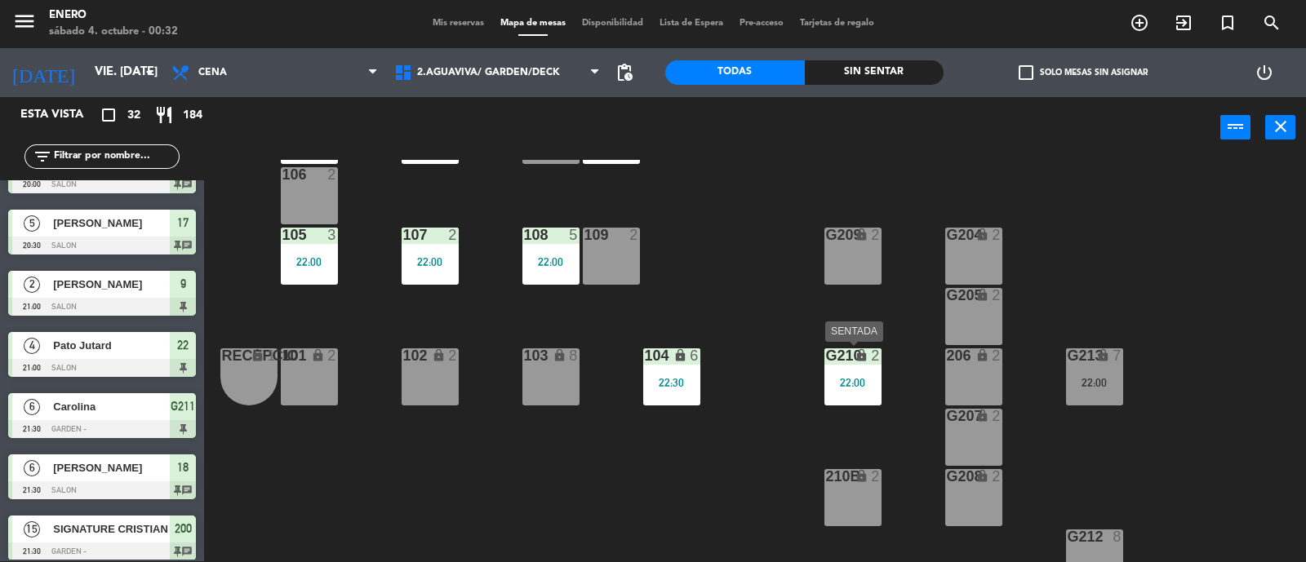
drag, startPoint x: 857, startPoint y: 366, endPoint x: 864, endPoint y: 372, distance: 9.8
click at [857, 369] on div "G210 lock 2 22:00" at bounding box center [852, 377] width 57 height 57
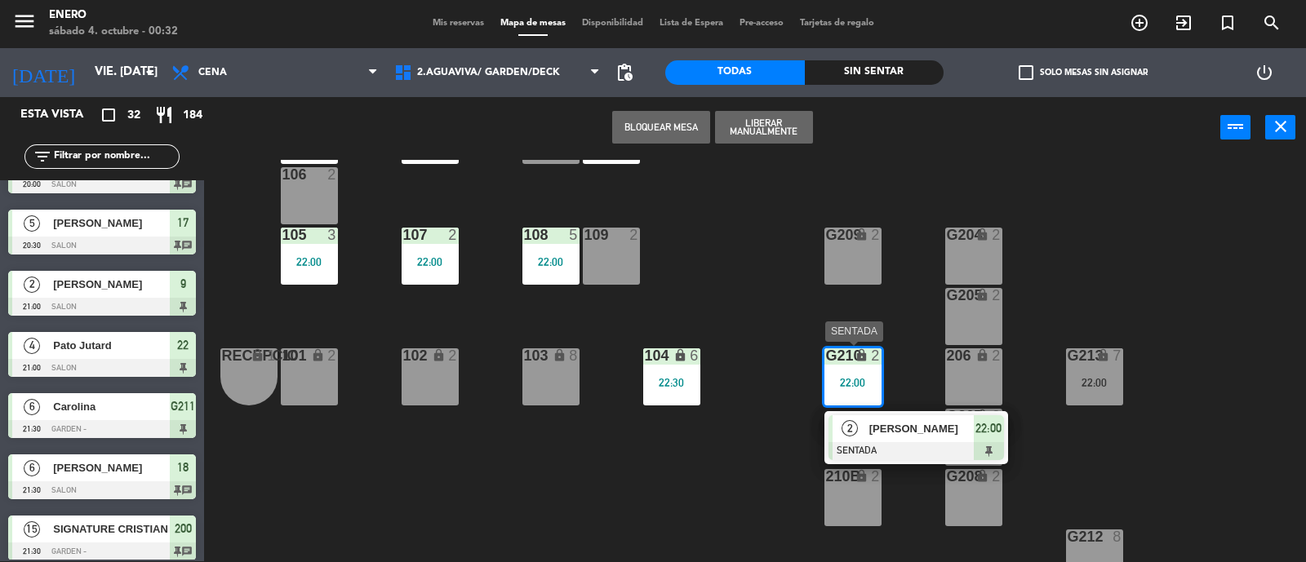
click at [922, 421] on div "2 [PERSON_NAME] SENTADA 22:00" at bounding box center [916, 437] width 208 height 53
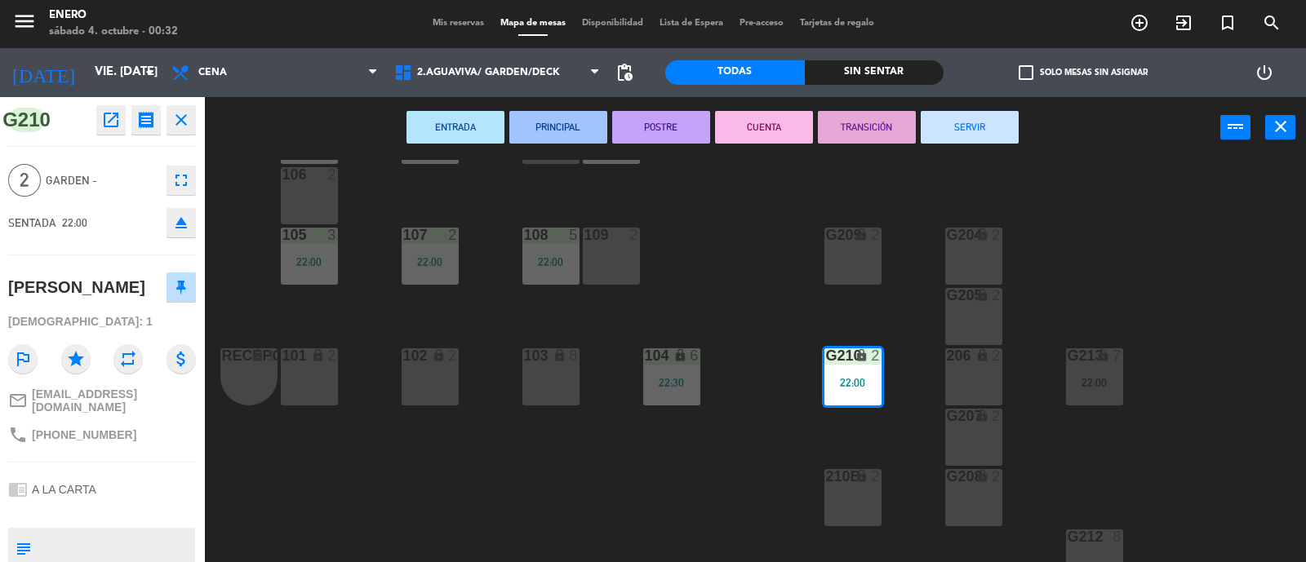
click at [967, 121] on button "SERVIR" at bounding box center [970, 127] width 98 height 33
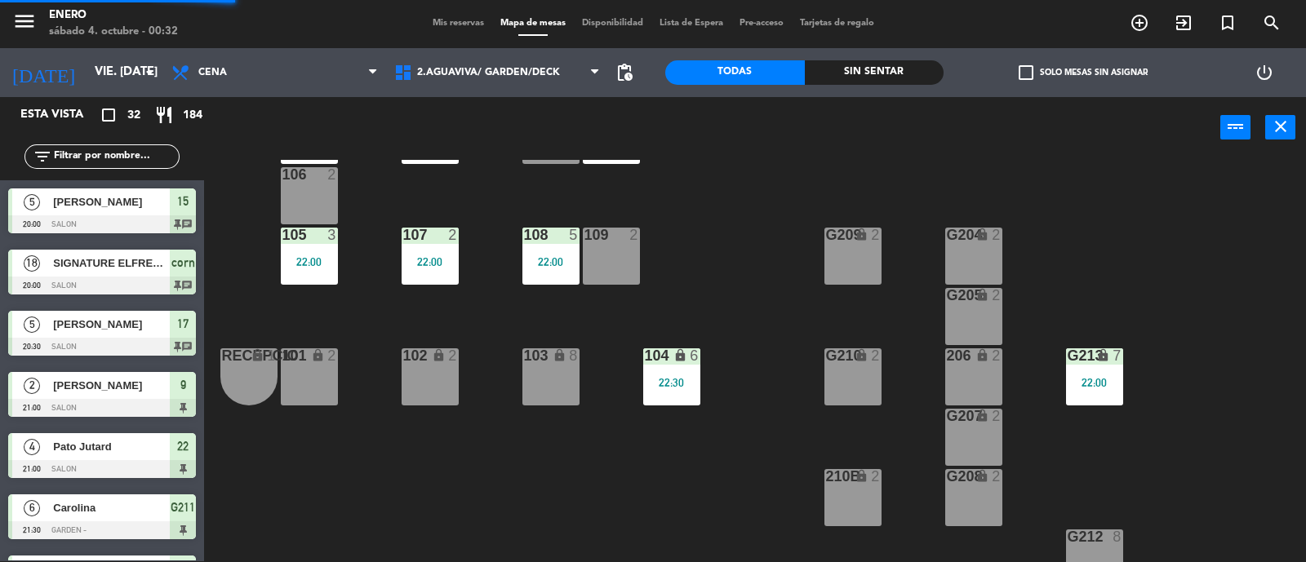
scroll to position [1, 0]
